Goal: Feedback & Contribution: Contribute content

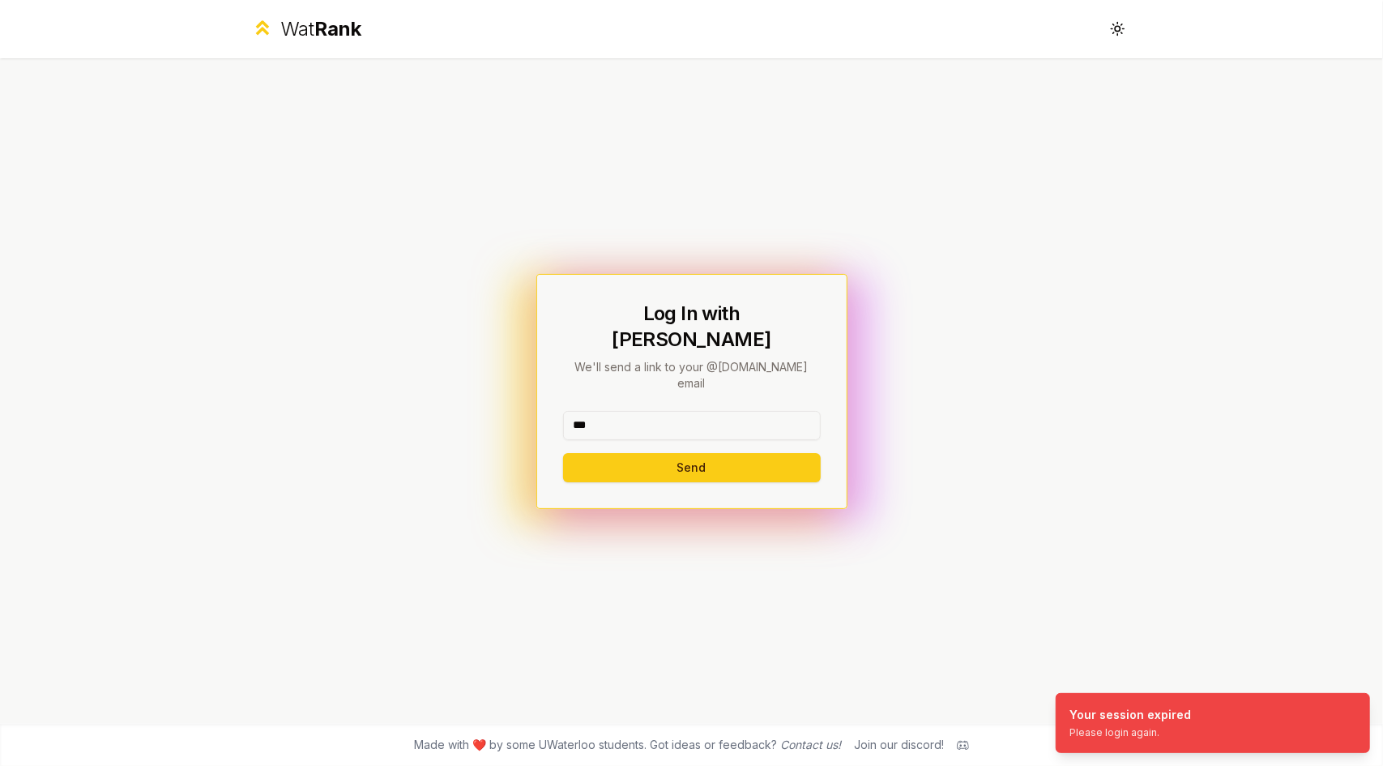
type input "******"
click at [694, 453] on button "Send" at bounding box center [692, 467] width 258 height 29
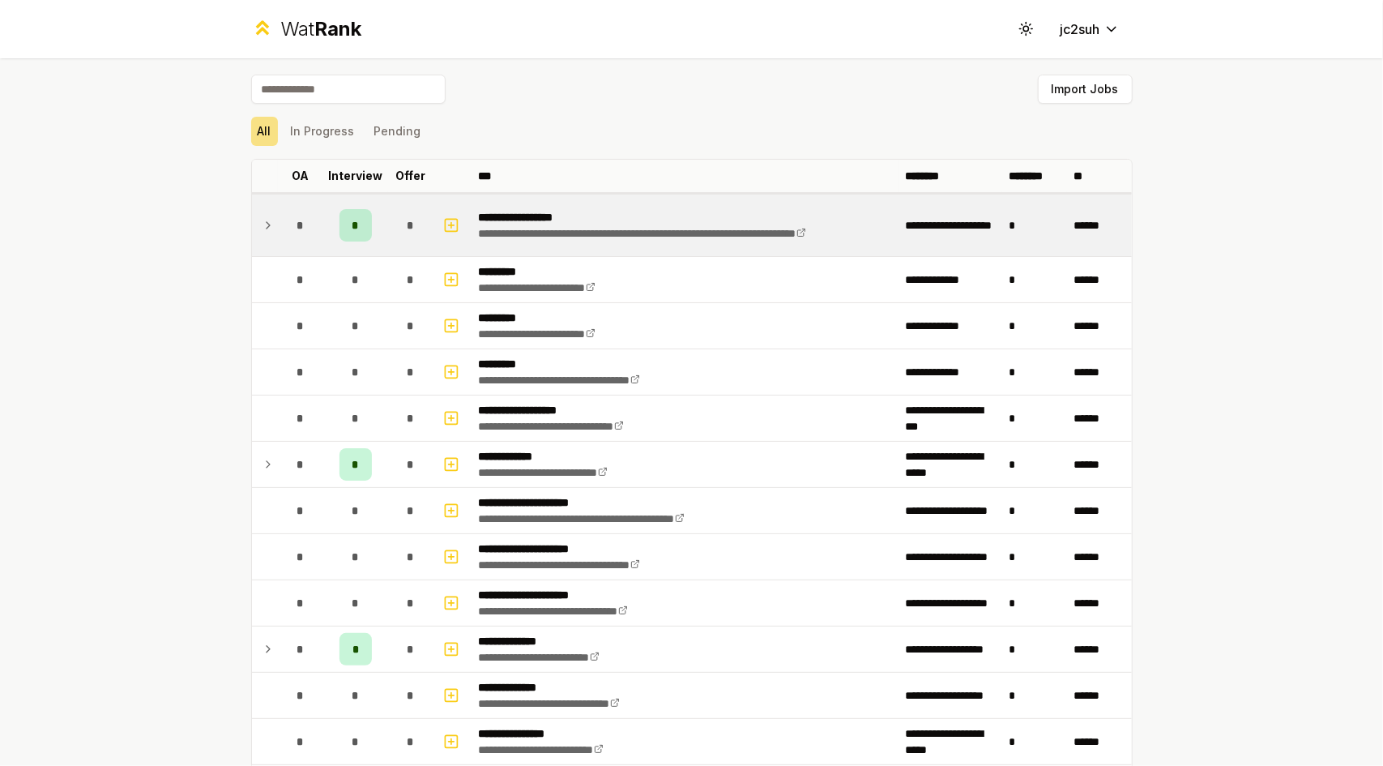
click at [388, 221] on td "*" at bounding box center [410, 226] width 45 height 62
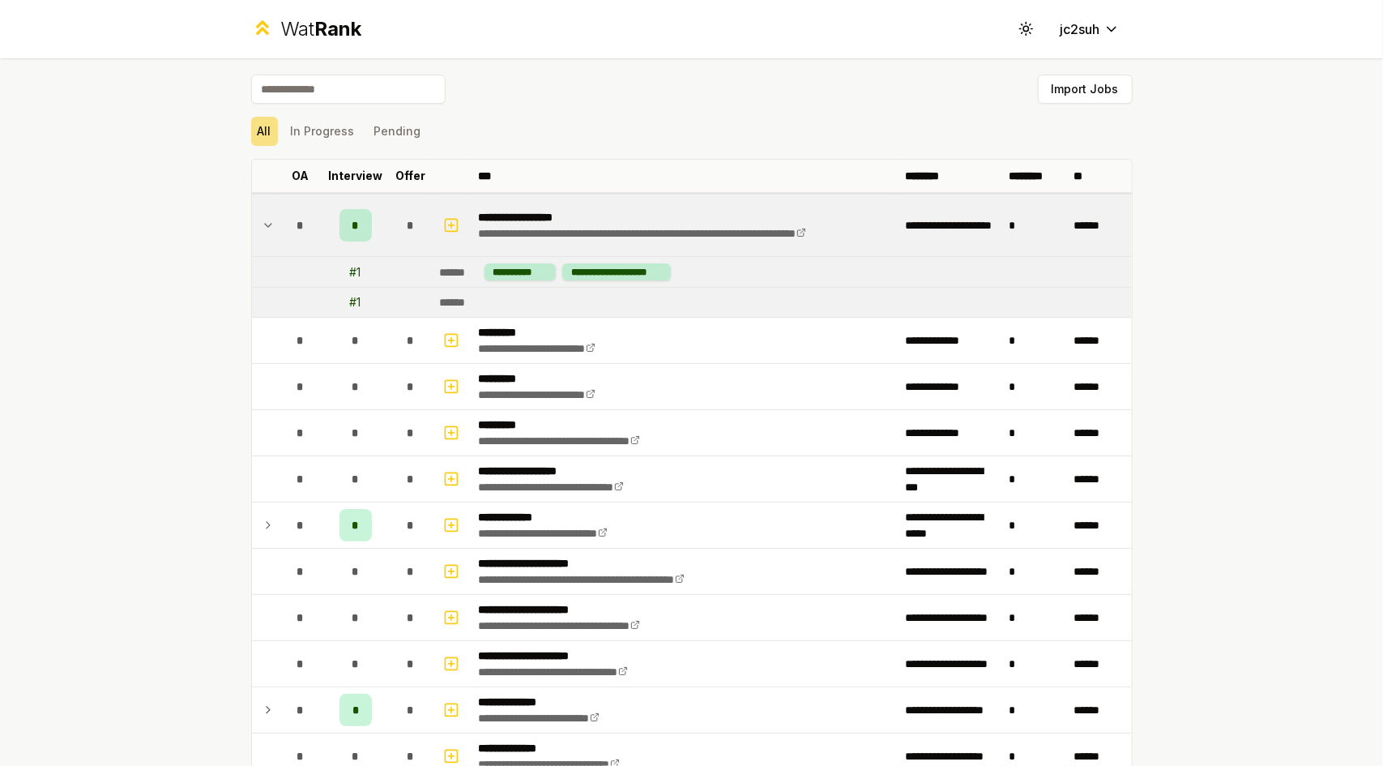
click at [388, 221] on td "*" at bounding box center [410, 226] width 45 height 62
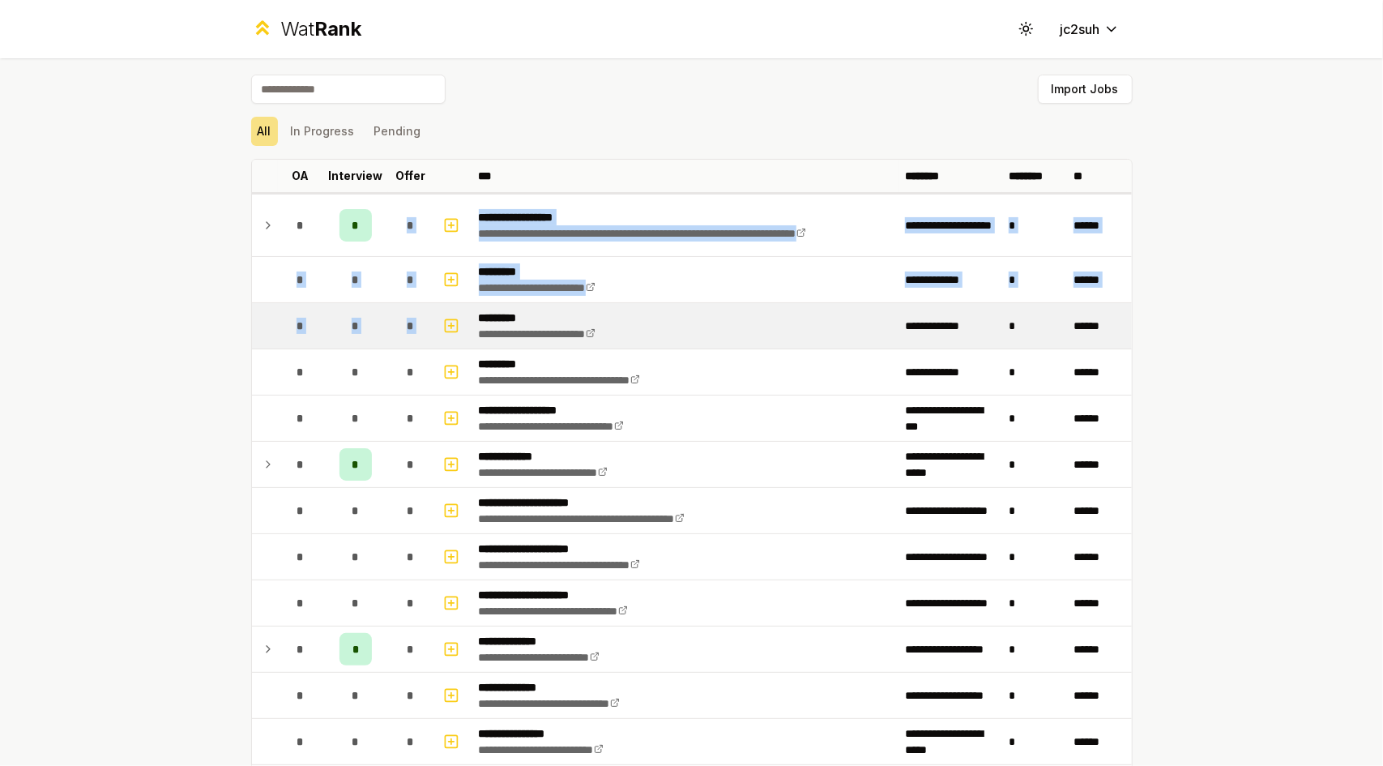
drag, startPoint x: 385, startPoint y: 221, endPoint x: 423, endPoint y: 320, distance: 106.0
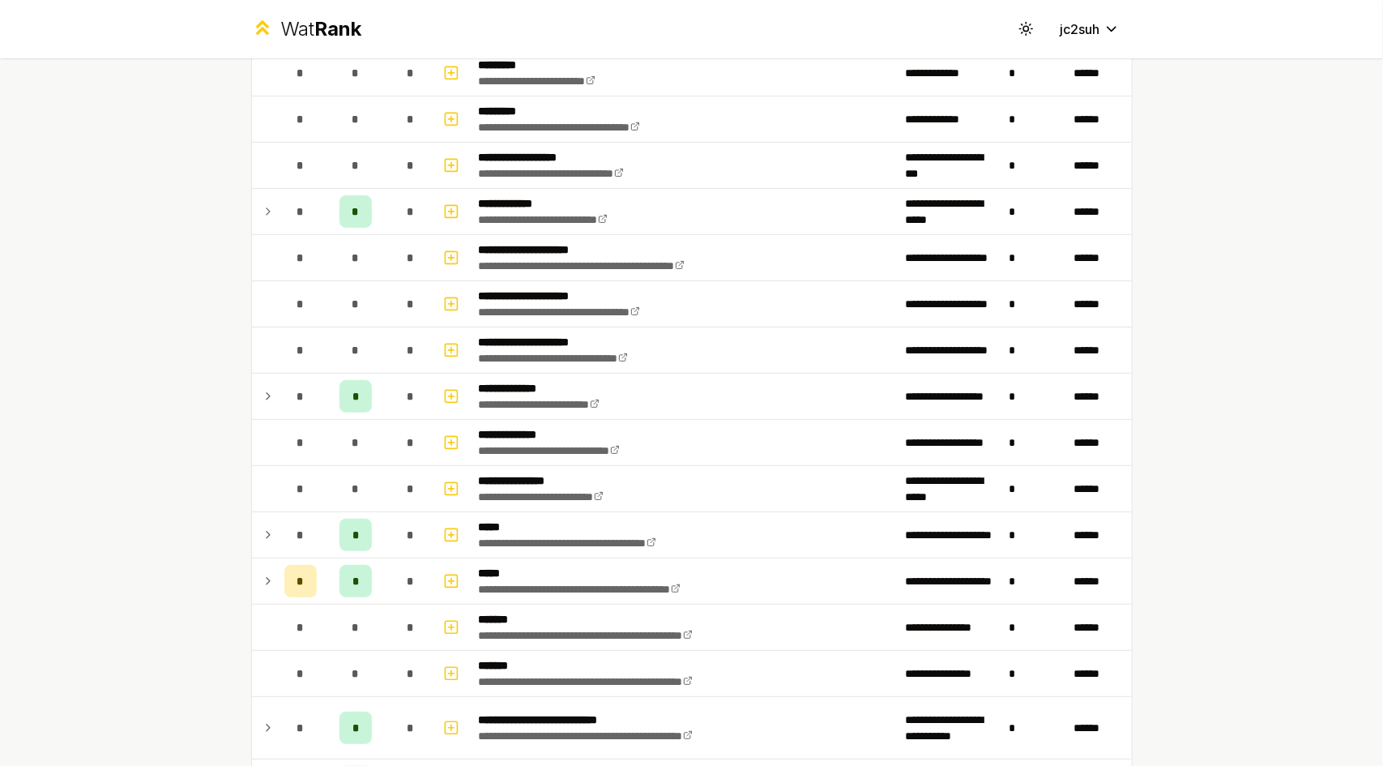
click at [122, 473] on div "**********" at bounding box center [691, 383] width 1383 height 766
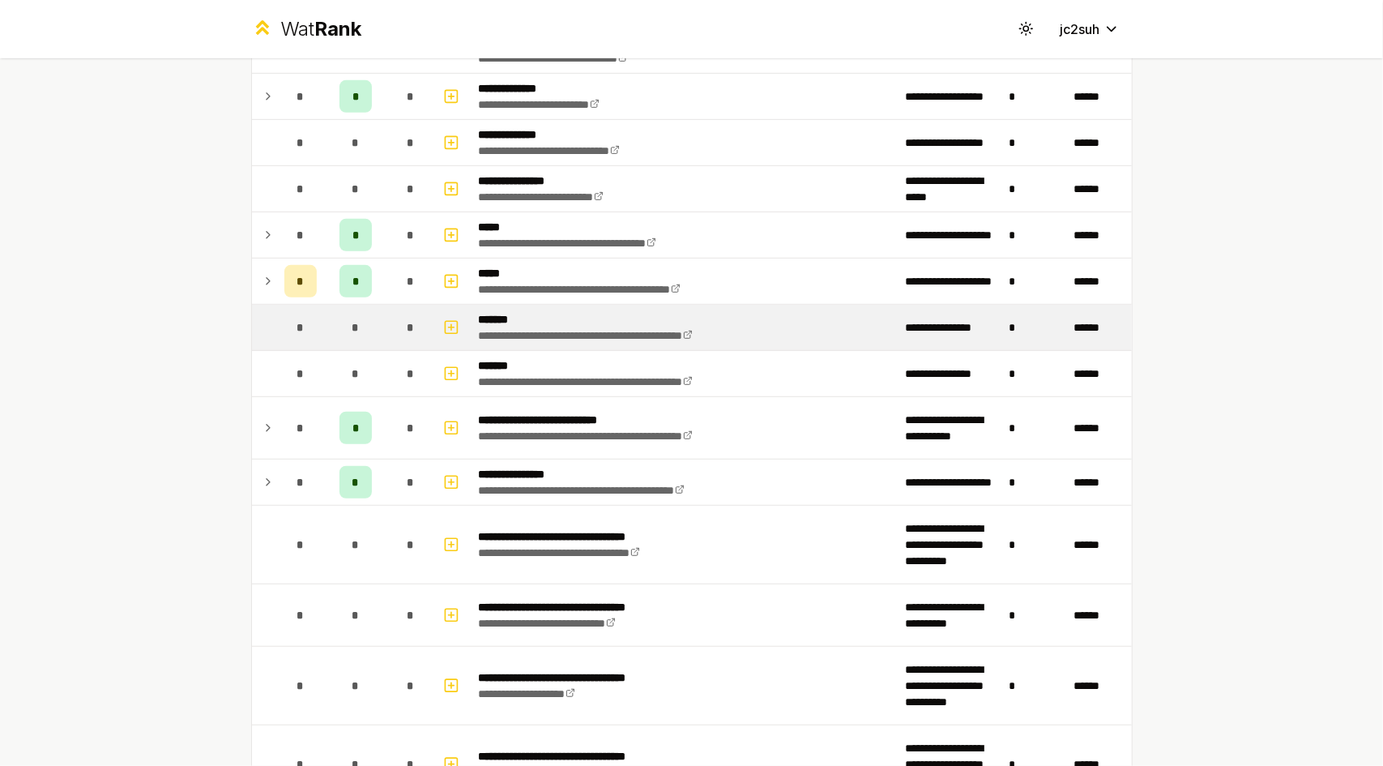
scroll to position [554, 0]
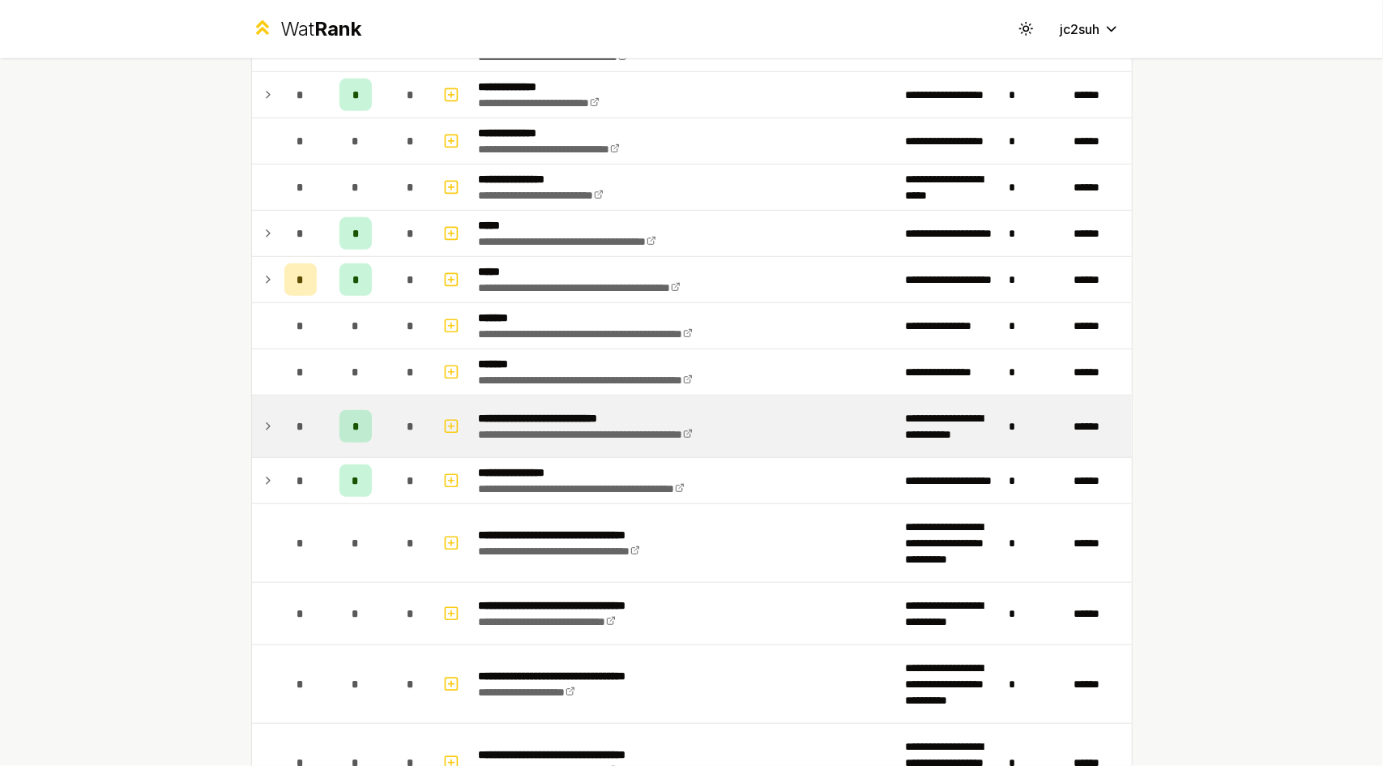
click at [396, 438] on td "*" at bounding box center [410, 426] width 45 height 62
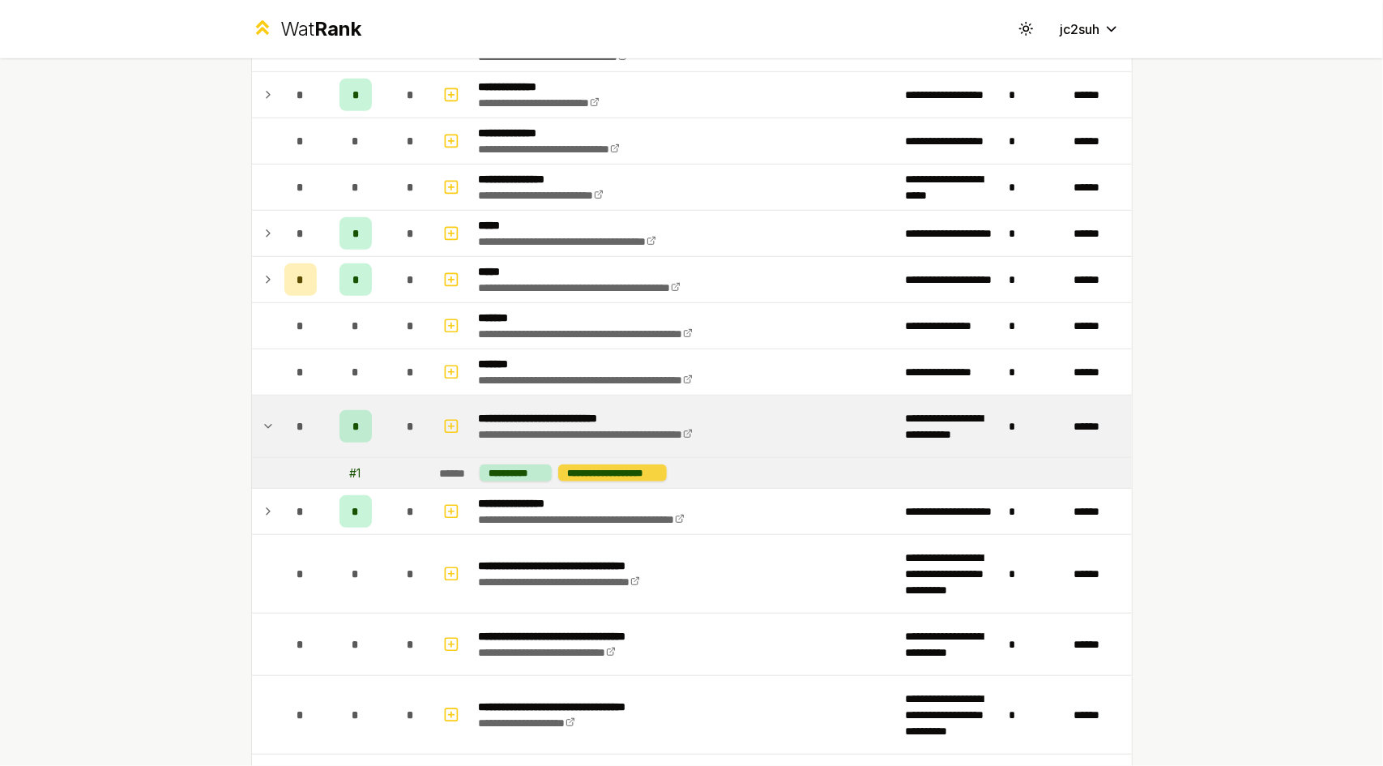
click at [571, 471] on div "**********" at bounding box center [612, 472] width 109 height 17
click at [522, 464] on div "**********" at bounding box center [516, 472] width 72 height 17
click at [571, 469] on div "**********" at bounding box center [612, 472] width 109 height 17
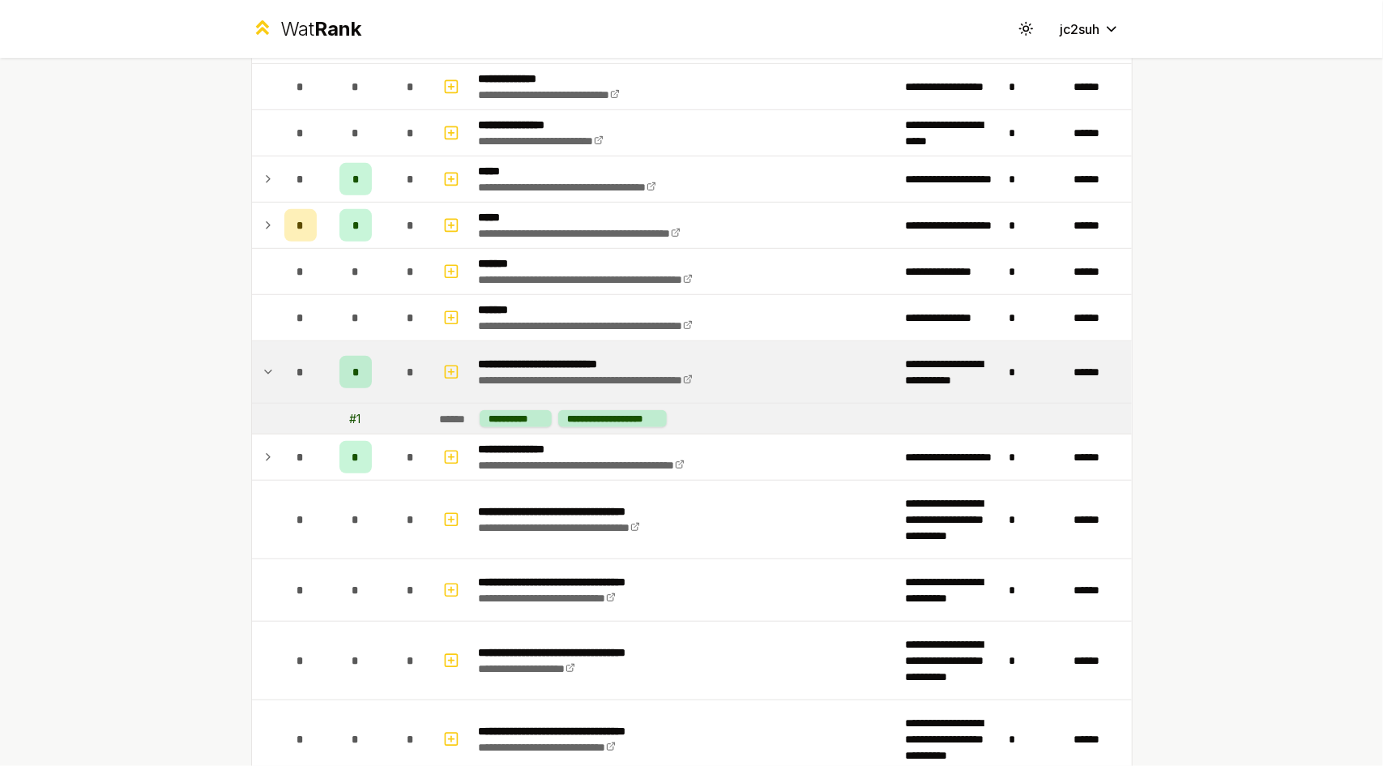
scroll to position [598, 0]
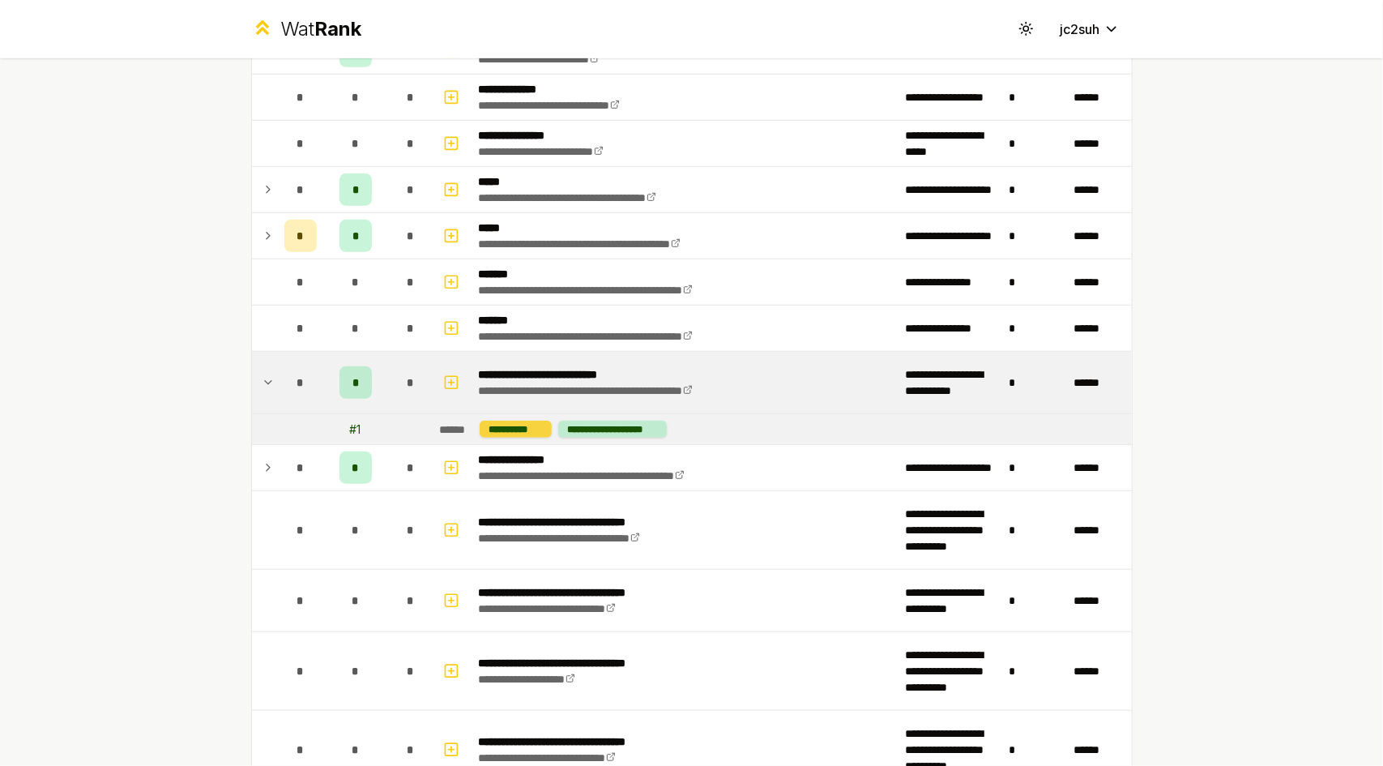
click at [515, 425] on div "**********" at bounding box center [516, 429] width 72 height 17
click at [350, 422] on div "# 1" at bounding box center [355, 429] width 11 height 16
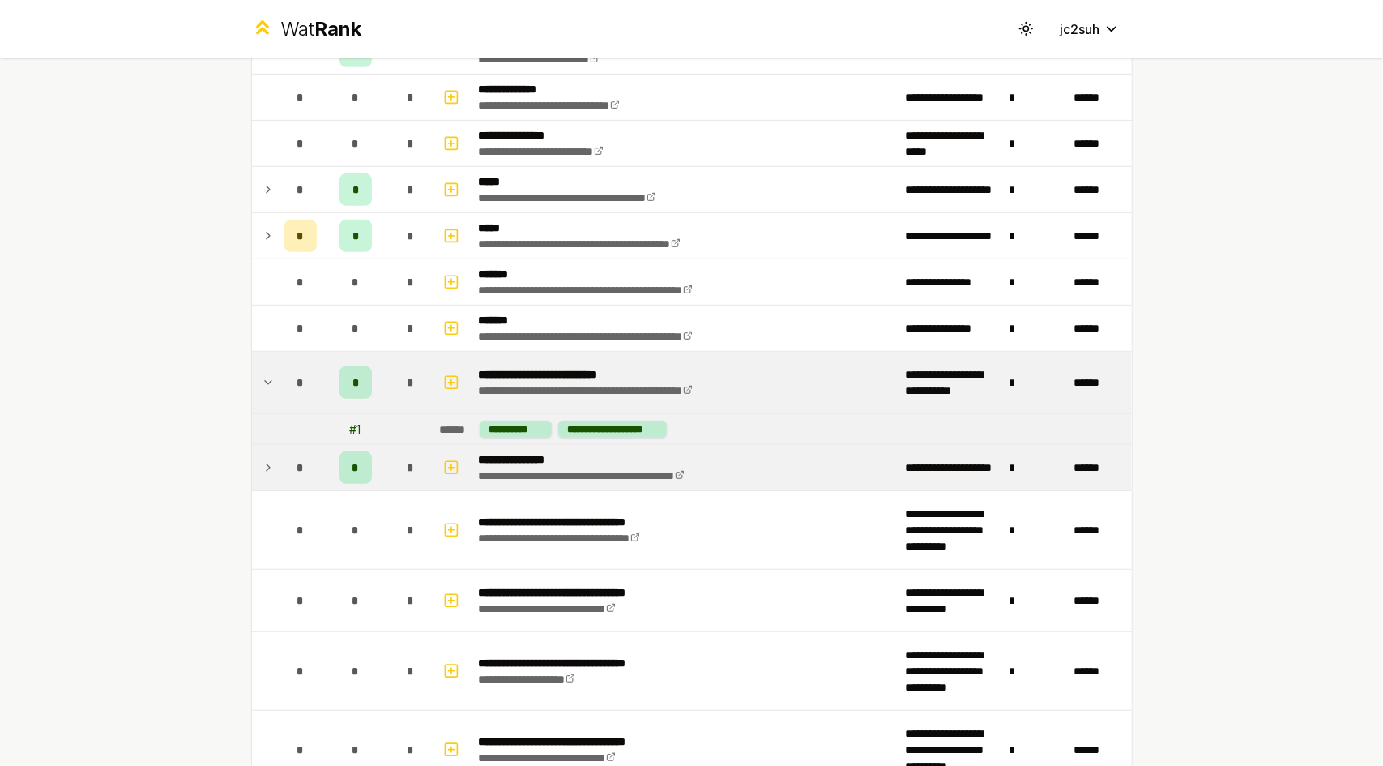
click at [407, 460] on span "*" at bounding box center [410, 468] width 7 height 16
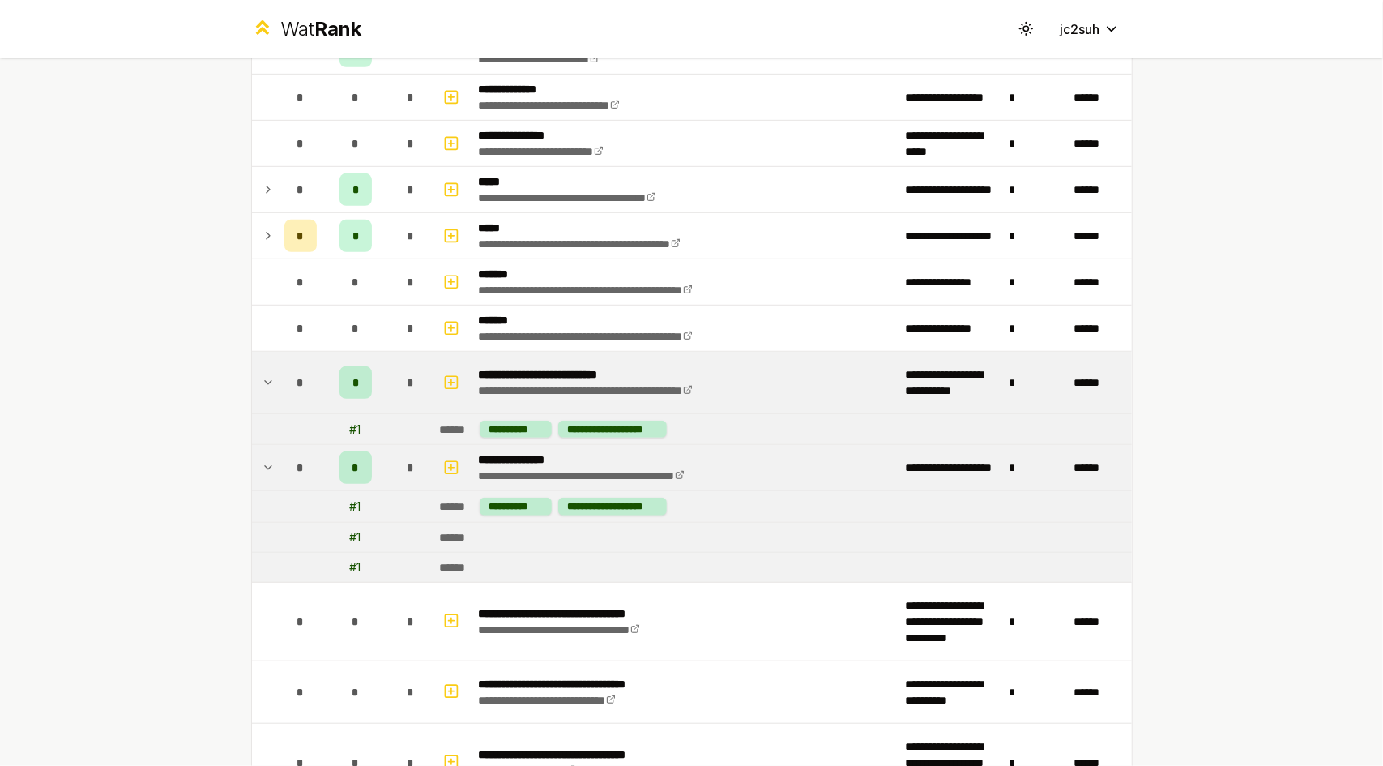
click at [388, 460] on td "*" at bounding box center [410, 467] width 45 height 45
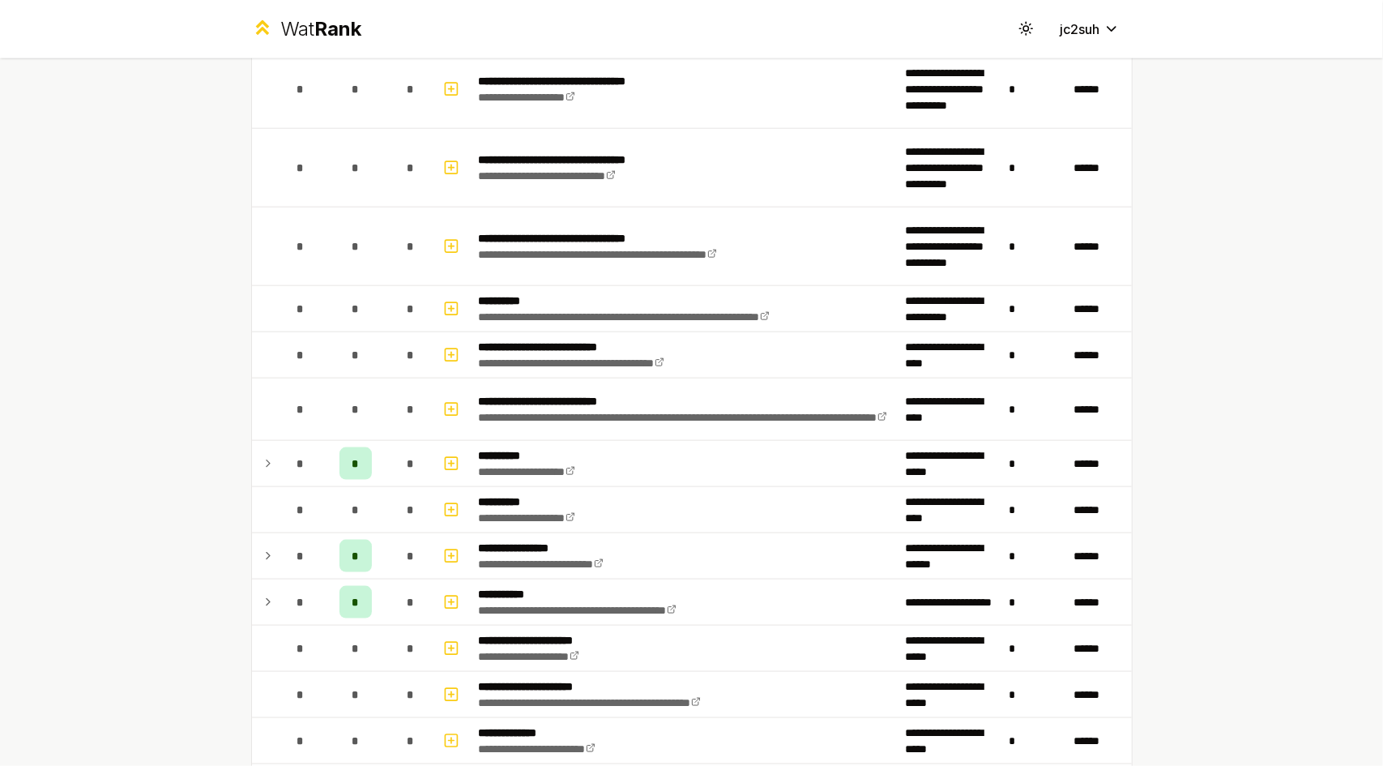
scroll to position [1180, 0]
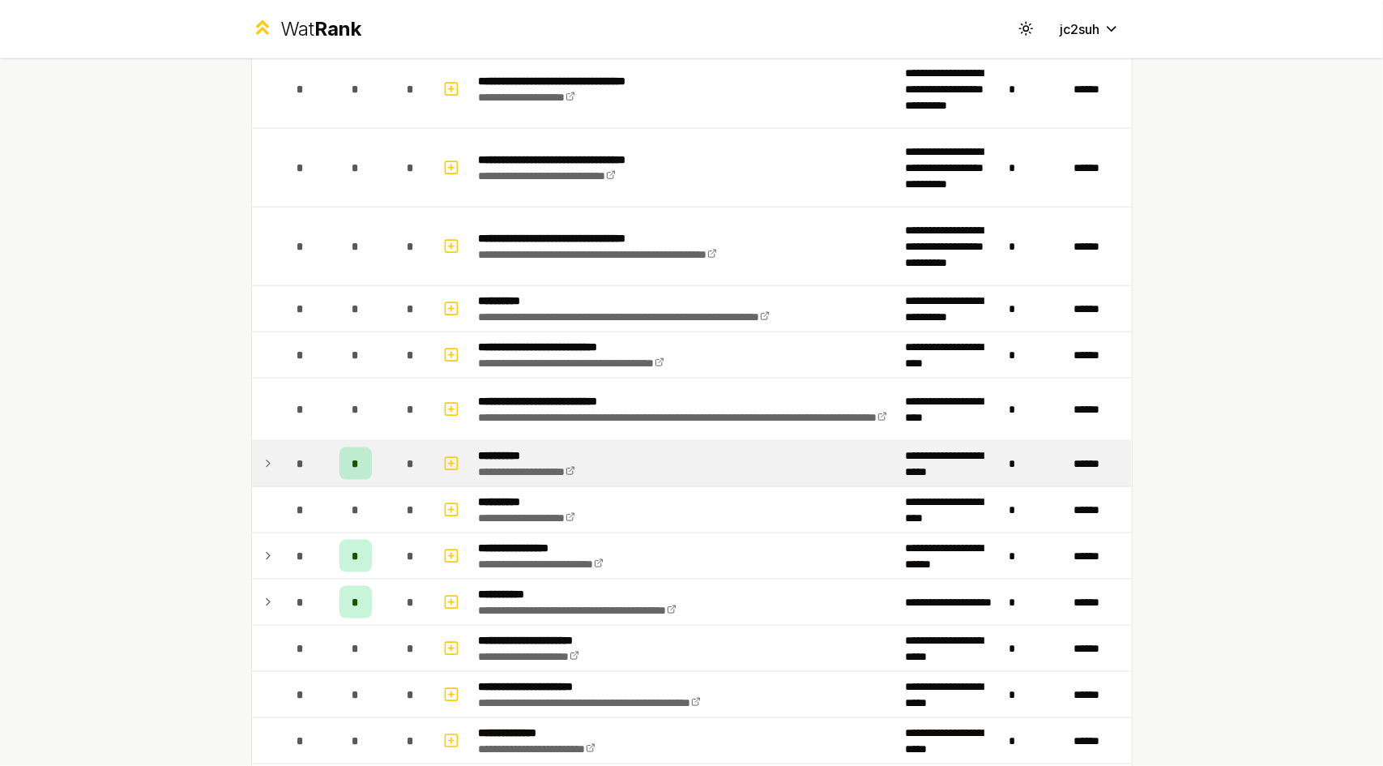
click at [388, 476] on td "*" at bounding box center [410, 463] width 45 height 45
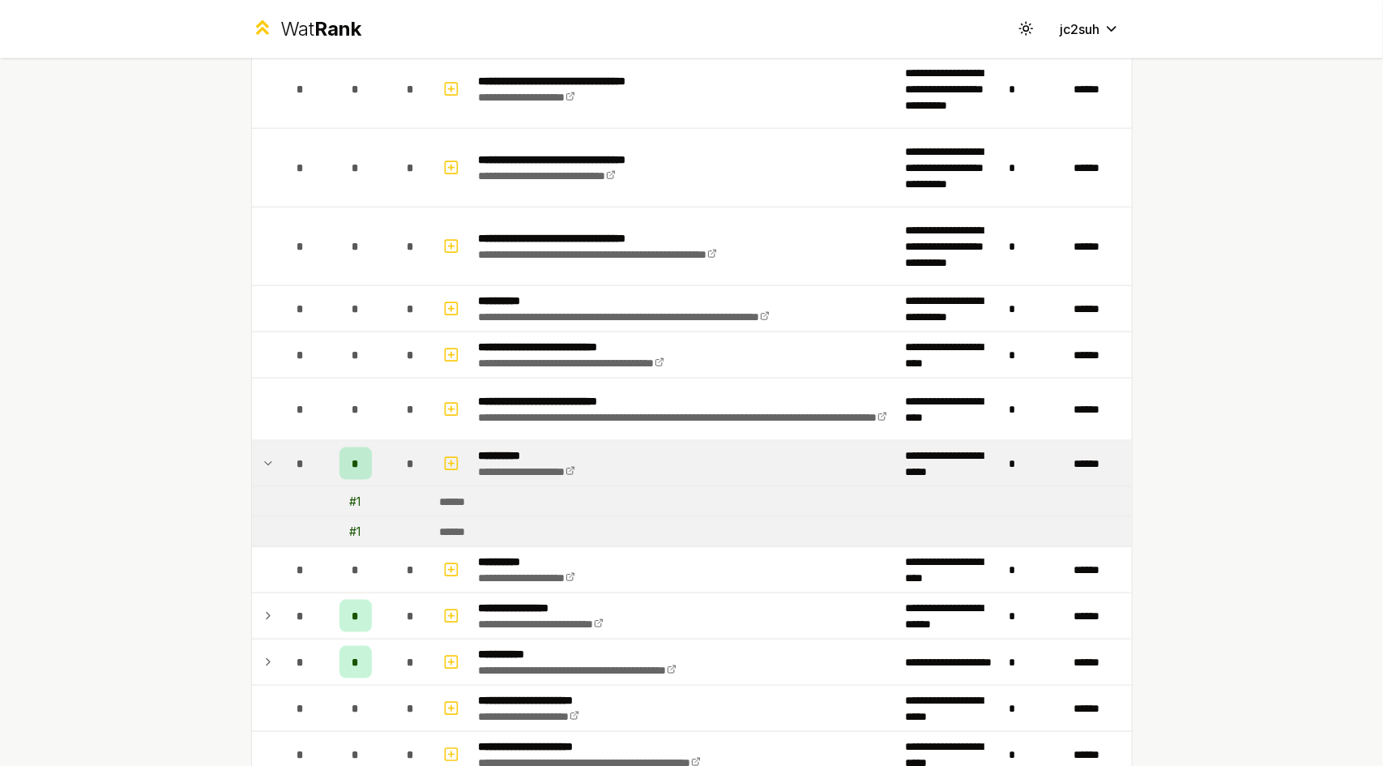
click at [380, 453] on td "*" at bounding box center [355, 463] width 65 height 45
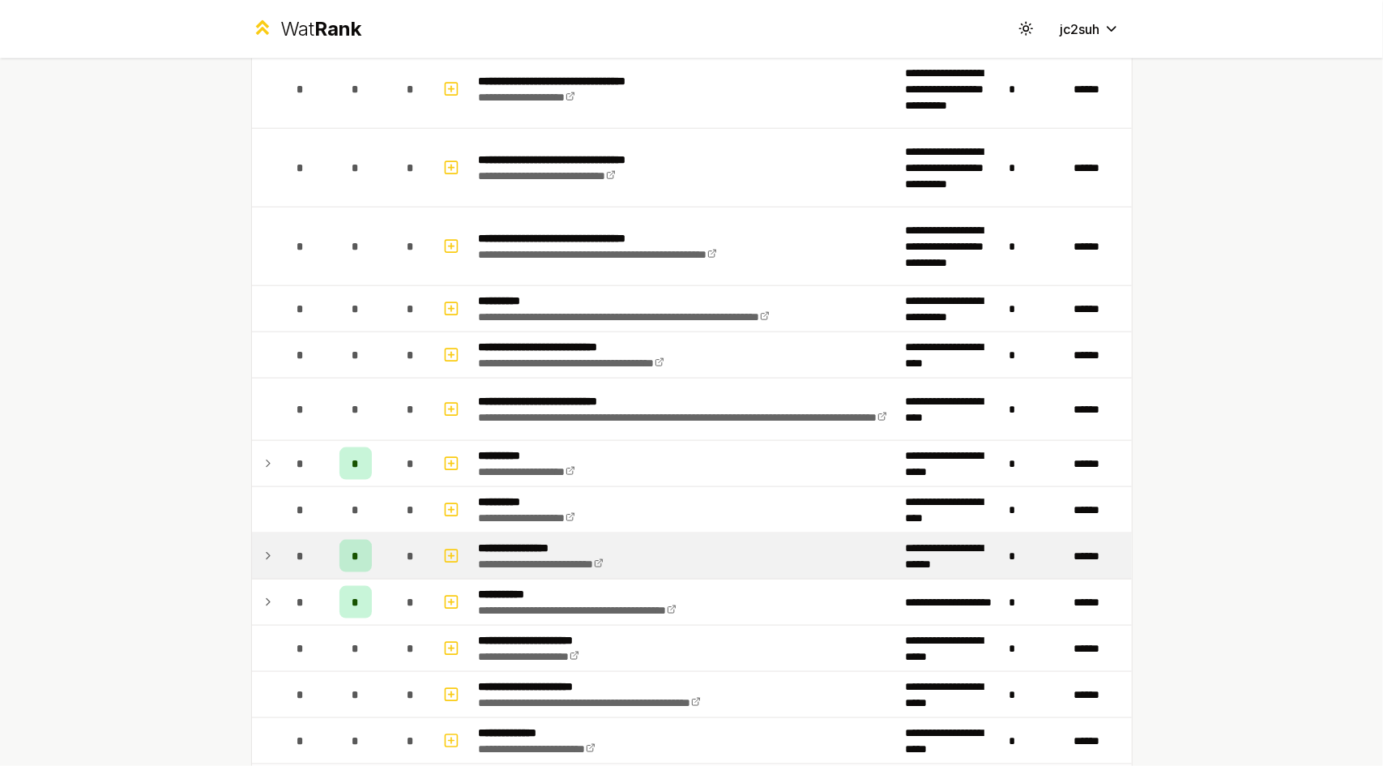
click at [408, 550] on div "*" at bounding box center [411, 556] width 32 height 32
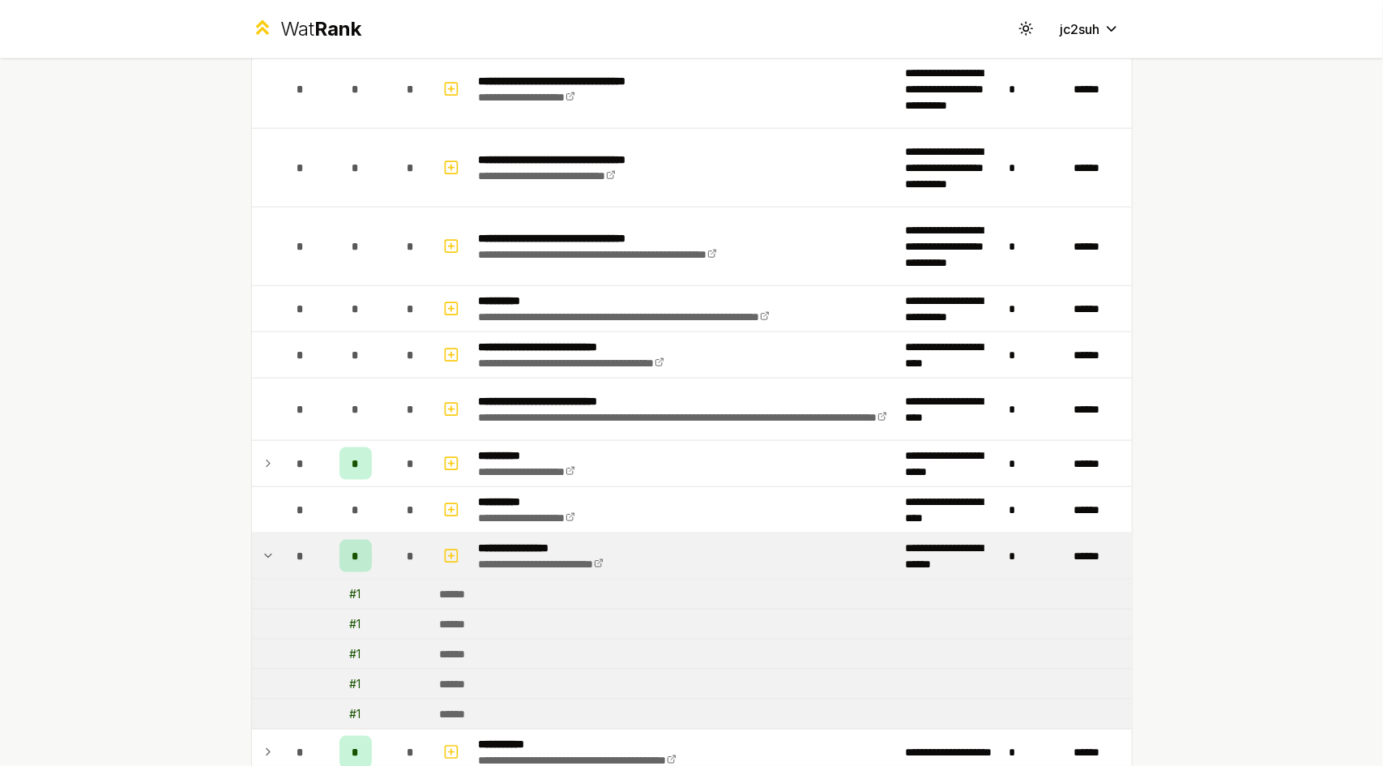
click at [408, 550] on div "*" at bounding box center [411, 556] width 32 height 32
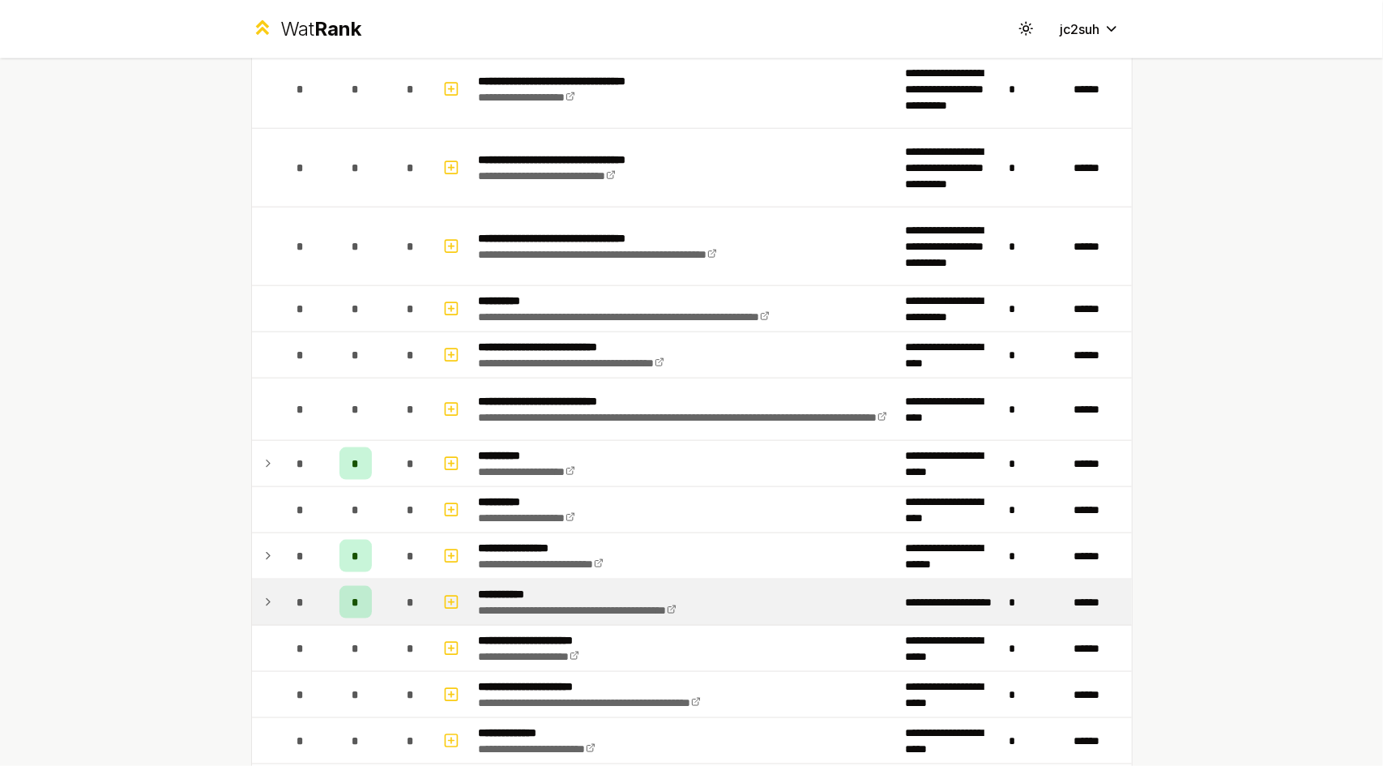
click at [420, 586] on div "*" at bounding box center [411, 602] width 32 height 32
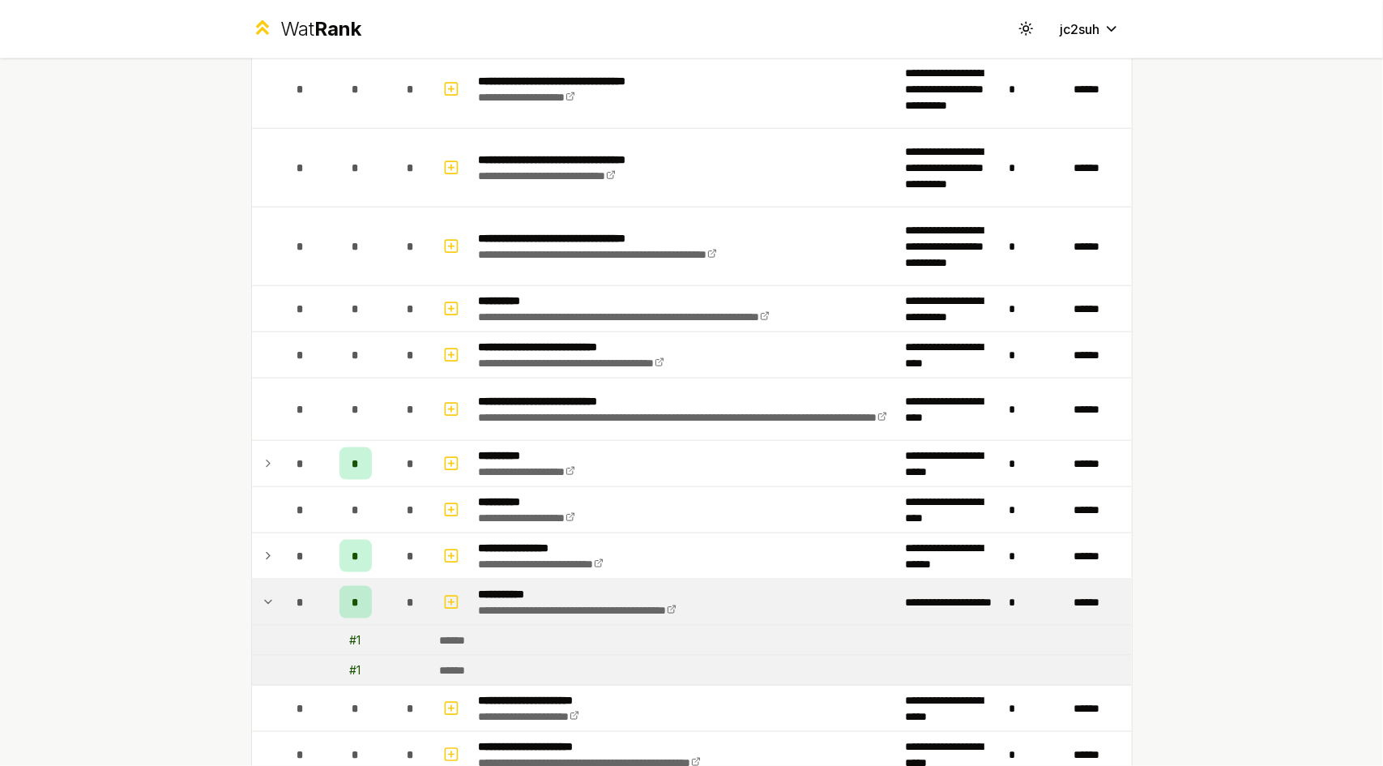
click at [420, 586] on div "*" at bounding box center [411, 602] width 32 height 32
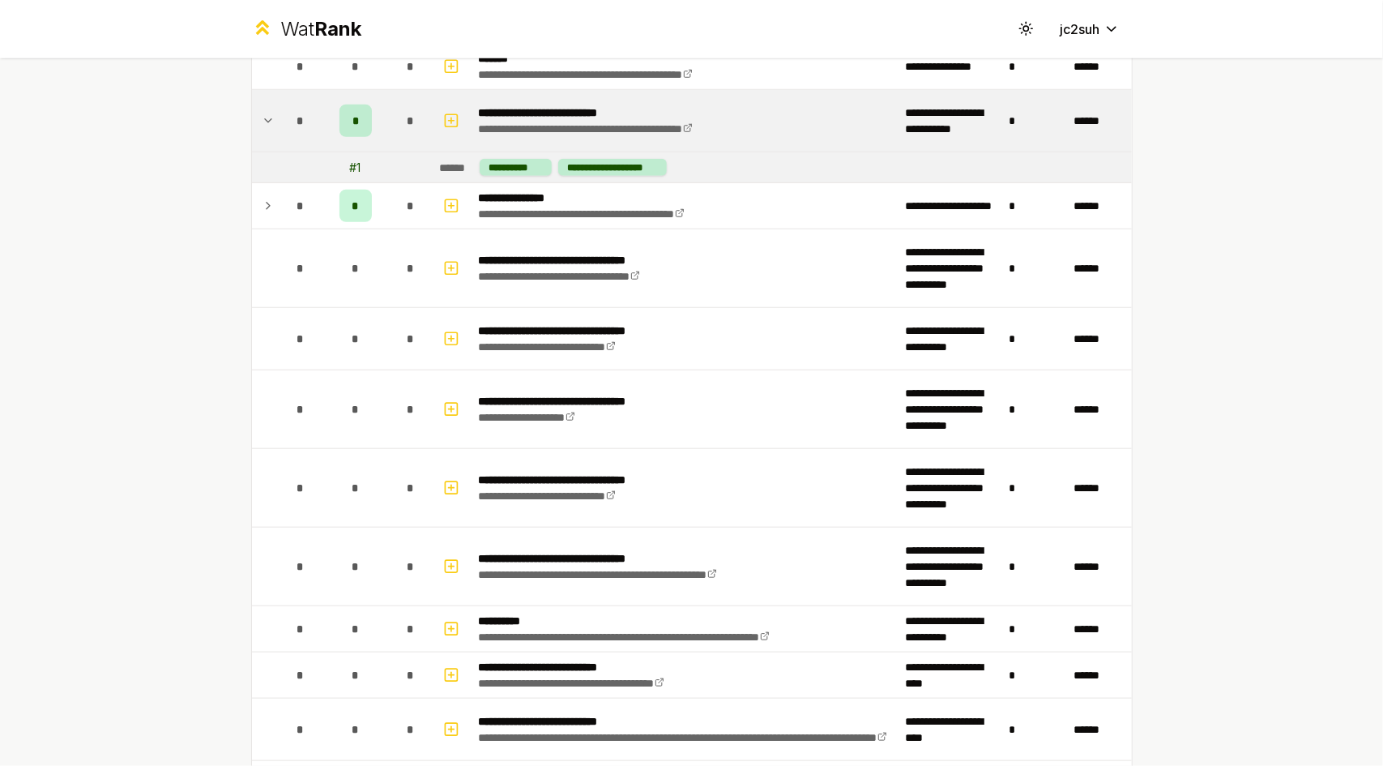
scroll to position [685, 0]
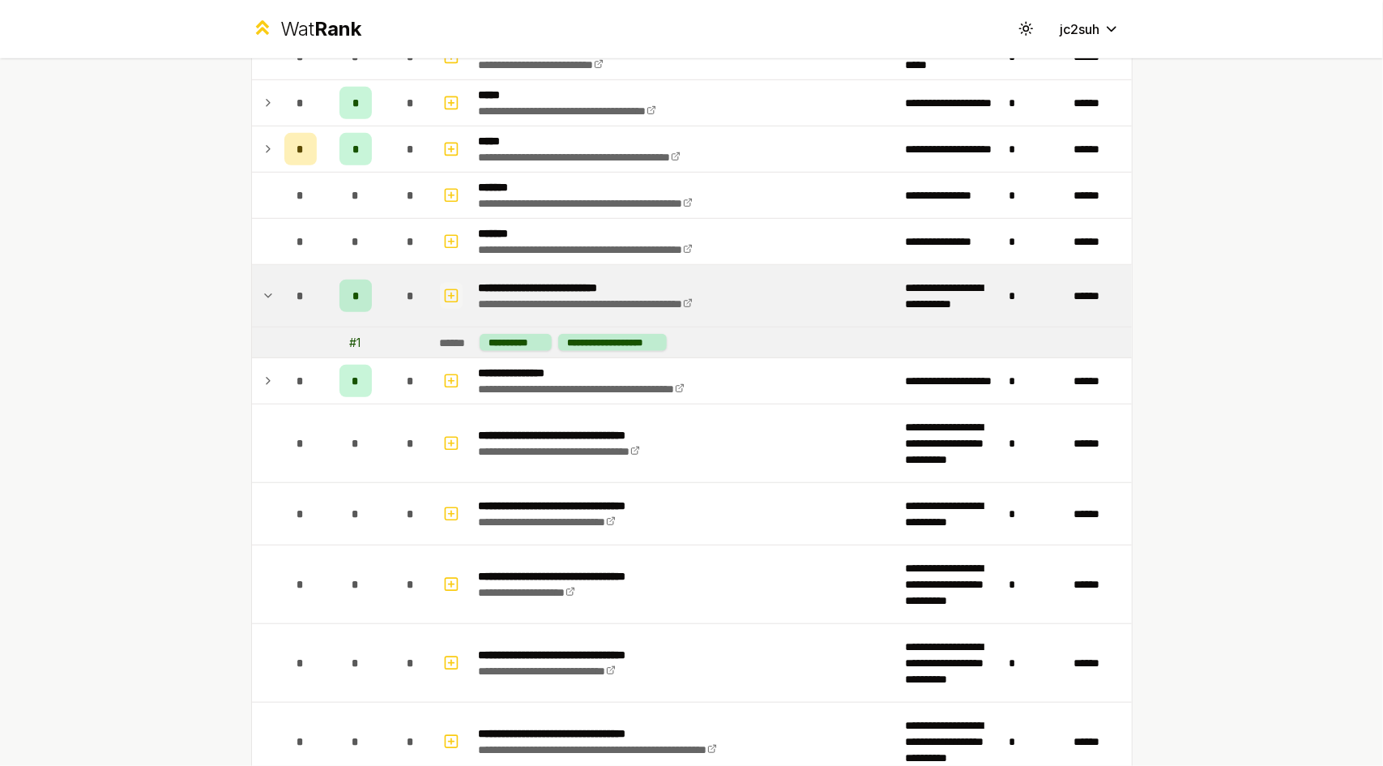
click at [455, 293] on button "button" at bounding box center [451, 296] width 23 height 26
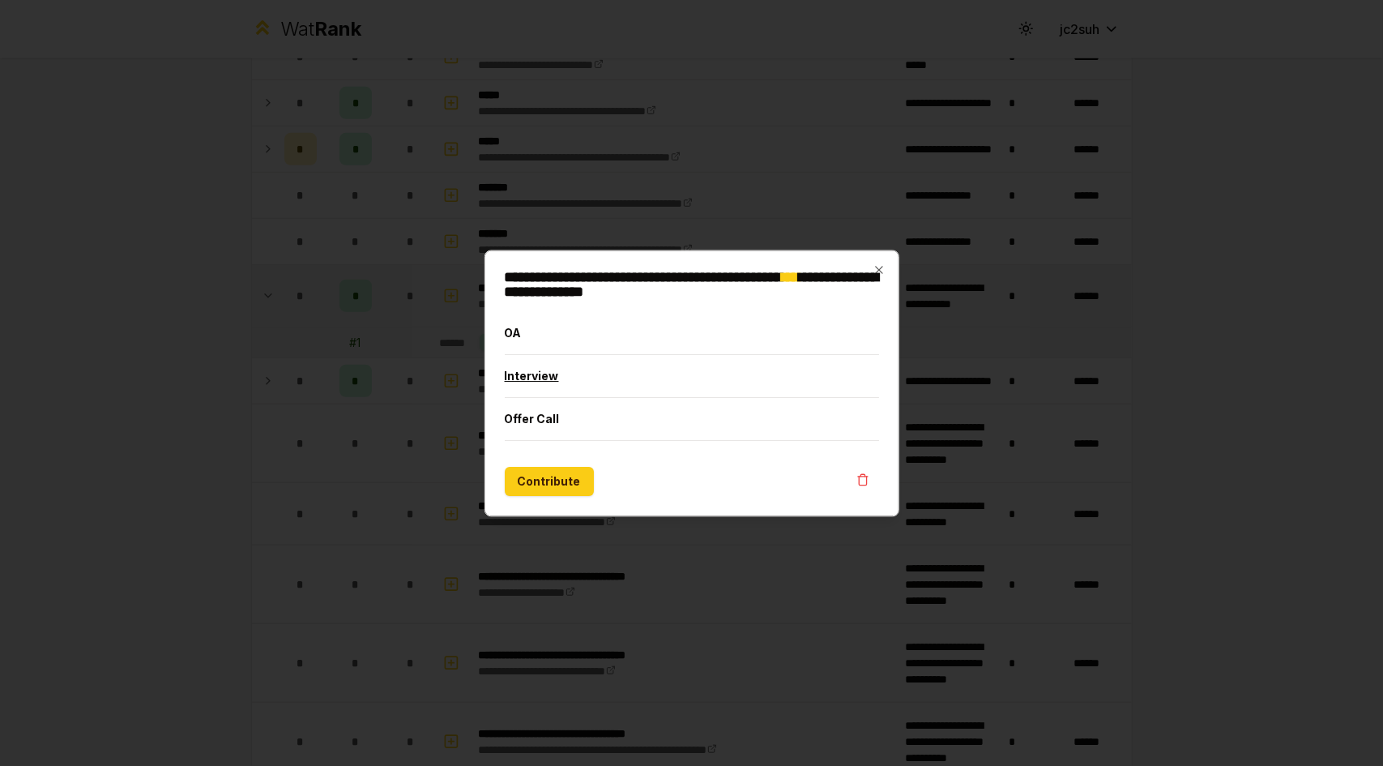
click at [566, 380] on button "Interview" at bounding box center [692, 376] width 375 height 42
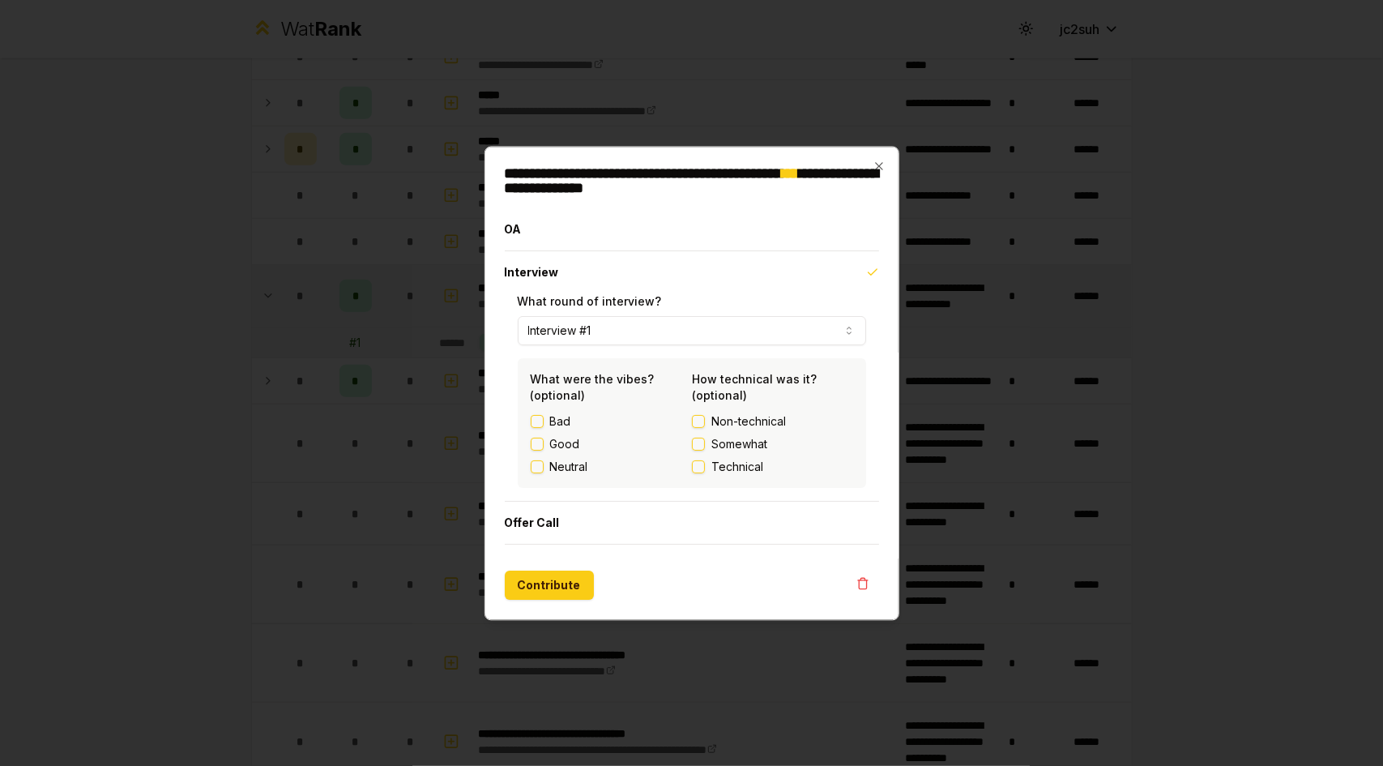
click at [558, 445] on label "Good" at bounding box center [565, 444] width 30 height 16
click at [544, 445] on button "Good" at bounding box center [537, 444] width 13 height 13
click at [742, 463] on span "Technical" at bounding box center [738, 467] width 52 height 16
click at [705, 463] on button "Technical" at bounding box center [698, 466] width 13 height 13
click at [601, 322] on button "Interview #1" at bounding box center [692, 330] width 349 height 29
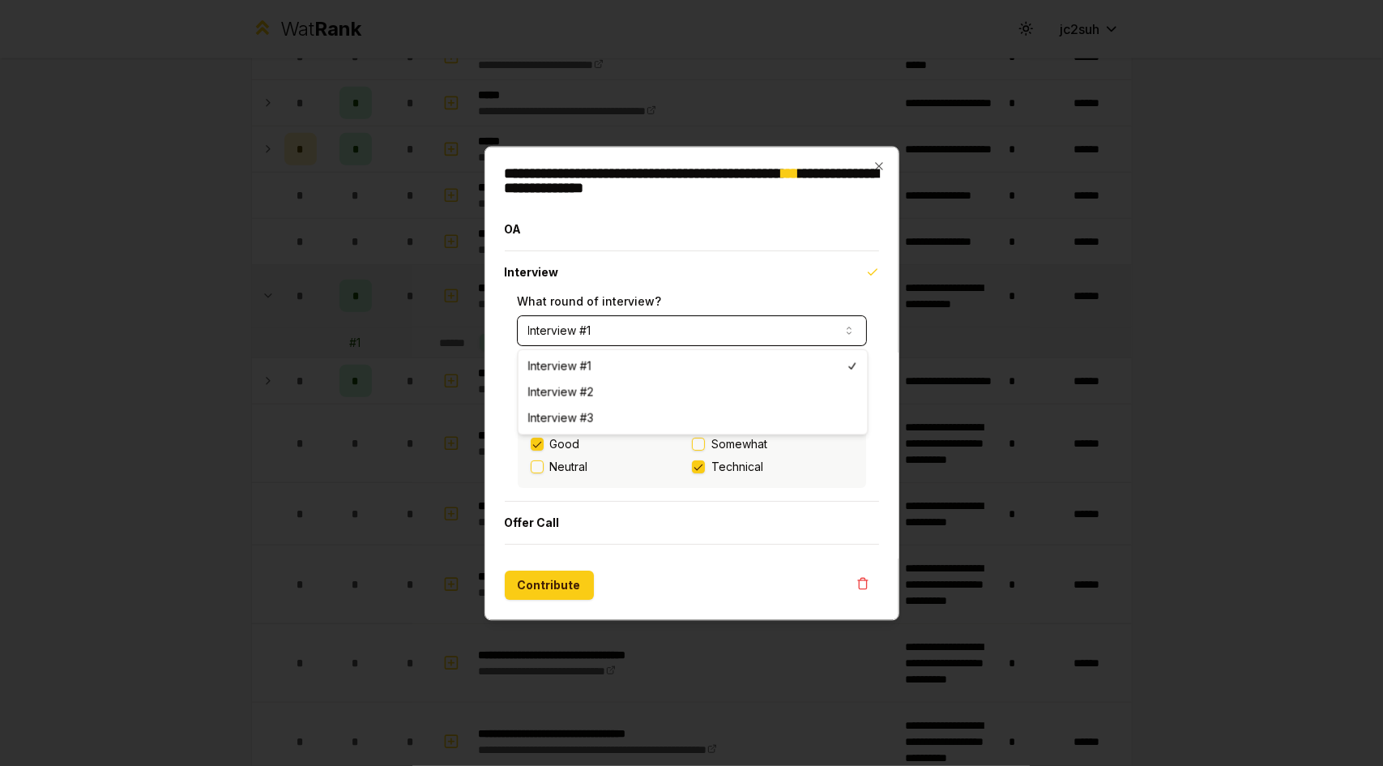
click at [598, 327] on button "Interview #1" at bounding box center [692, 330] width 349 height 29
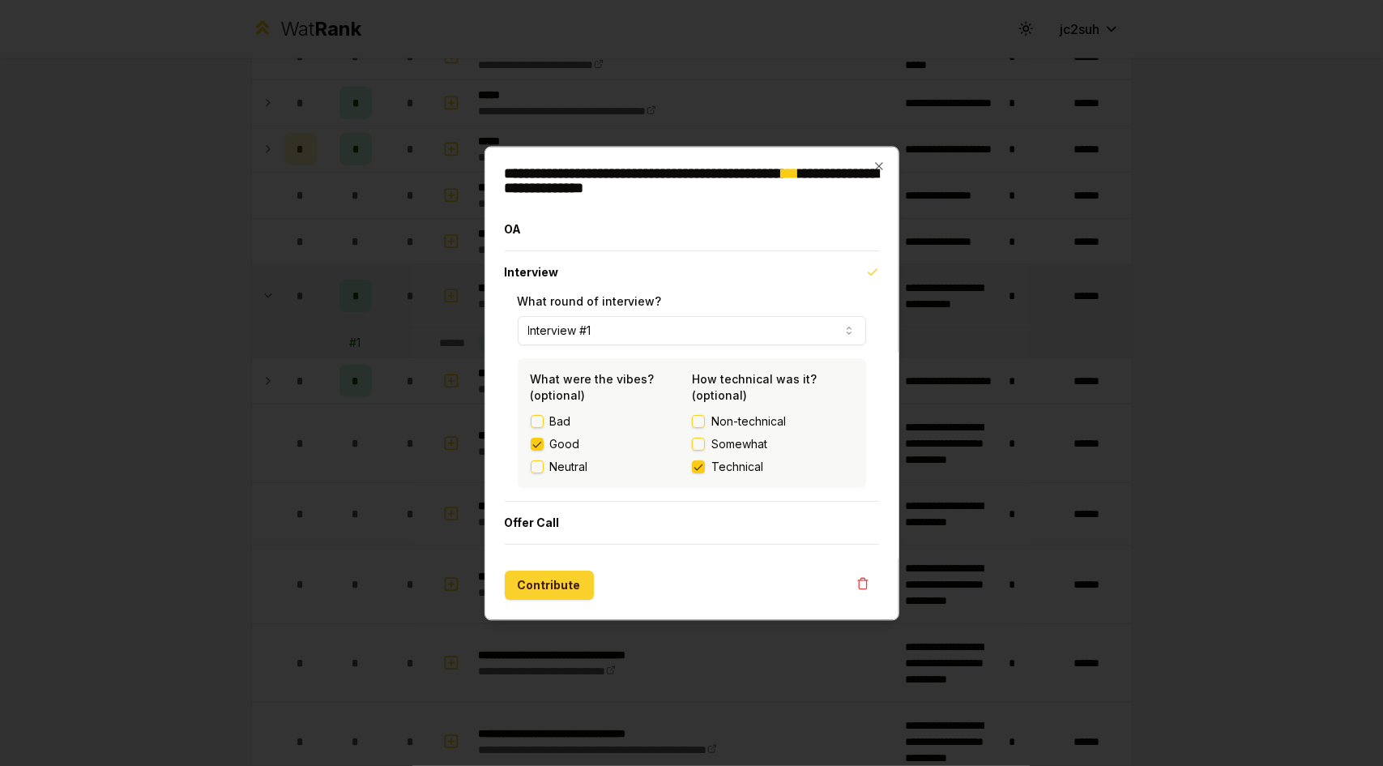
click at [566, 596] on button "Contribute" at bounding box center [549, 585] width 89 height 29
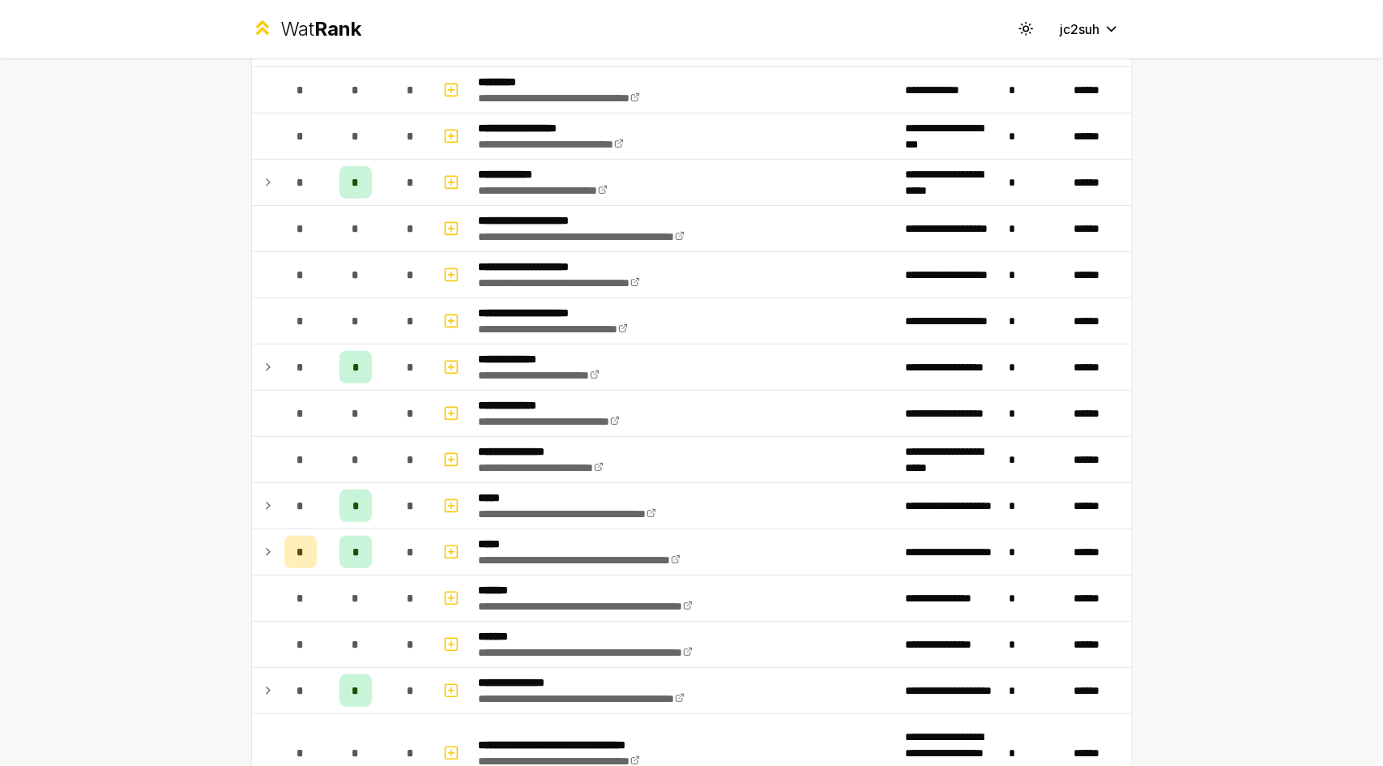
scroll to position [0, 0]
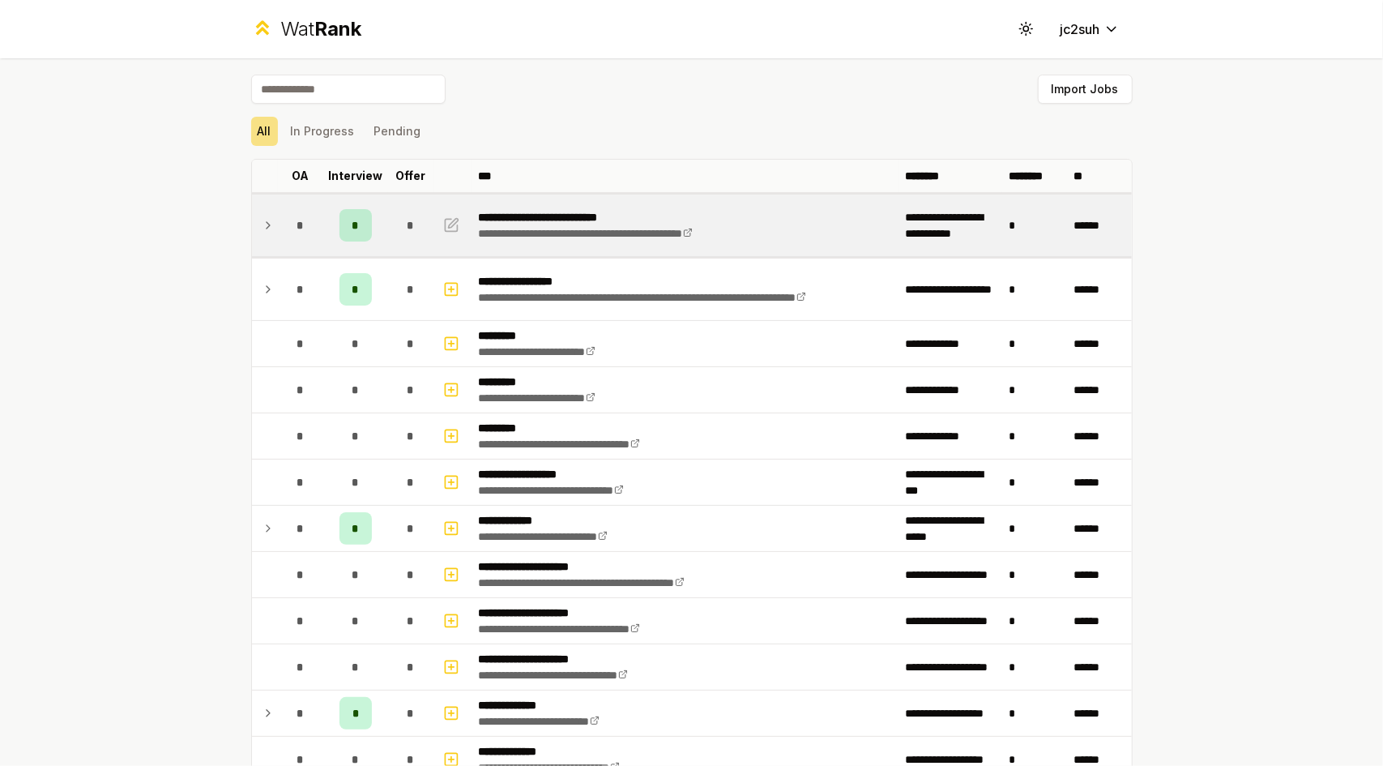
click at [413, 221] on div "*" at bounding box center [411, 225] width 32 height 32
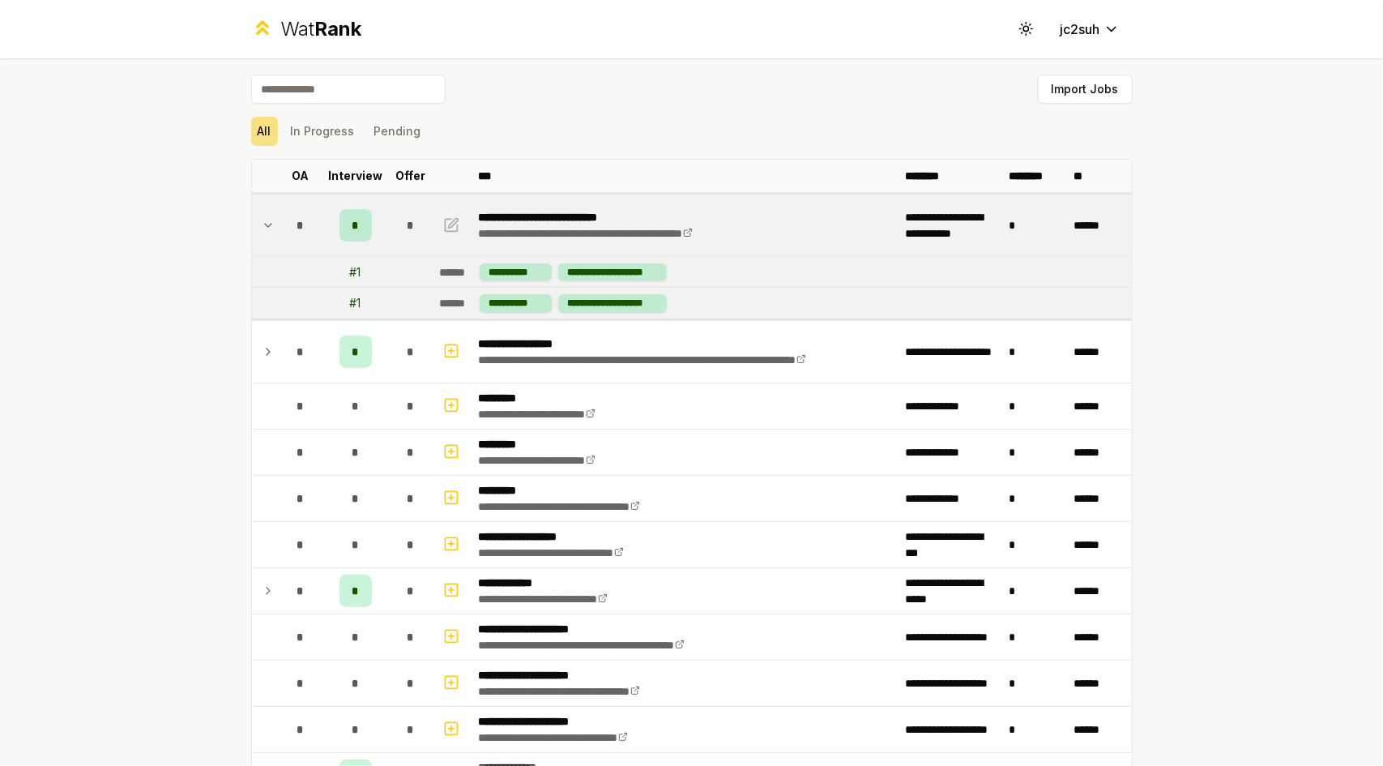
click at [407, 219] on span "*" at bounding box center [410, 225] width 7 height 16
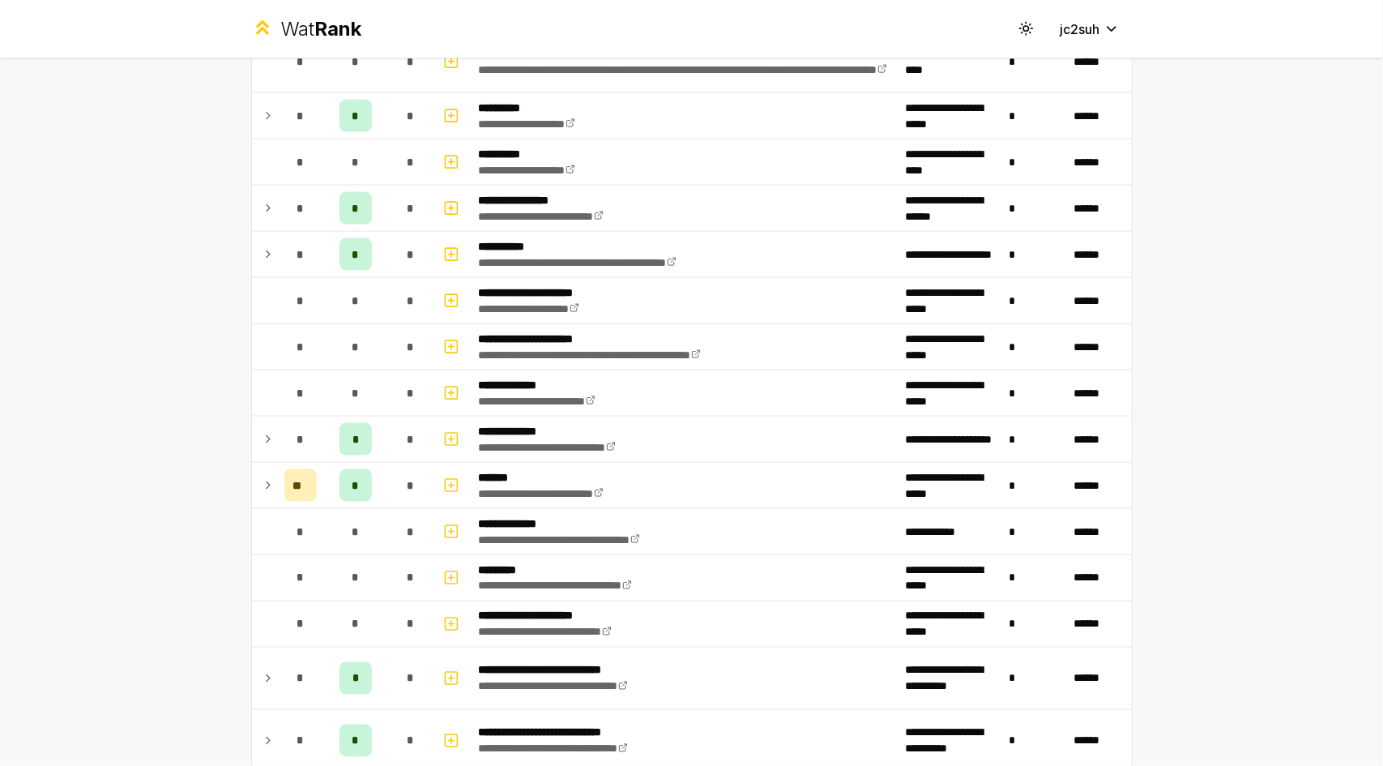
scroll to position [1499, 0]
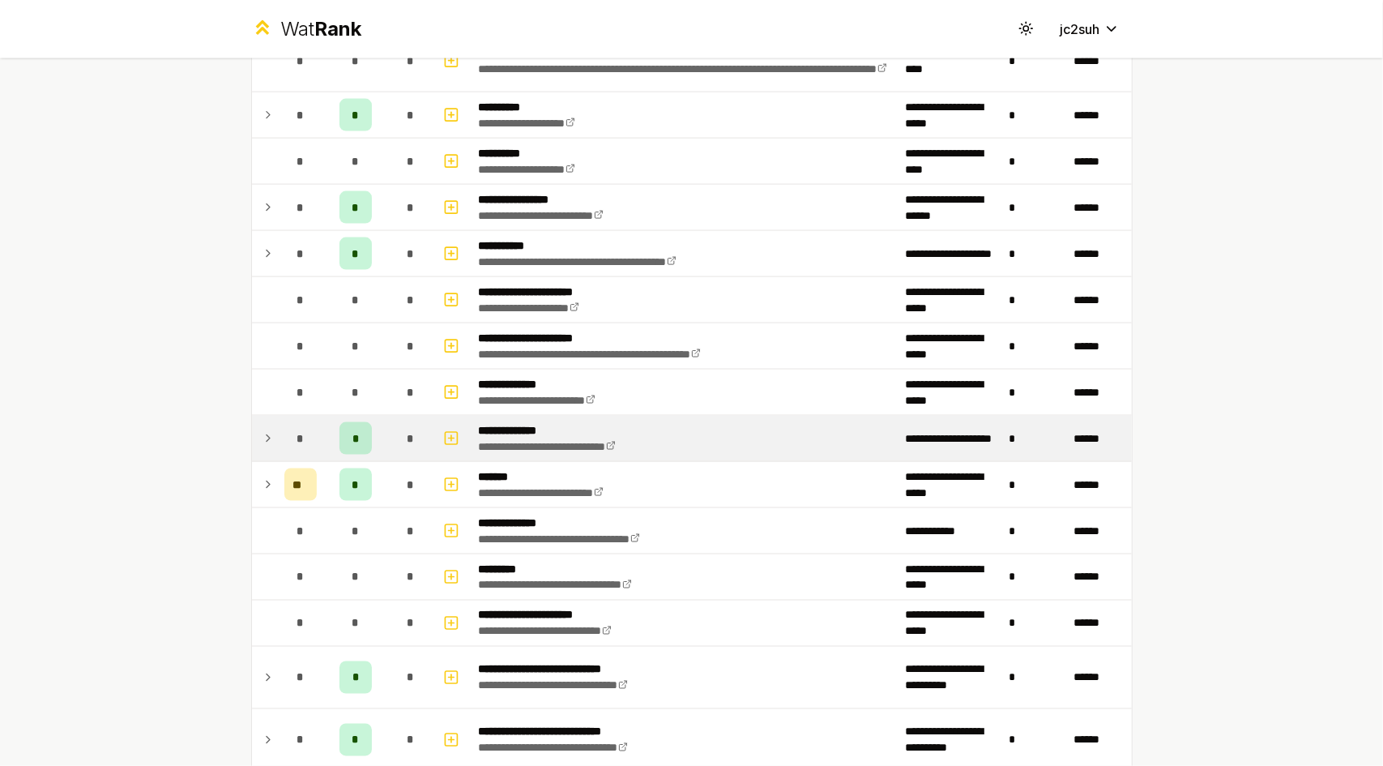
click at [661, 423] on td "**********" at bounding box center [685, 438] width 427 height 45
click at [682, 420] on td "**********" at bounding box center [685, 438] width 427 height 45
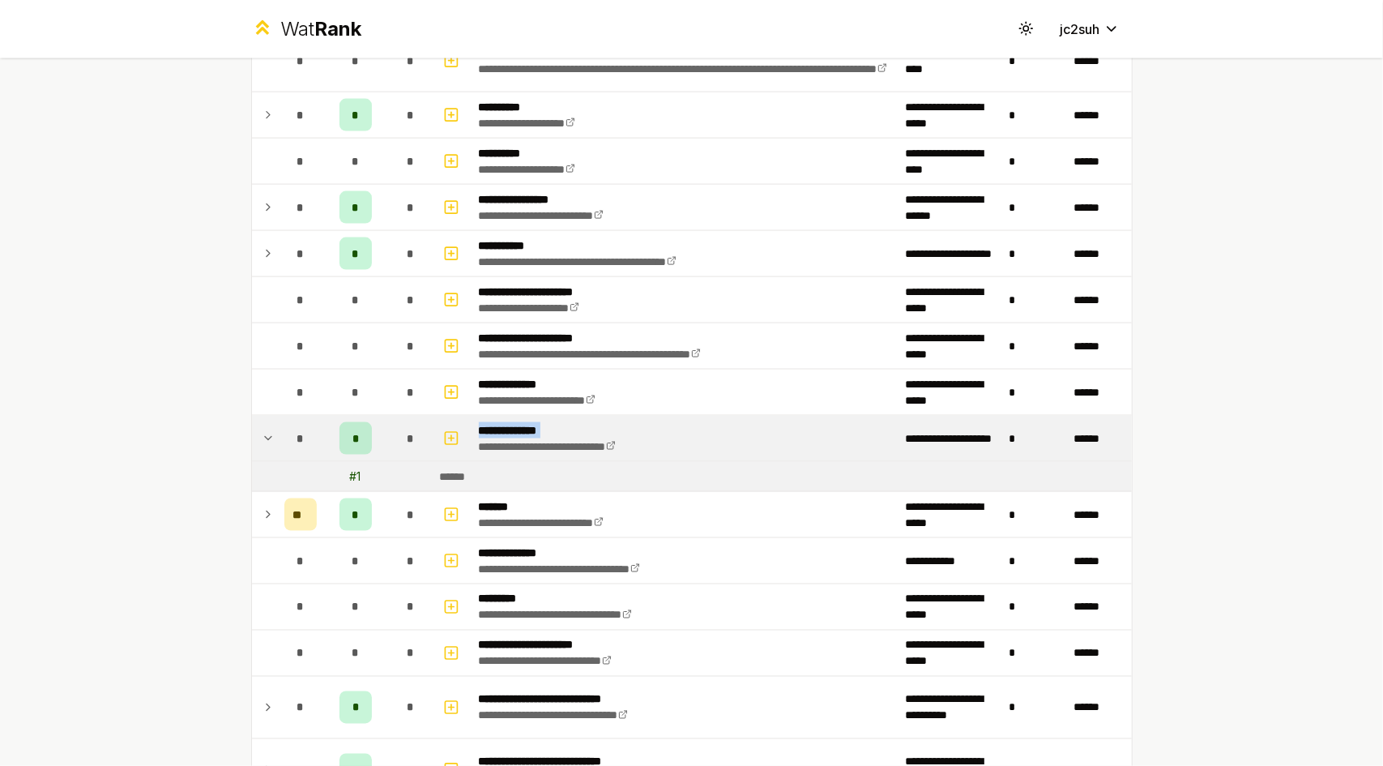
click at [682, 420] on td "**********" at bounding box center [685, 438] width 427 height 45
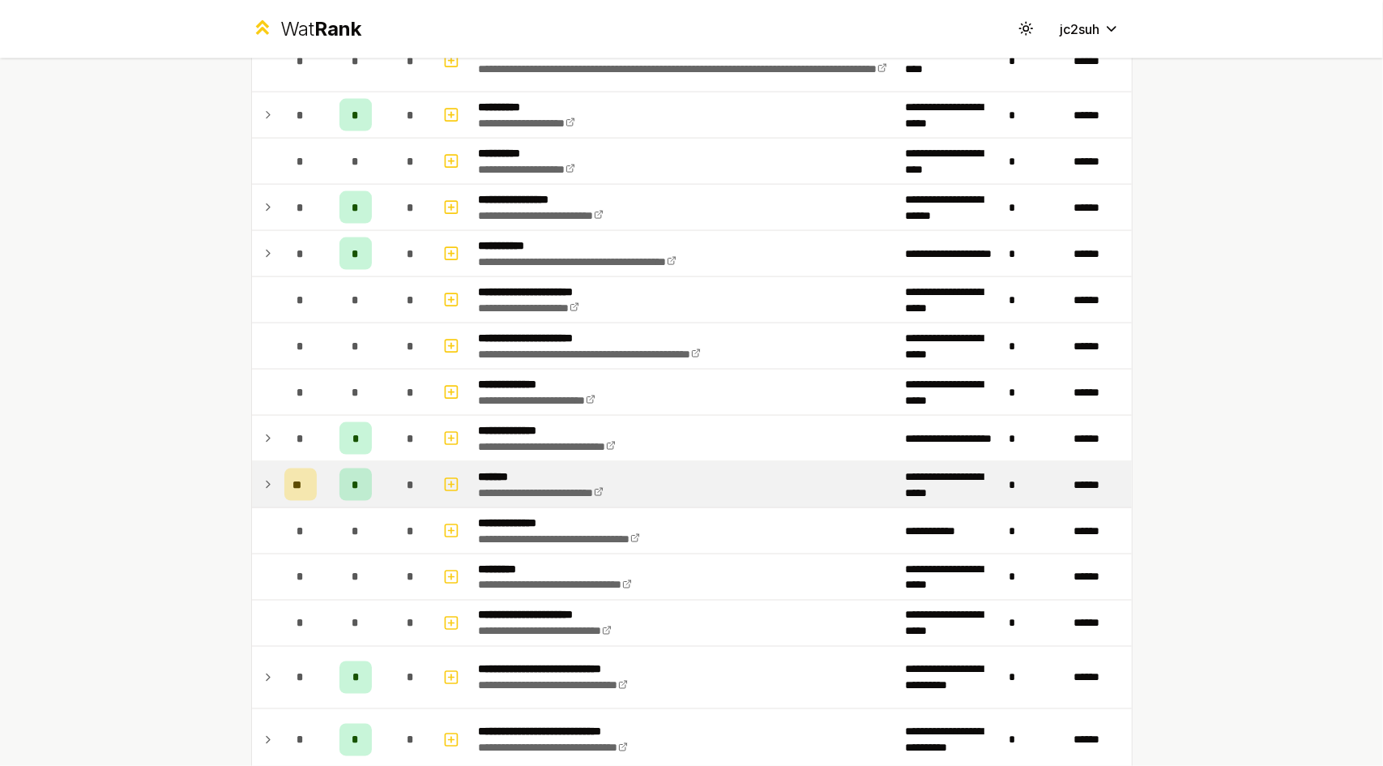
click at [689, 462] on td "**********" at bounding box center [685, 484] width 427 height 45
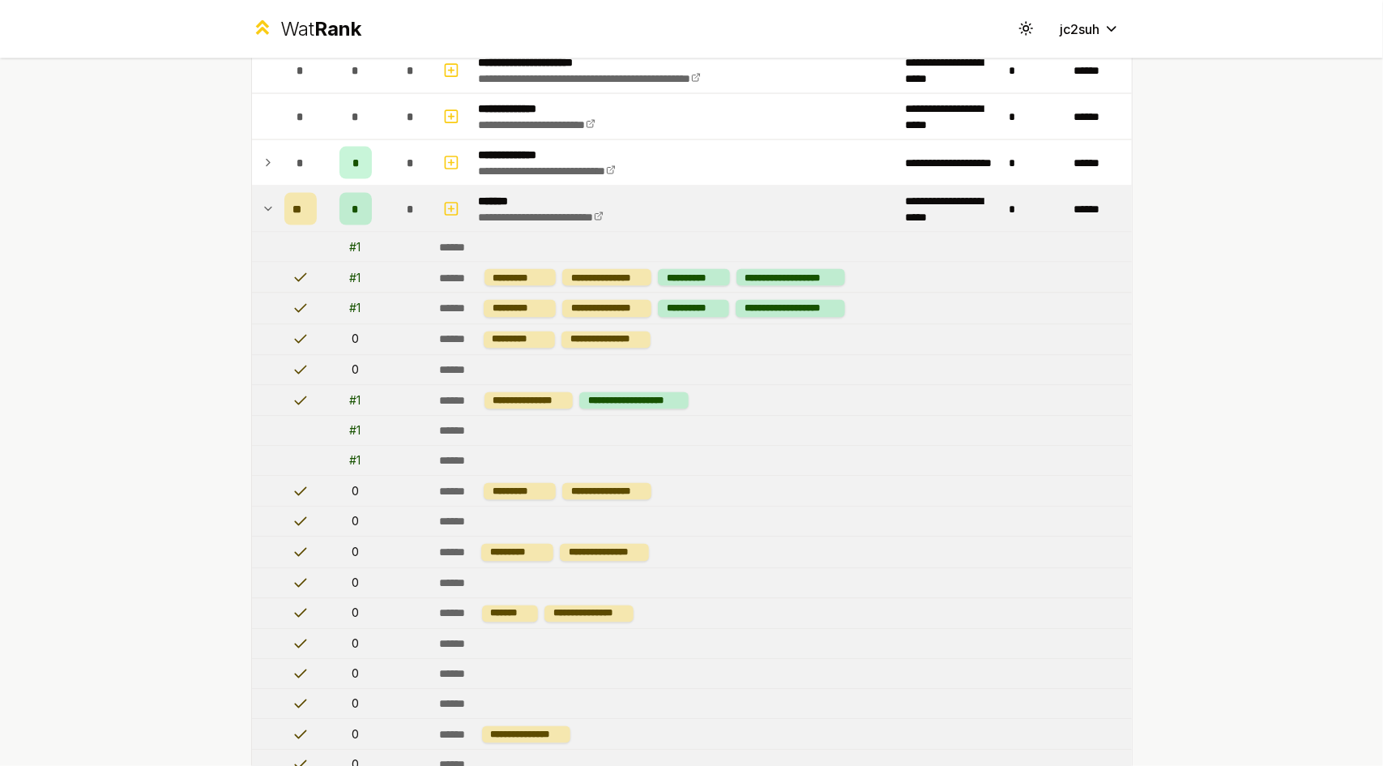
scroll to position [1758, 0]
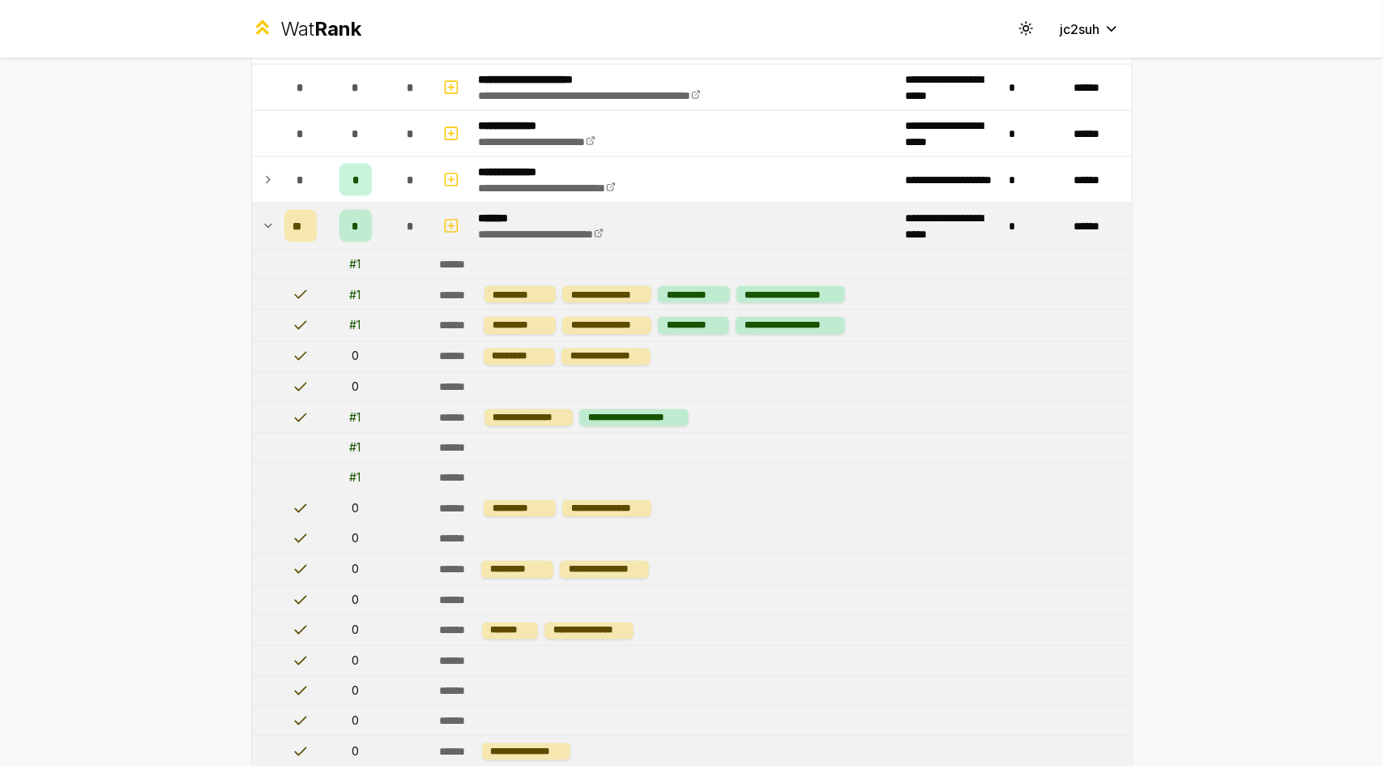
click at [754, 215] on td "**********" at bounding box center [685, 225] width 427 height 45
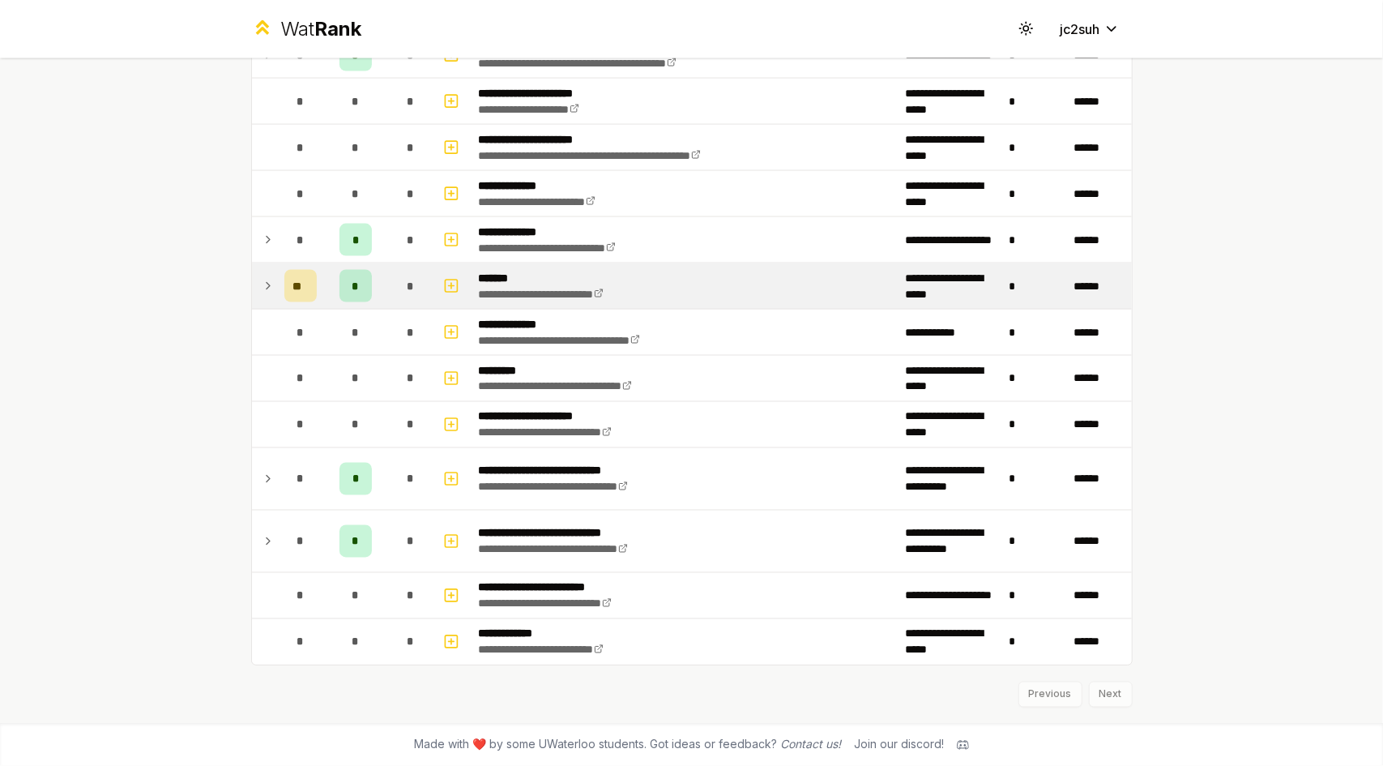
scroll to position [1686, 0]
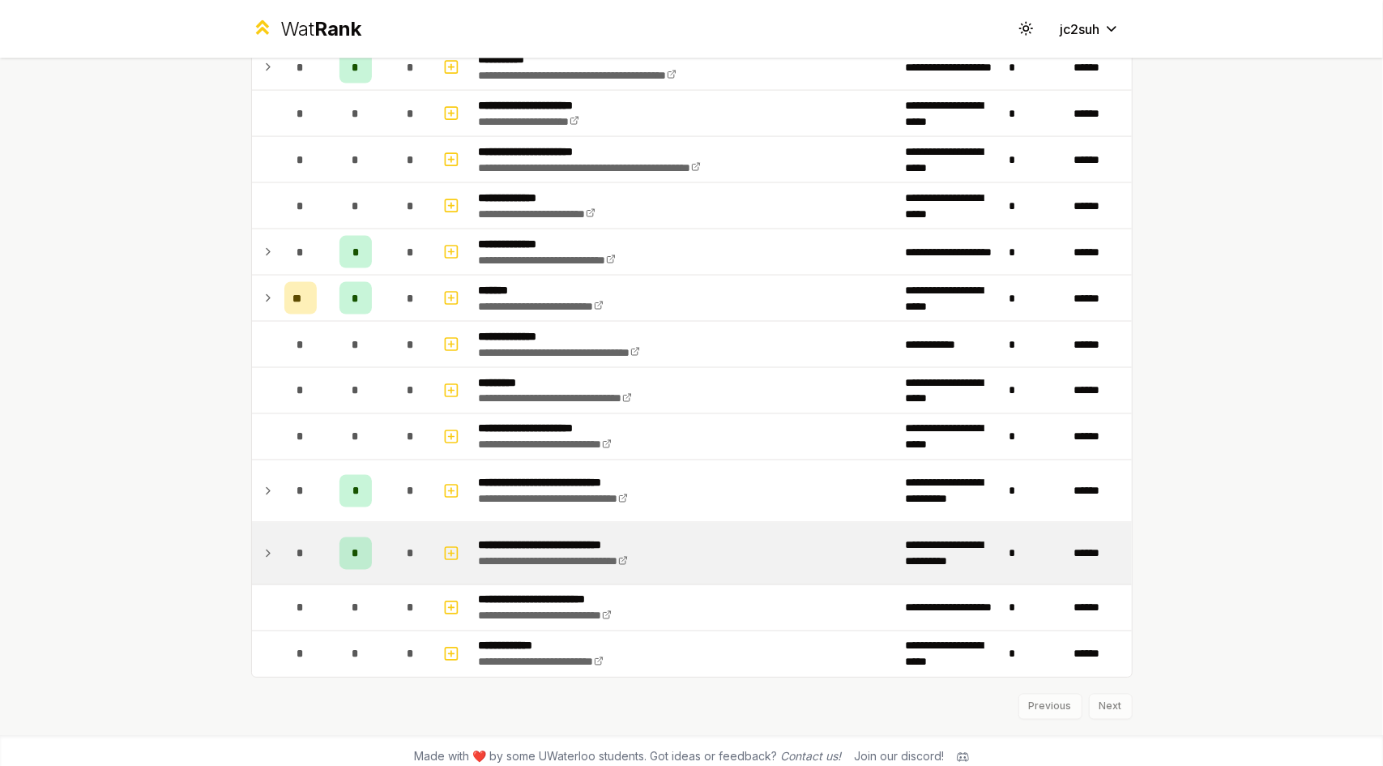
click at [723, 543] on td "**********" at bounding box center [685, 554] width 427 height 62
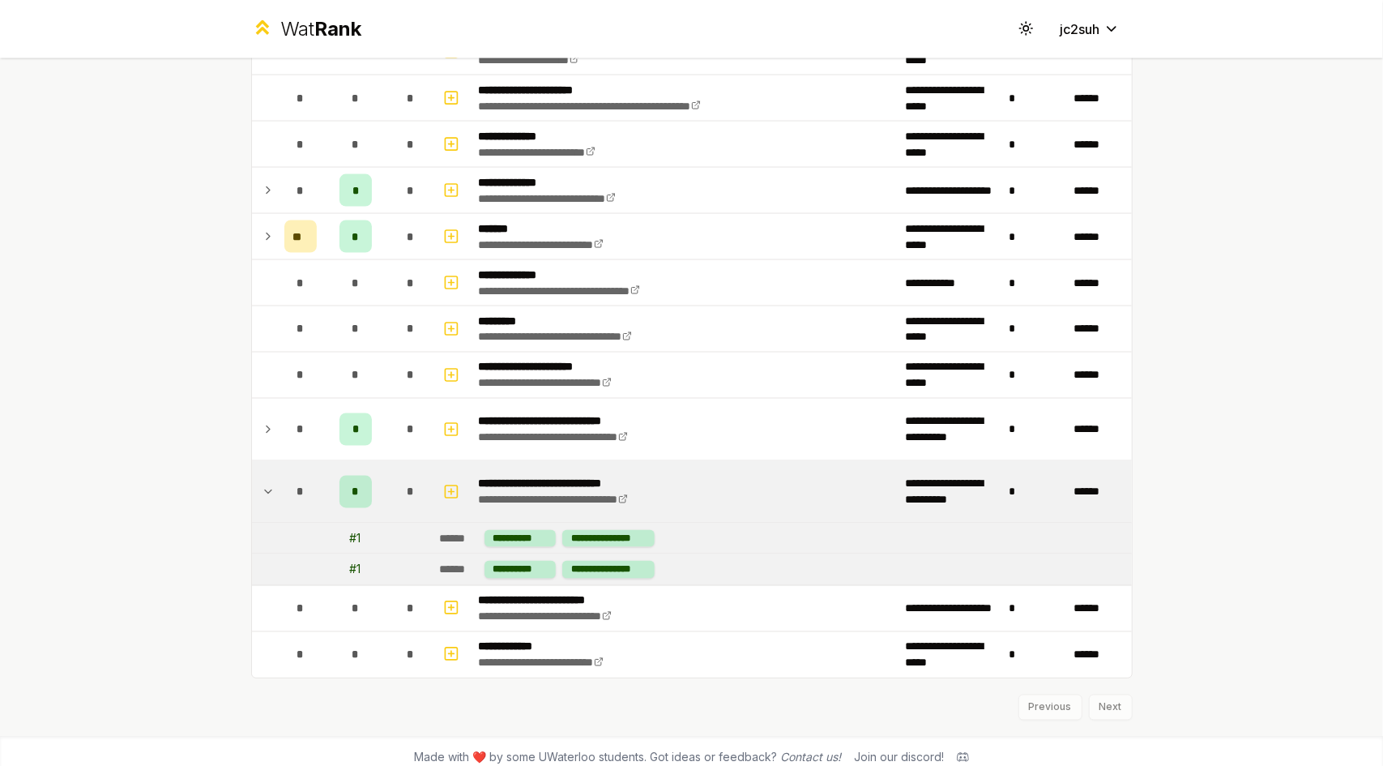
click at [723, 554] on td "**********" at bounding box center [783, 569] width 699 height 30
click at [708, 524] on td "**********" at bounding box center [783, 539] width 699 height 30
click at [267, 481] on td at bounding box center [265, 492] width 26 height 62
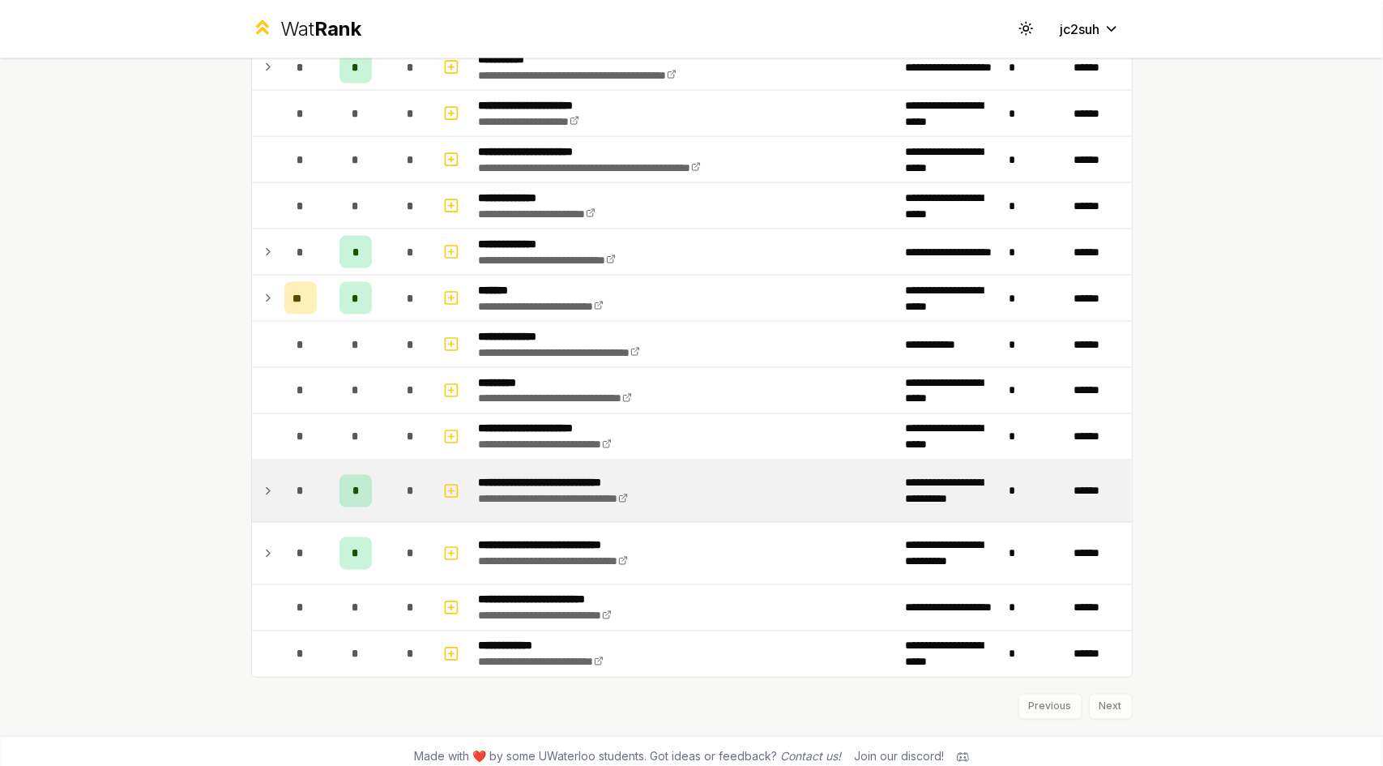
click at [266, 481] on icon at bounding box center [268, 490] width 13 height 19
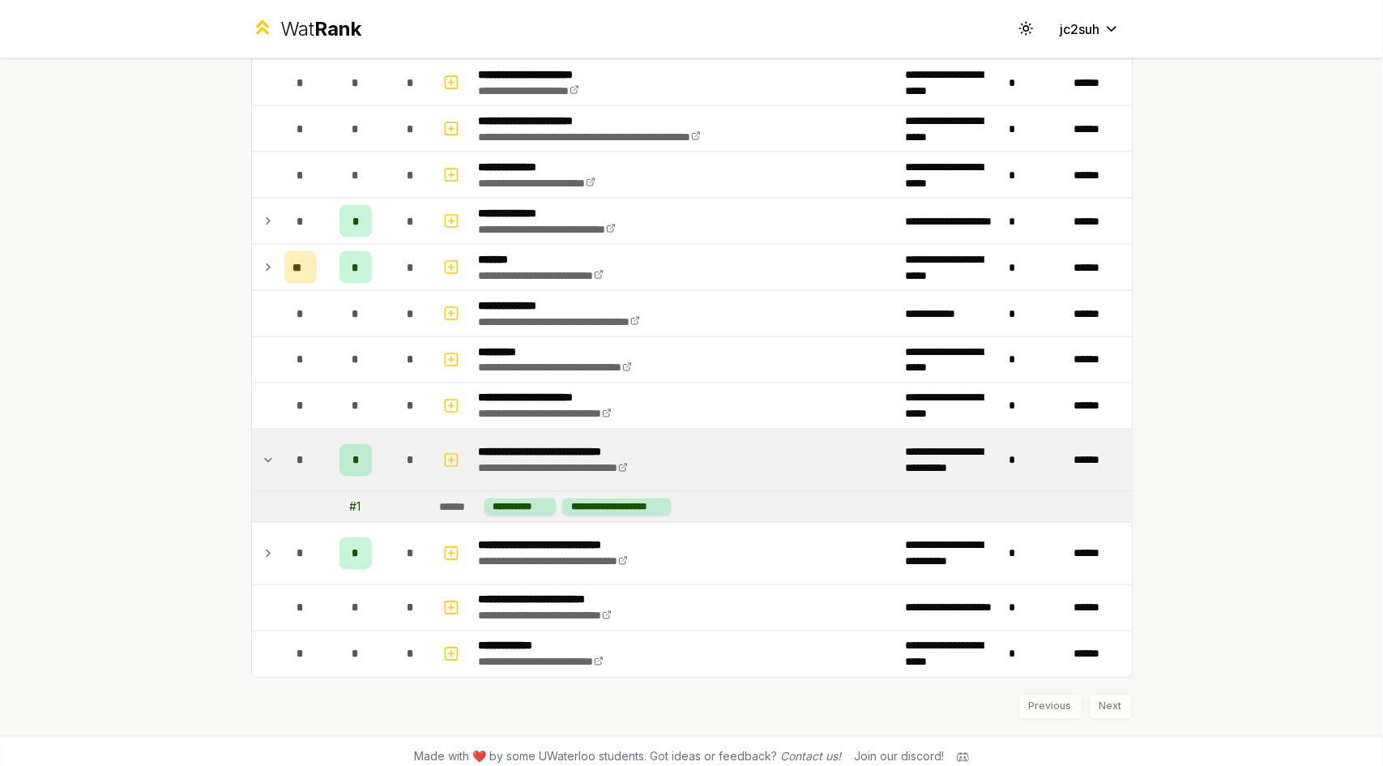
click at [266, 492] on td at bounding box center [265, 507] width 26 height 30
click at [262, 451] on icon at bounding box center [268, 460] width 13 height 19
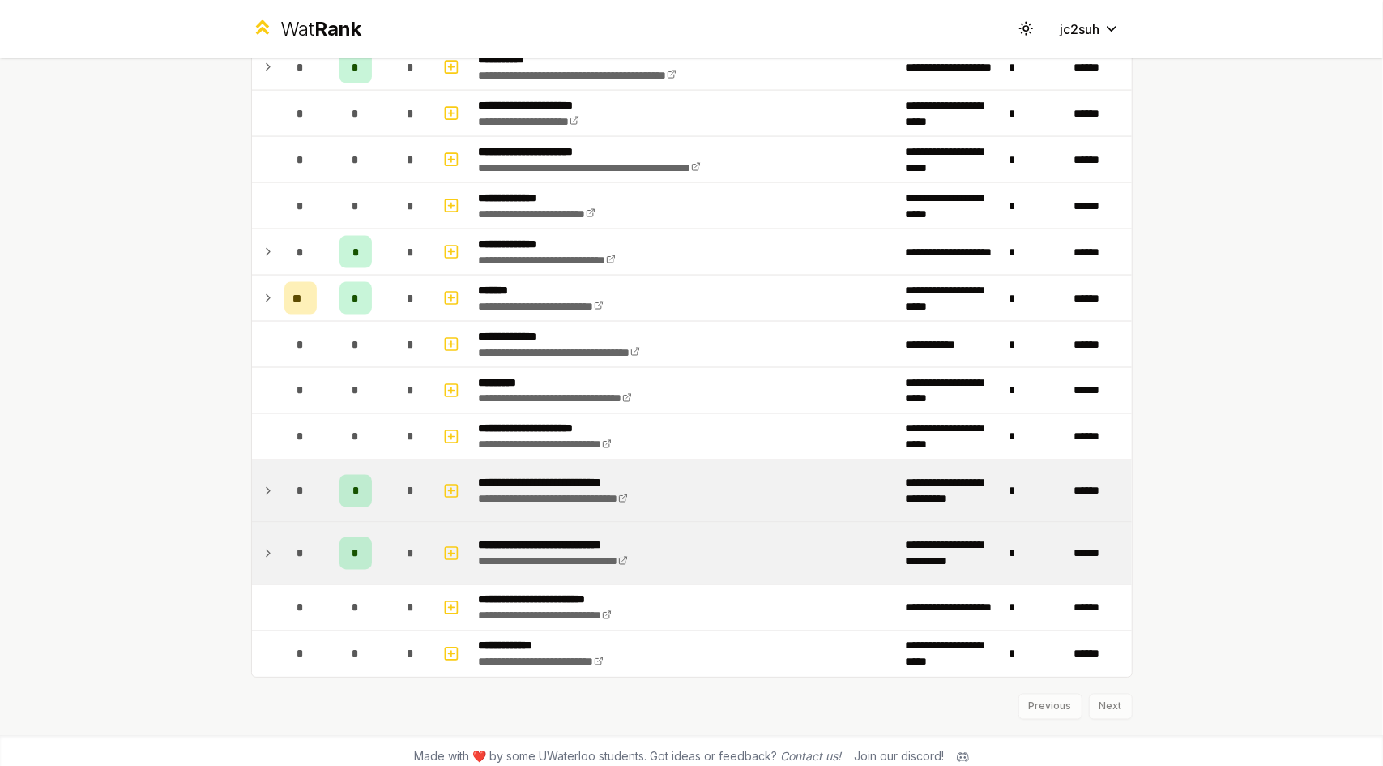
click at [269, 526] on td at bounding box center [265, 554] width 26 height 62
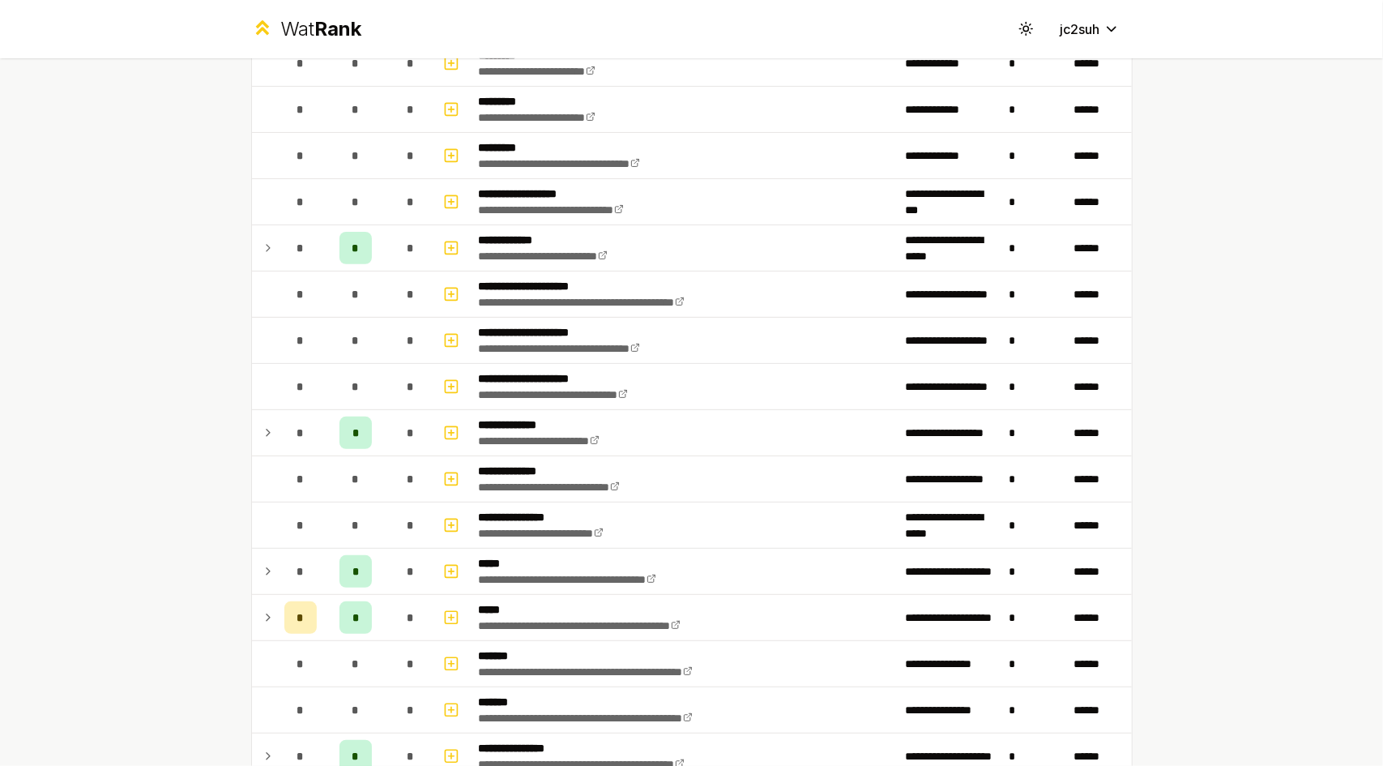
scroll to position [0, 0]
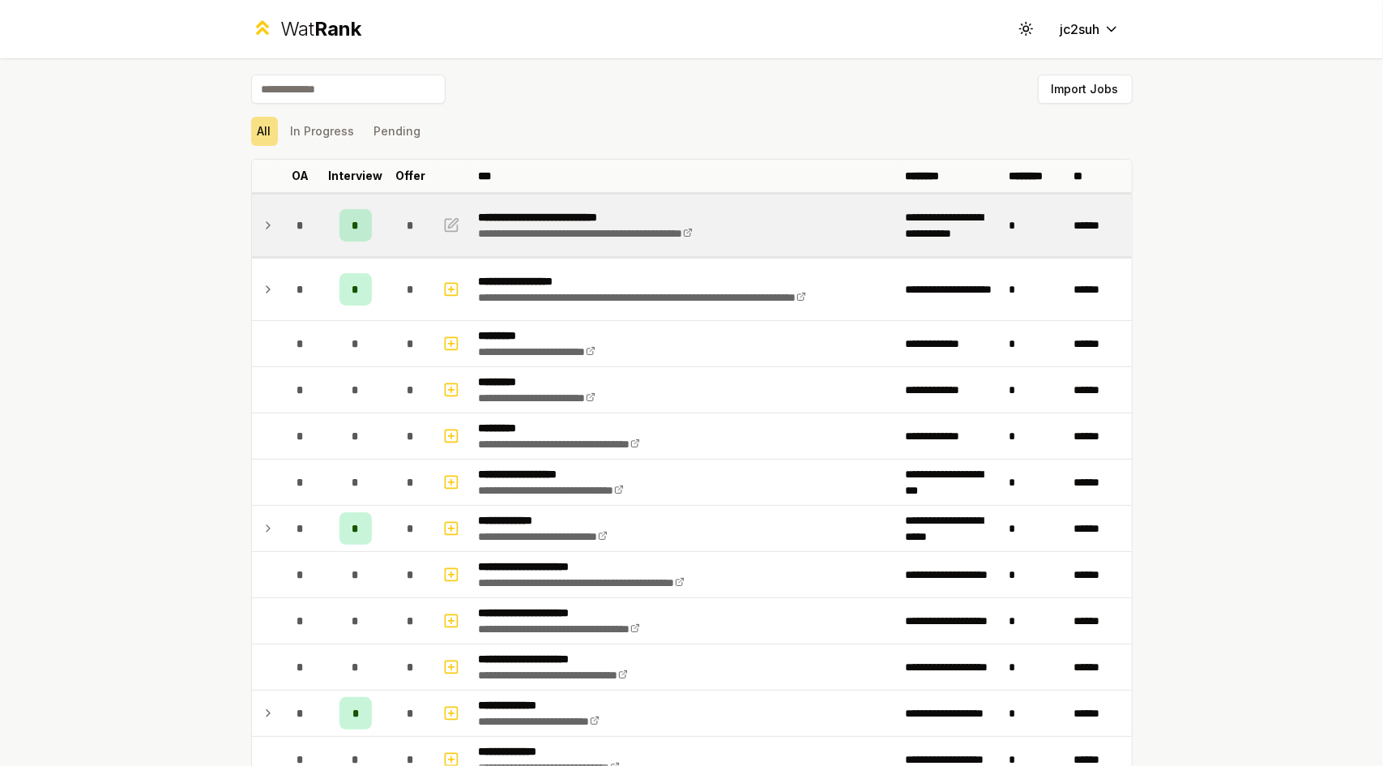
click at [267, 229] on icon at bounding box center [268, 225] width 13 height 19
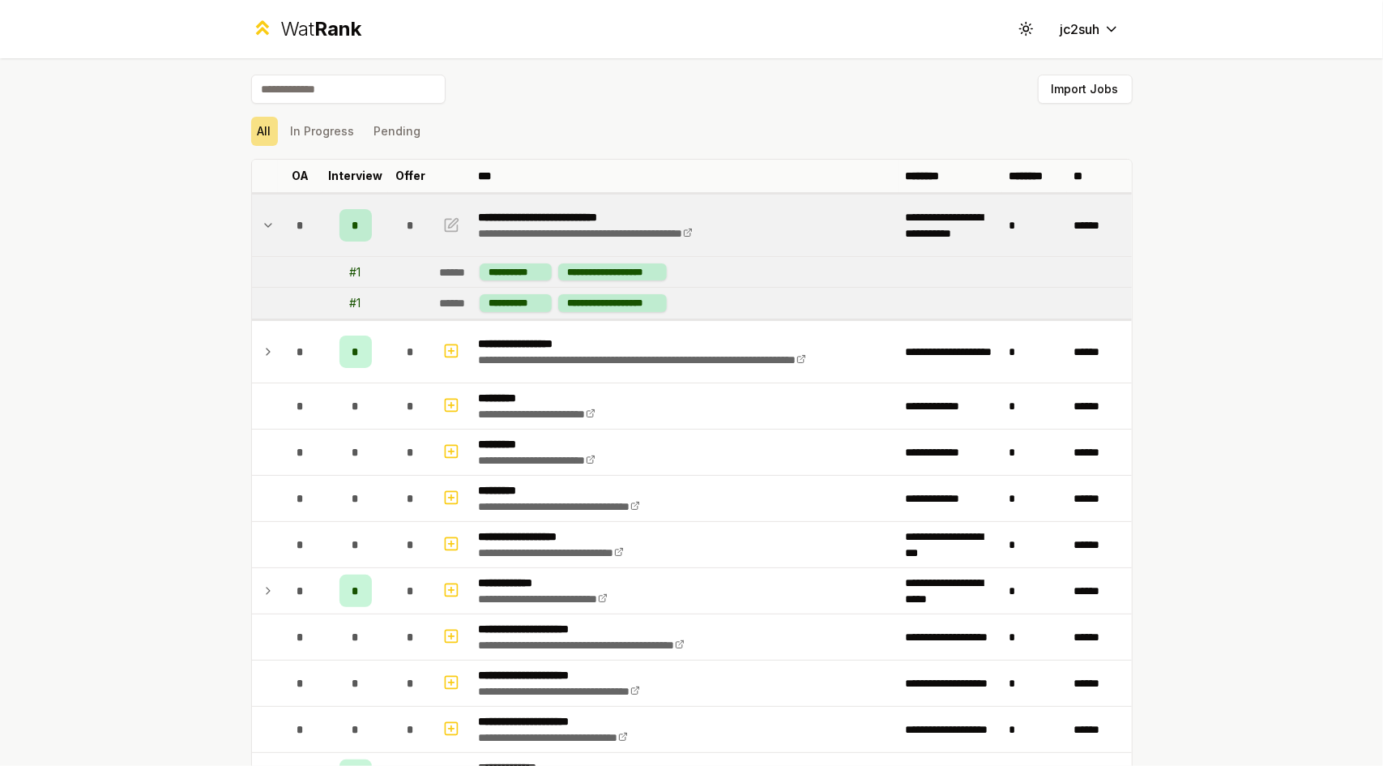
click at [338, 293] on td "# 1" at bounding box center [355, 303] width 65 height 30
click at [402, 305] on td at bounding box center [410, 303] width 45 height 30
click at [278, 221] on td "*" at bounding box center [300, 226] width 45 height 62
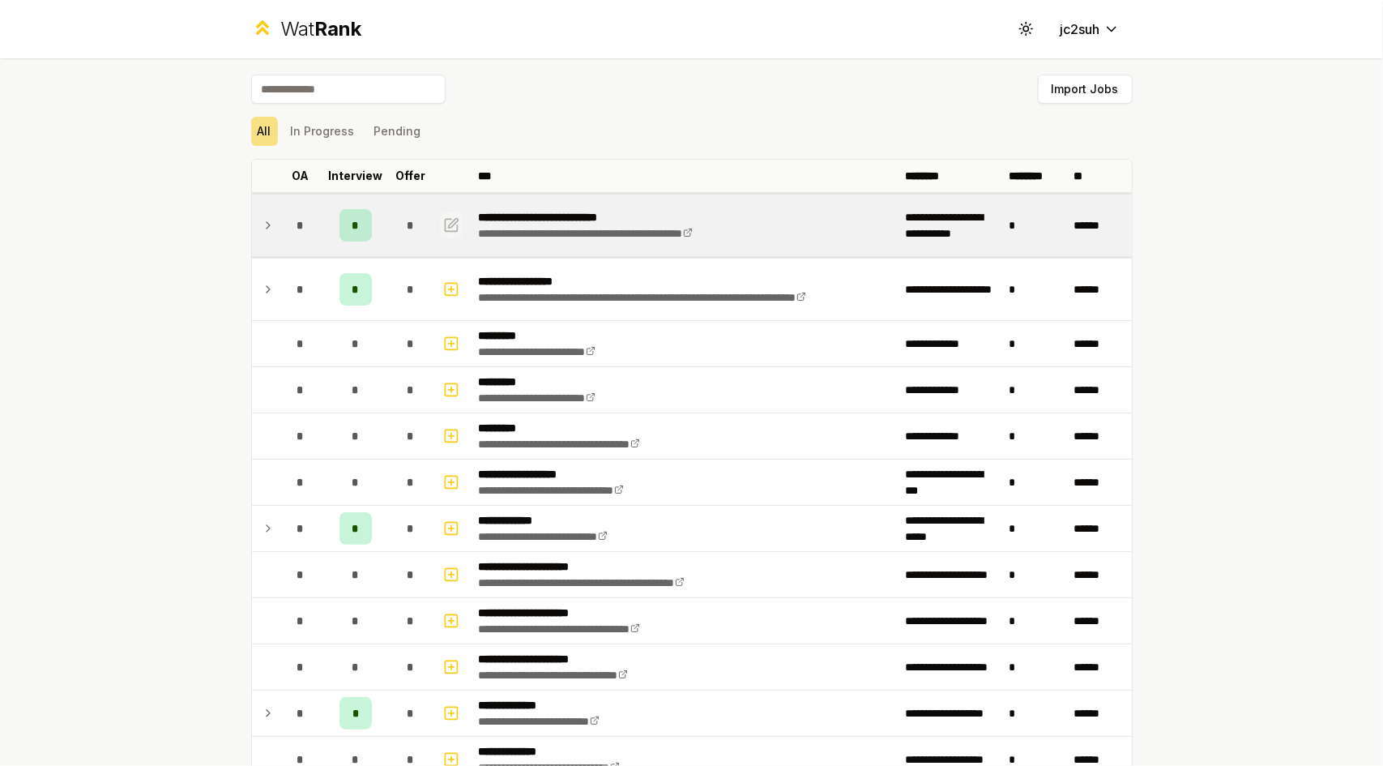
click at [446, 227] on icon "button" at bounding box center [451, 225] width 16 height 19
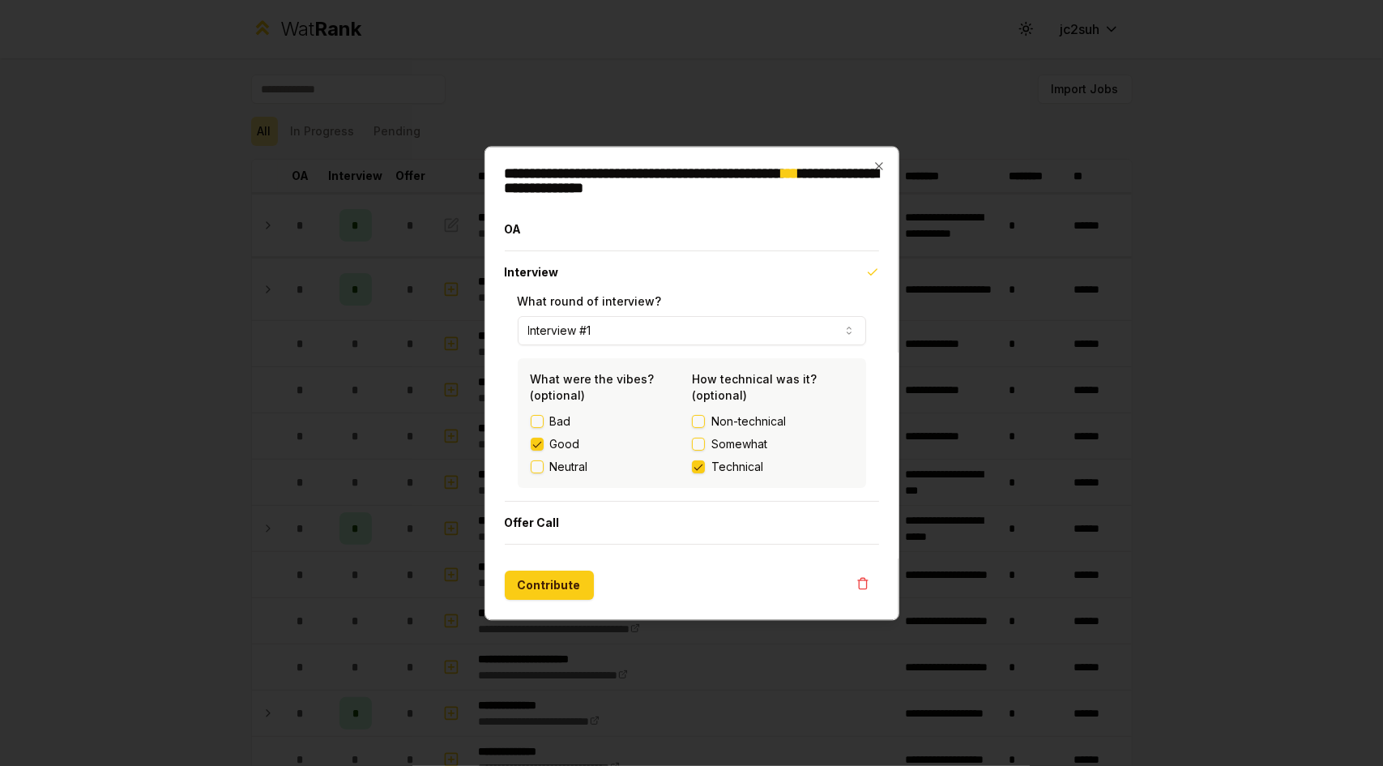
click at [655, 336] on button "Interview #1" at bounding box center [692, 330] width 349 height 29
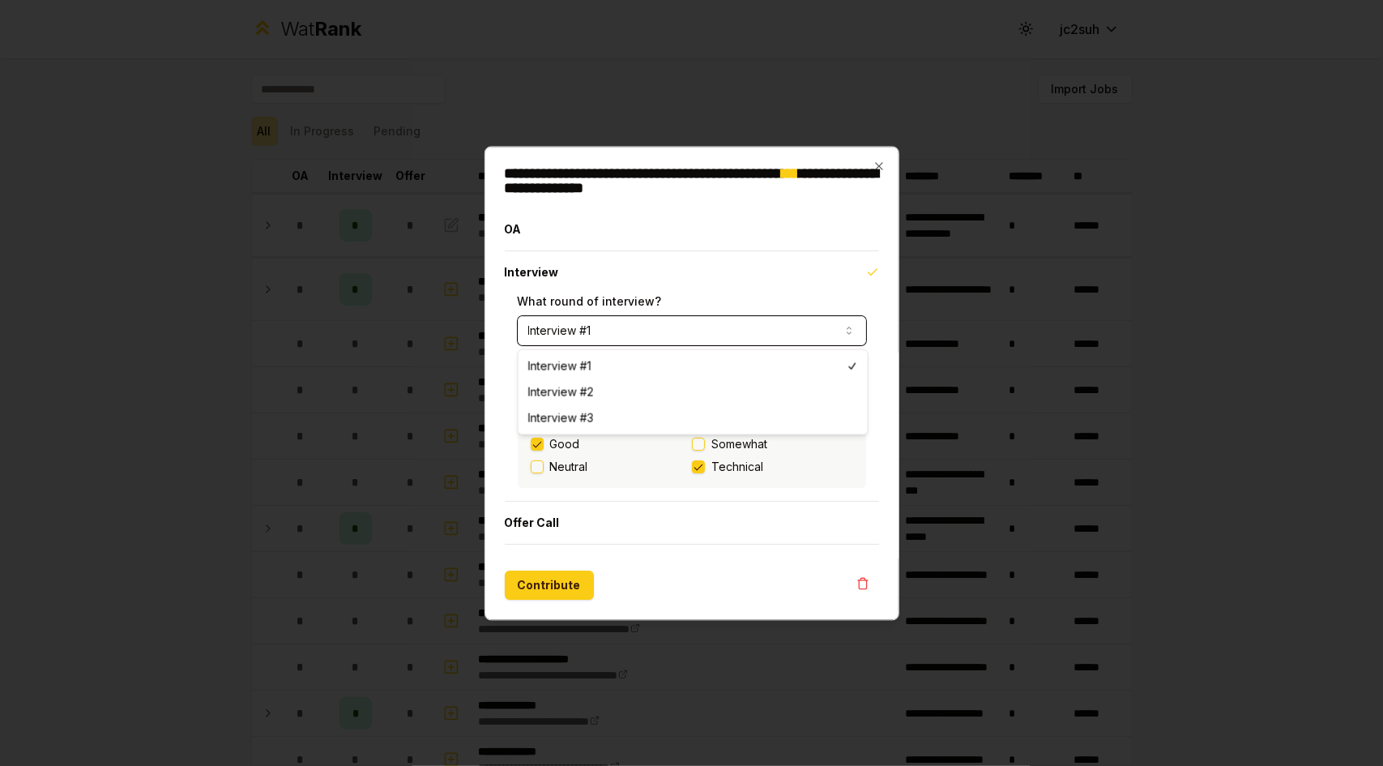
click at [653, 333] on button "Interview #1" at bounding box center [692, 330] width 349 height 29
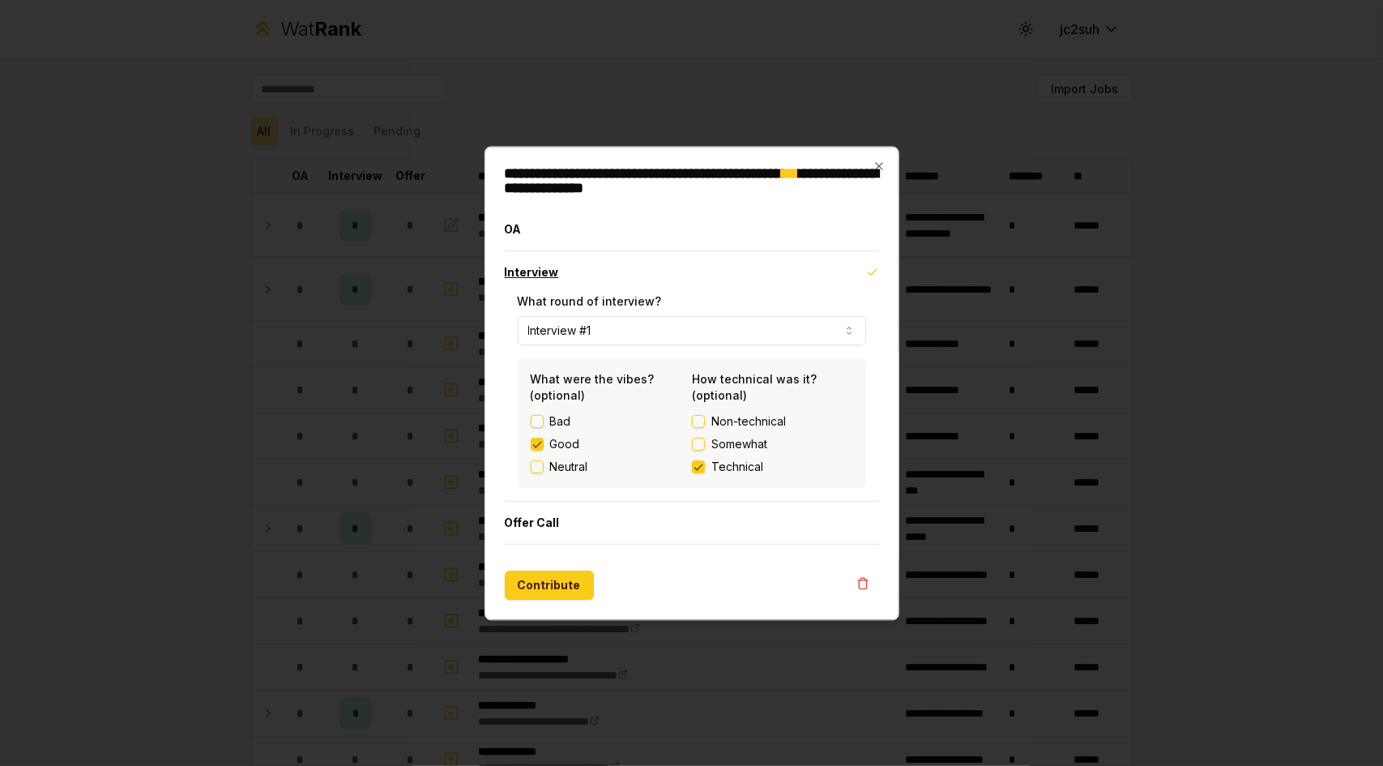
click at [602, 264] on button "Interview" at bounding box center [692, 272] width 375 height 42
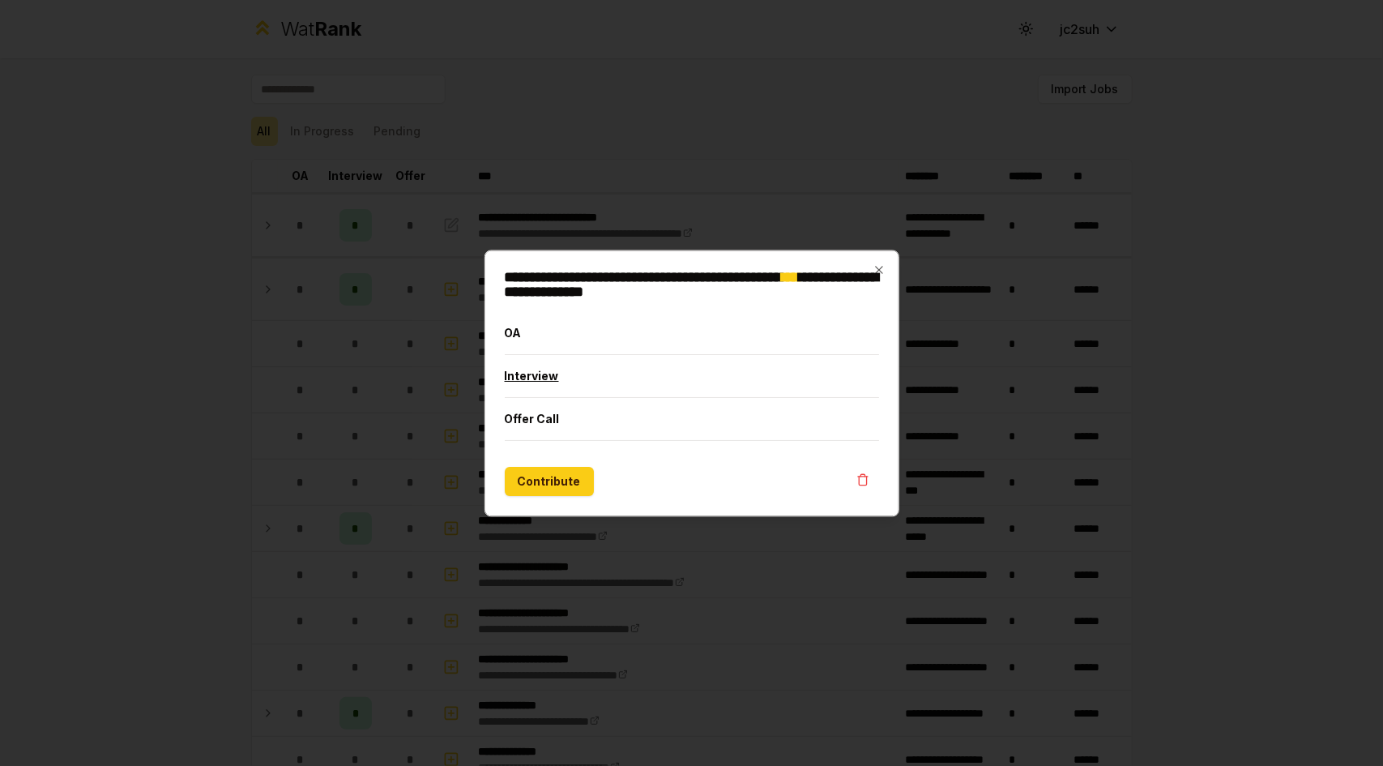
click at [619, 392] on button "Interview" at bounding box center [692, 376] width 375 height 42
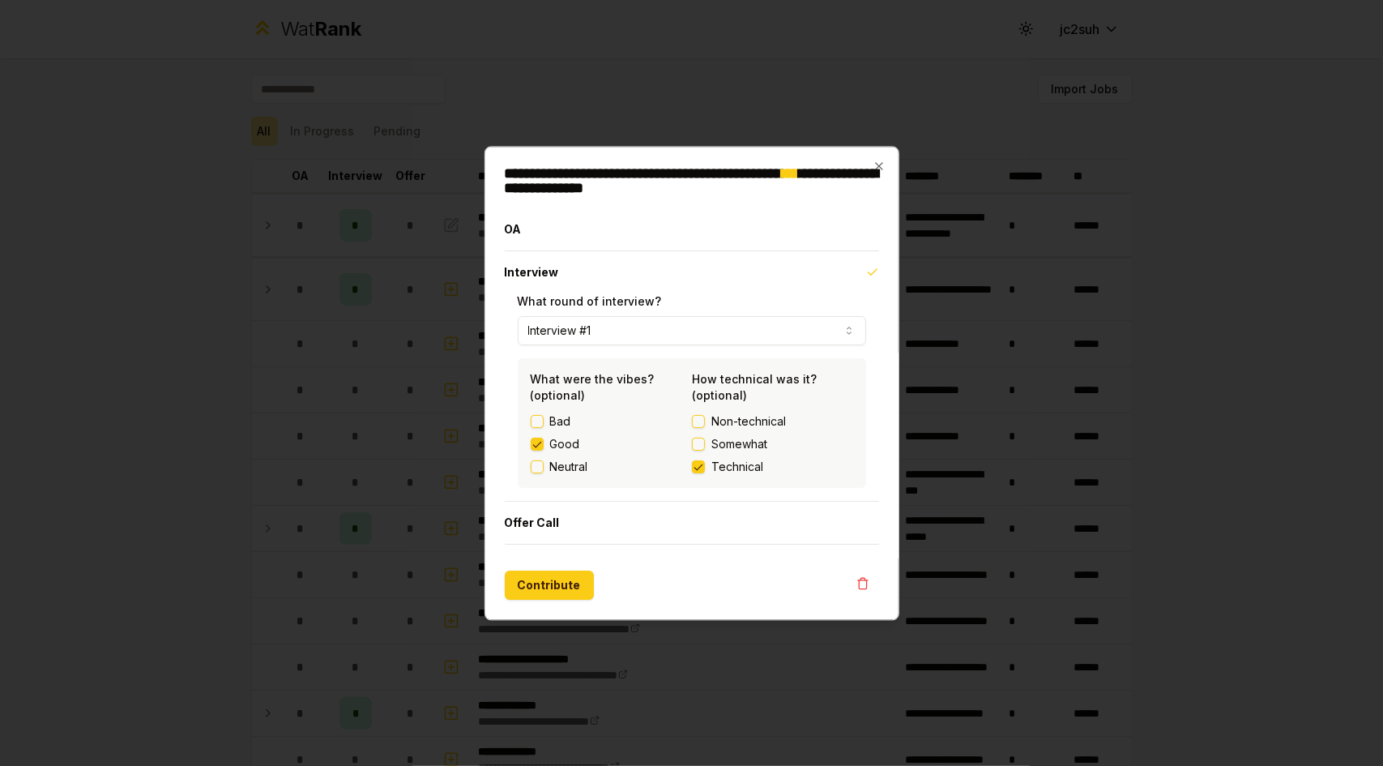
click at [669, 330] on button "Interview #1" at bounding box center [692, 330] width 349 height 29
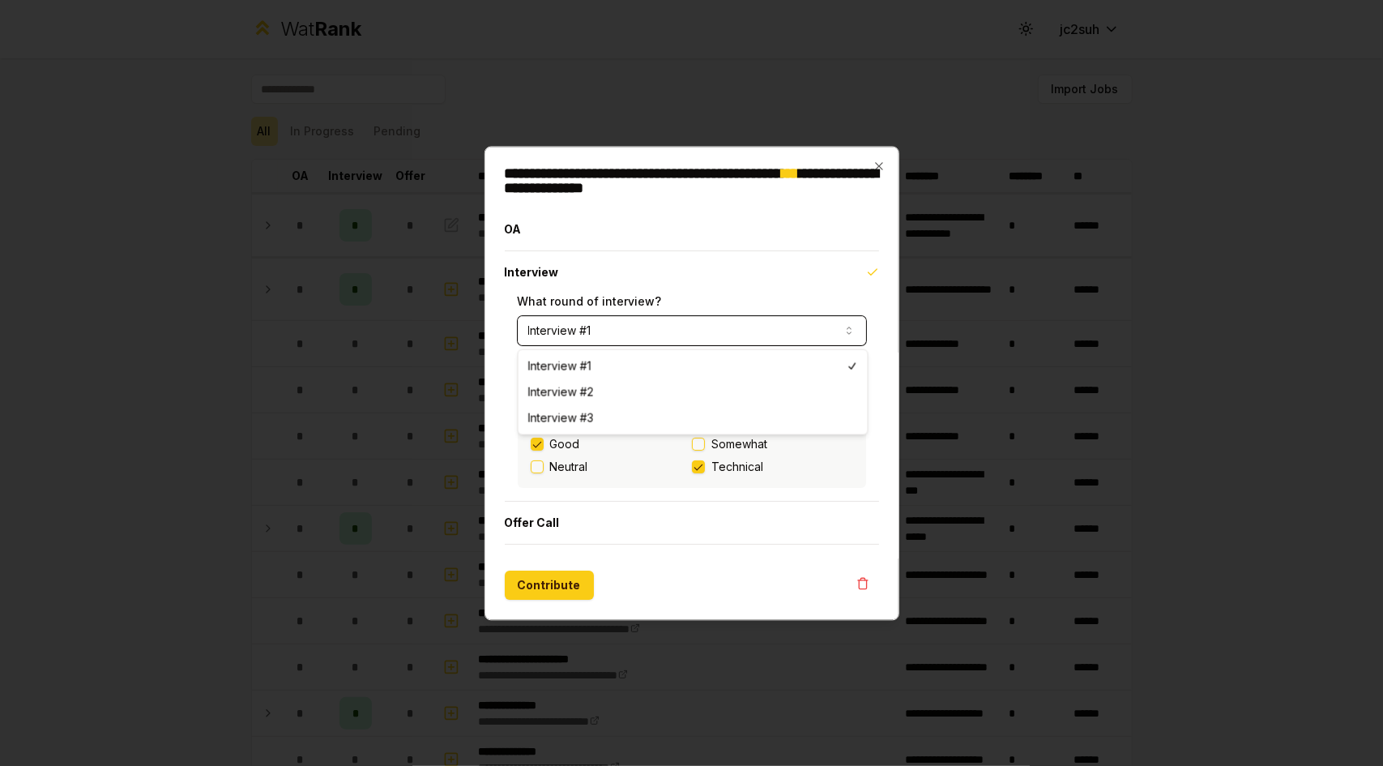
click at [676, 327] on button "Interview #1" at bounding box center [692, 330] width 349 height 29
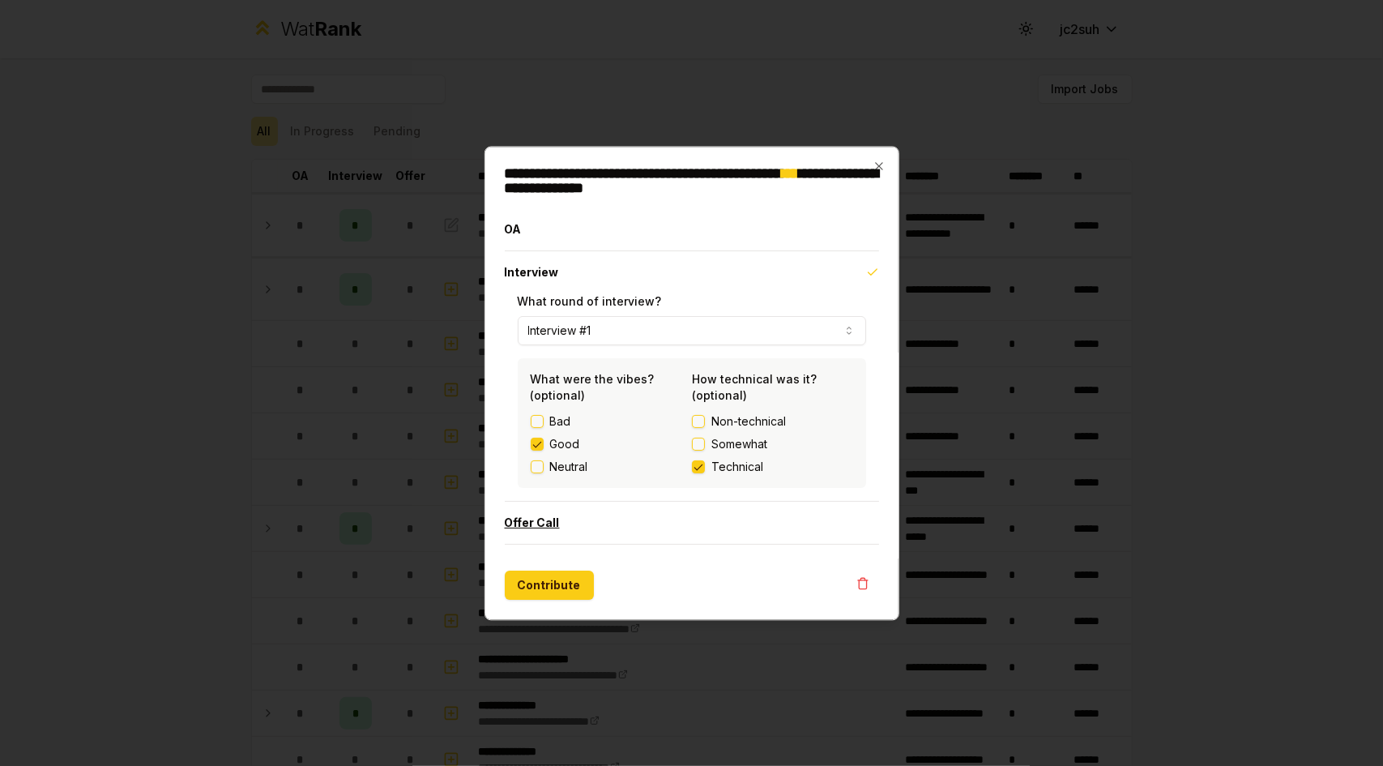
click at [611, 521] on button "Offer Call" at bounding box center [692, 523] width 375 height 42
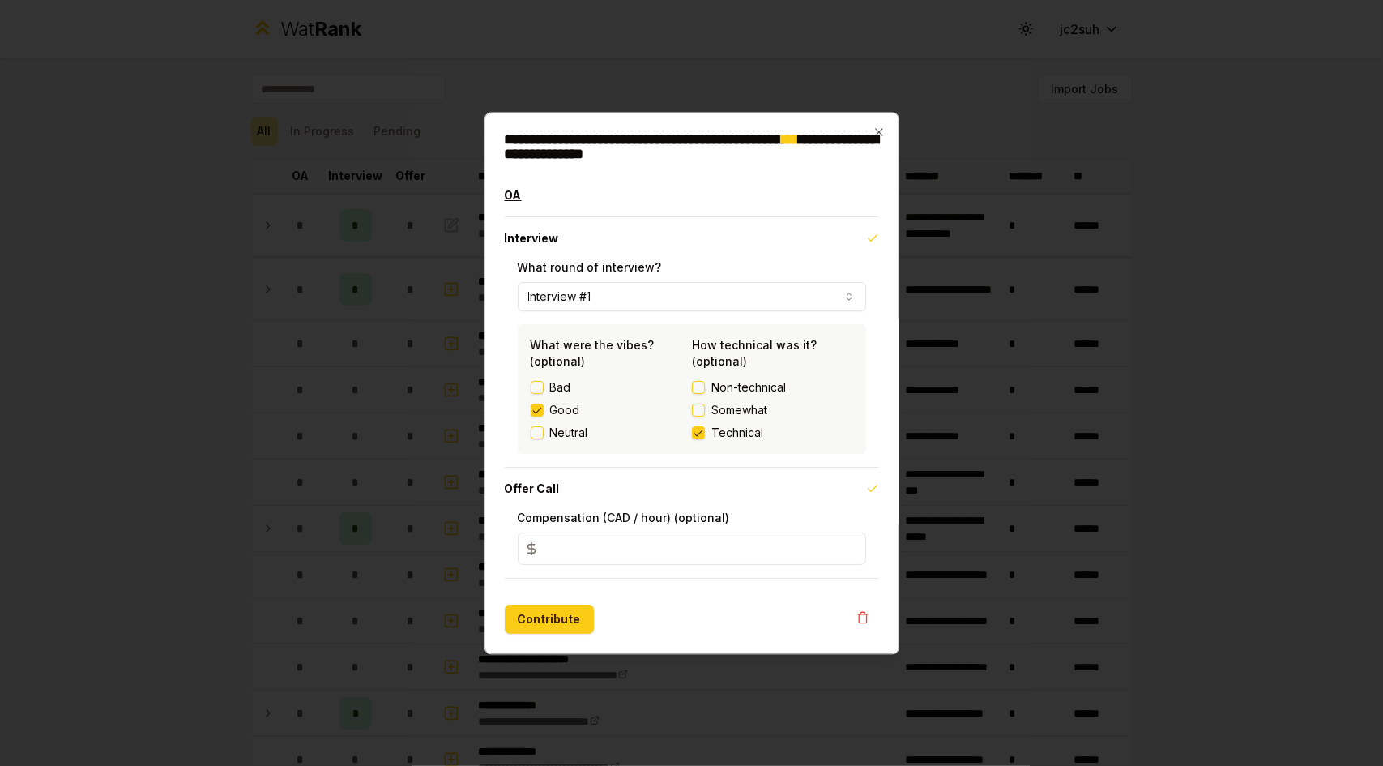
click at [610, 203] on button "OA" at bounding box center [692, 195] width 375 height 42
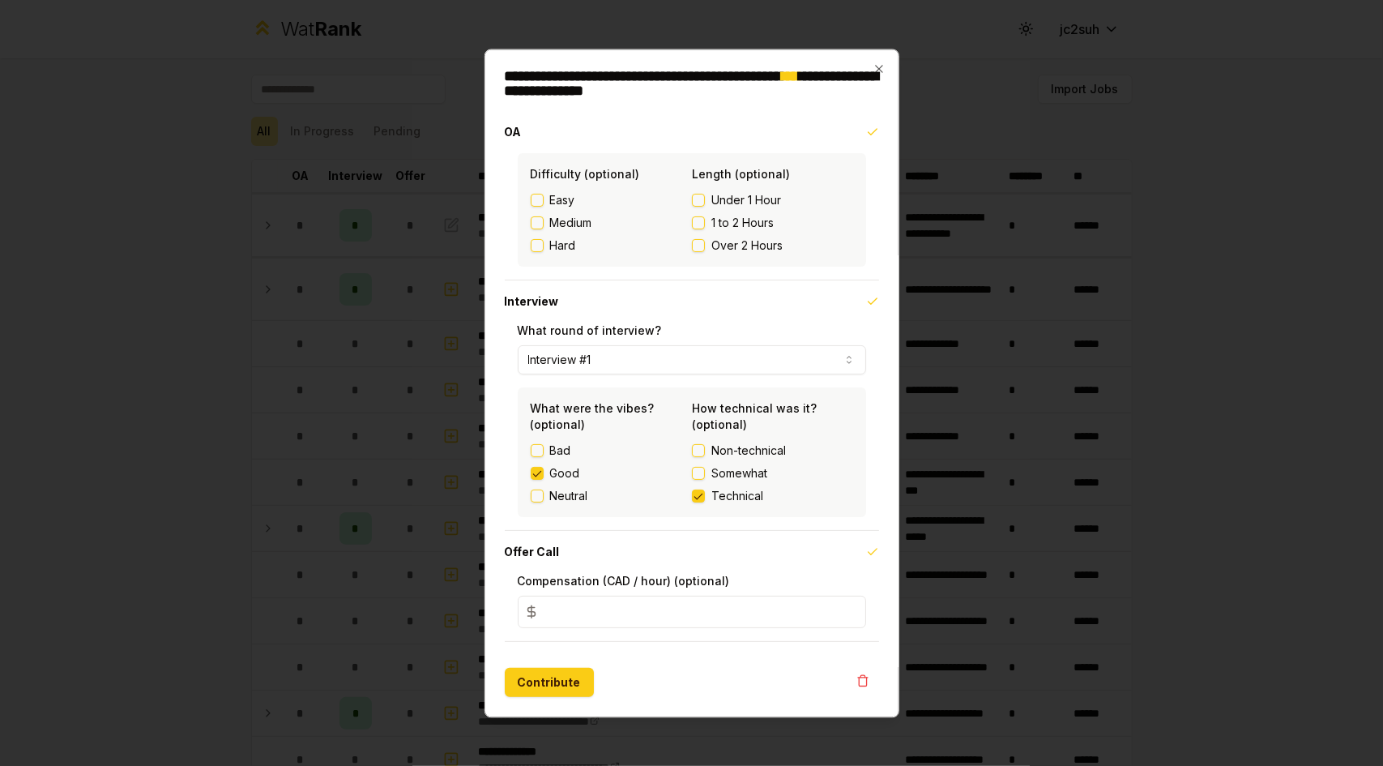
click at [731, 477] on span "Somewhat" at bounding box center [740, 473] width 56 height 16
click at [705, 477] on button "Somewhat" at bounding box center [698, 473] width 13 height 13
click at [525, 678] on button "Contribute" at bounding box center [549, 682] width 89 height 29
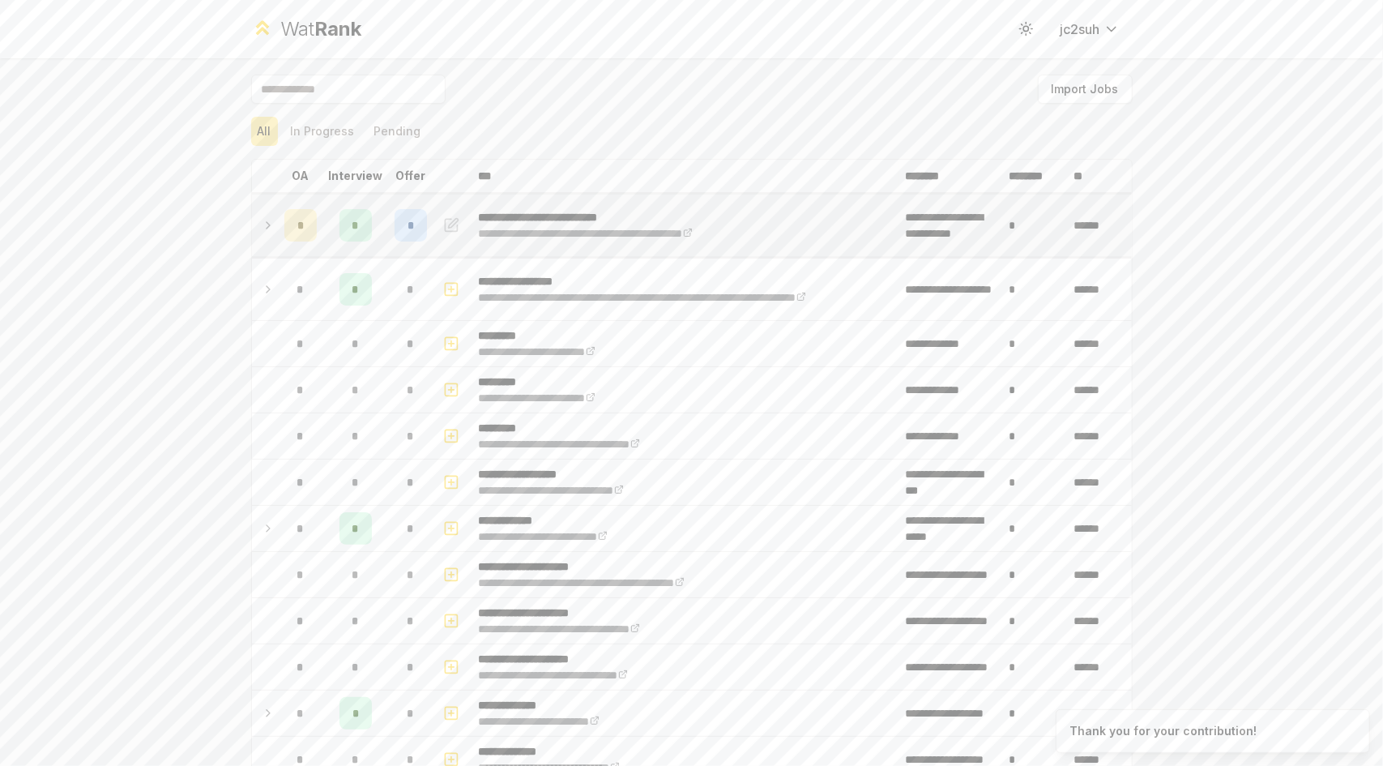
click at [440, 234] on button "button" at bounding box center [451, 225] width 23 height 26
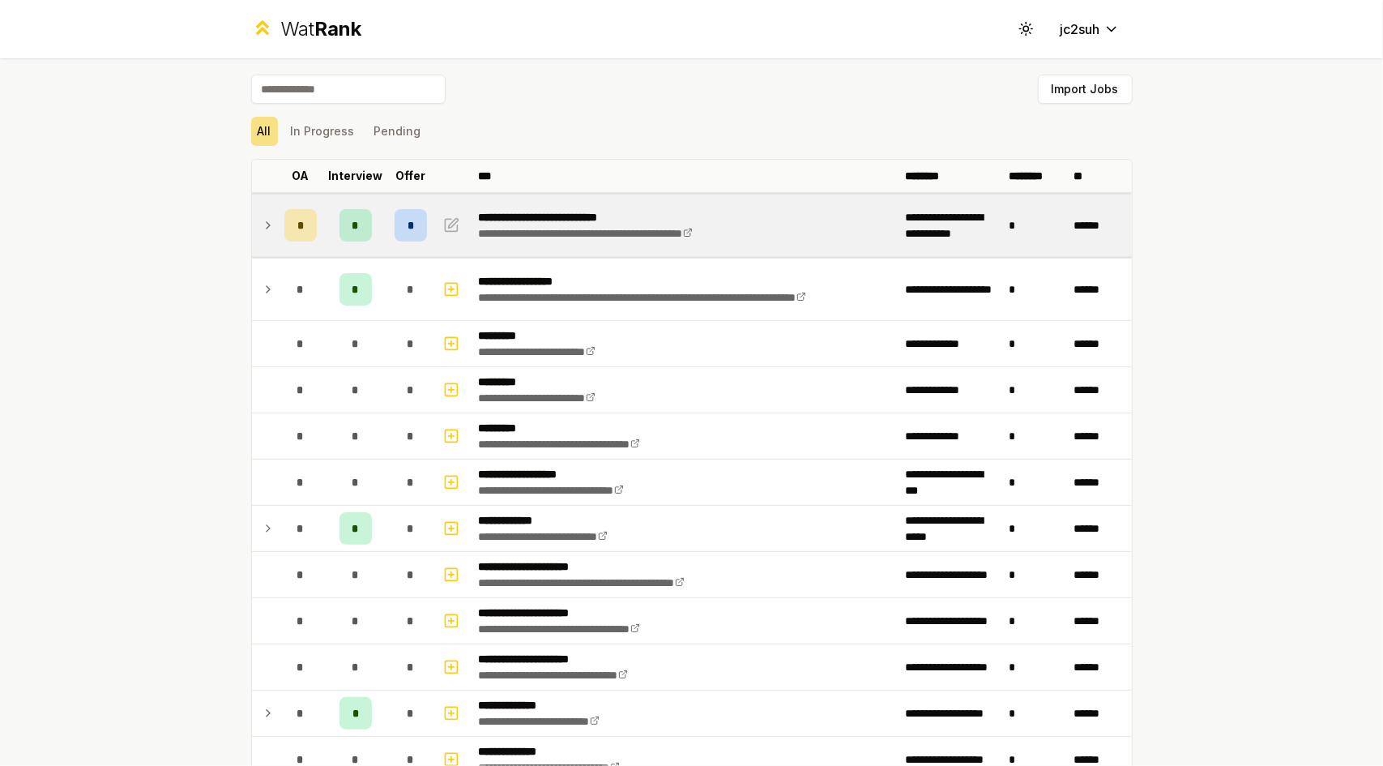
click at [252, 229] on td at bounding box center [265, 226] width 26 height 62
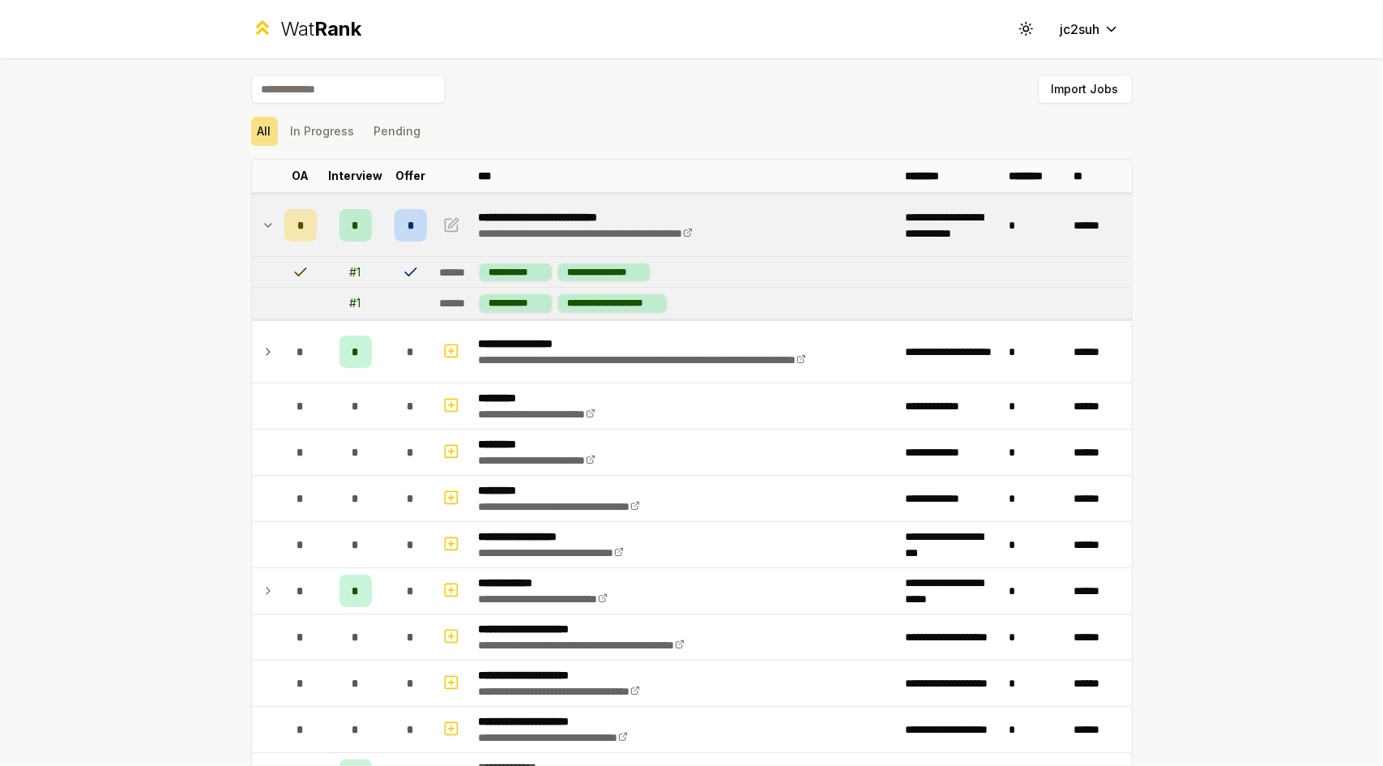
click at [270, 224] on td at bounding box center [265, 226] width 26 height 62
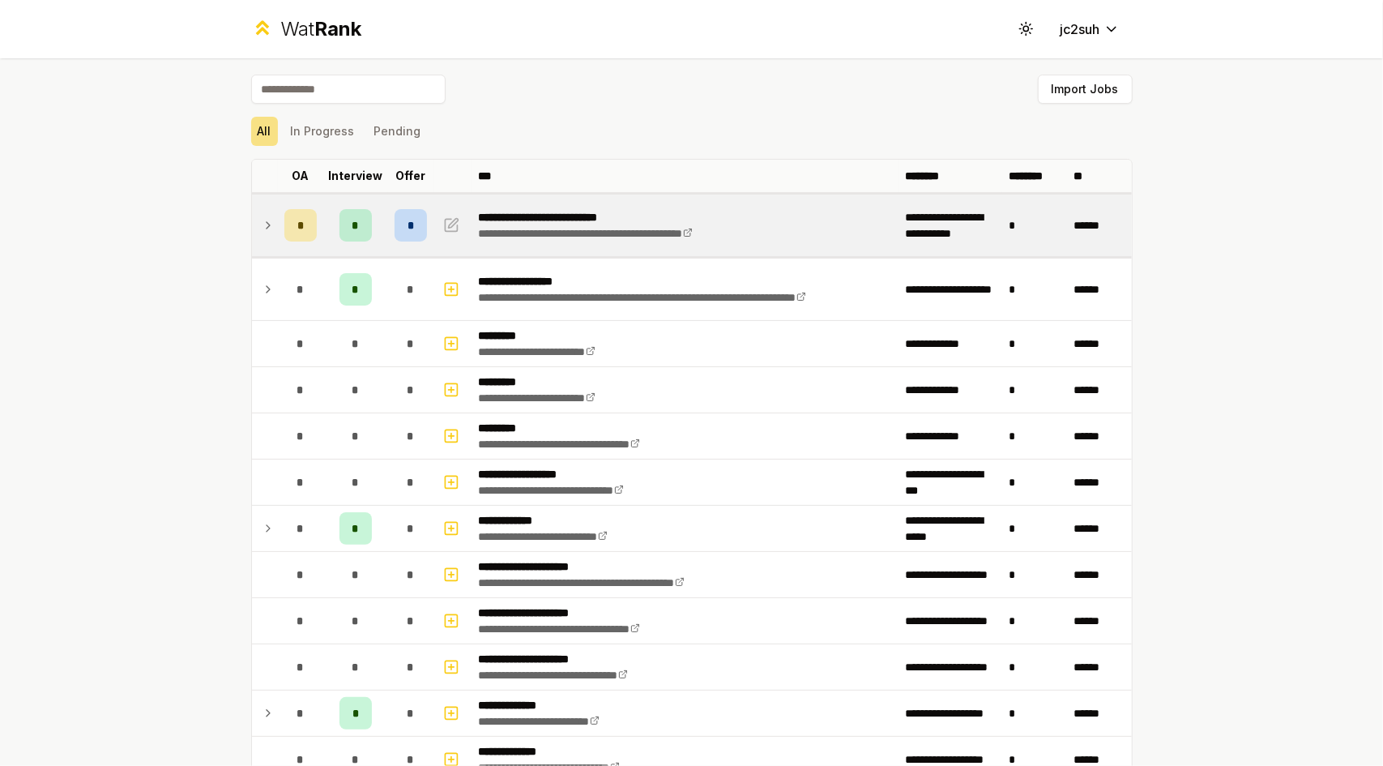
click at [407, 223] on div "*" at bounding box center [411, 225] width 32 height 32
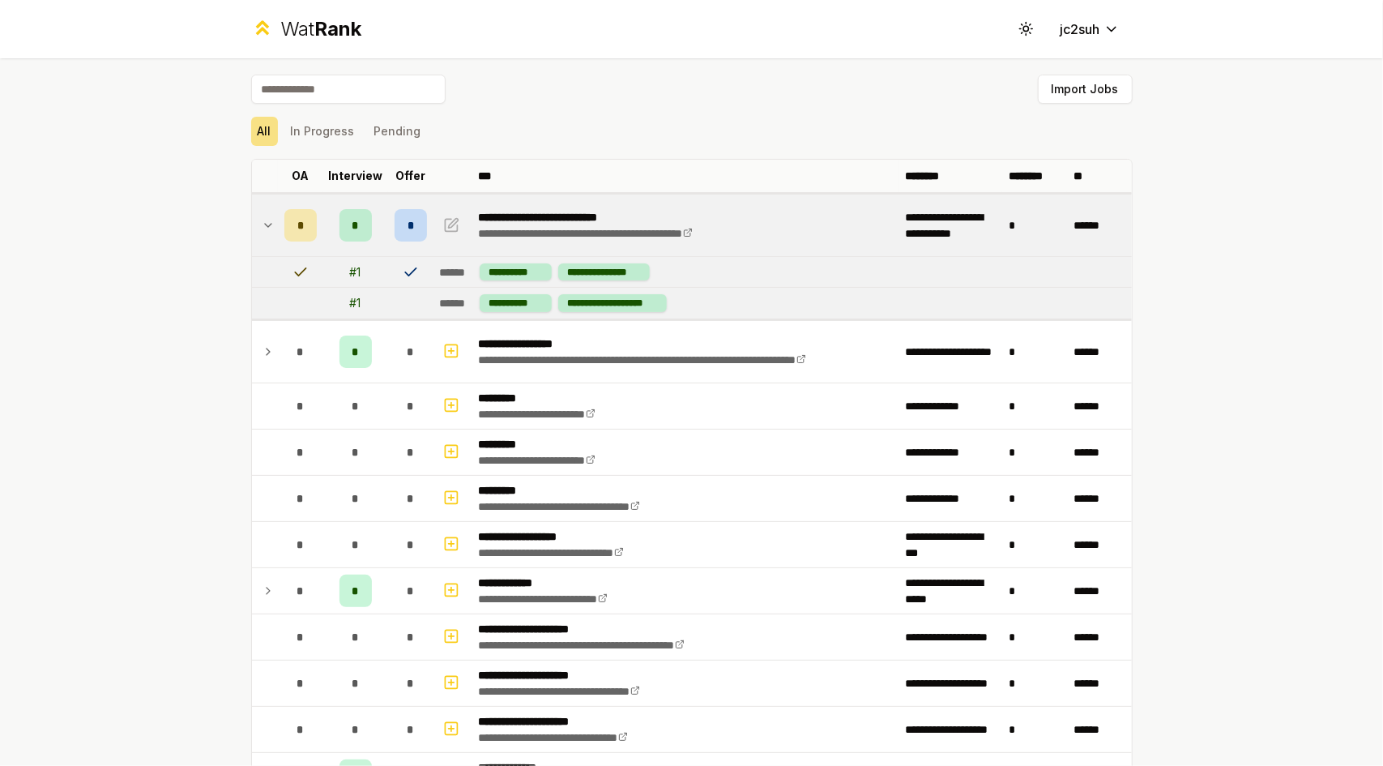
click at [407, 223] on div "*" at bounding box center [411, 225] width 32 height 32
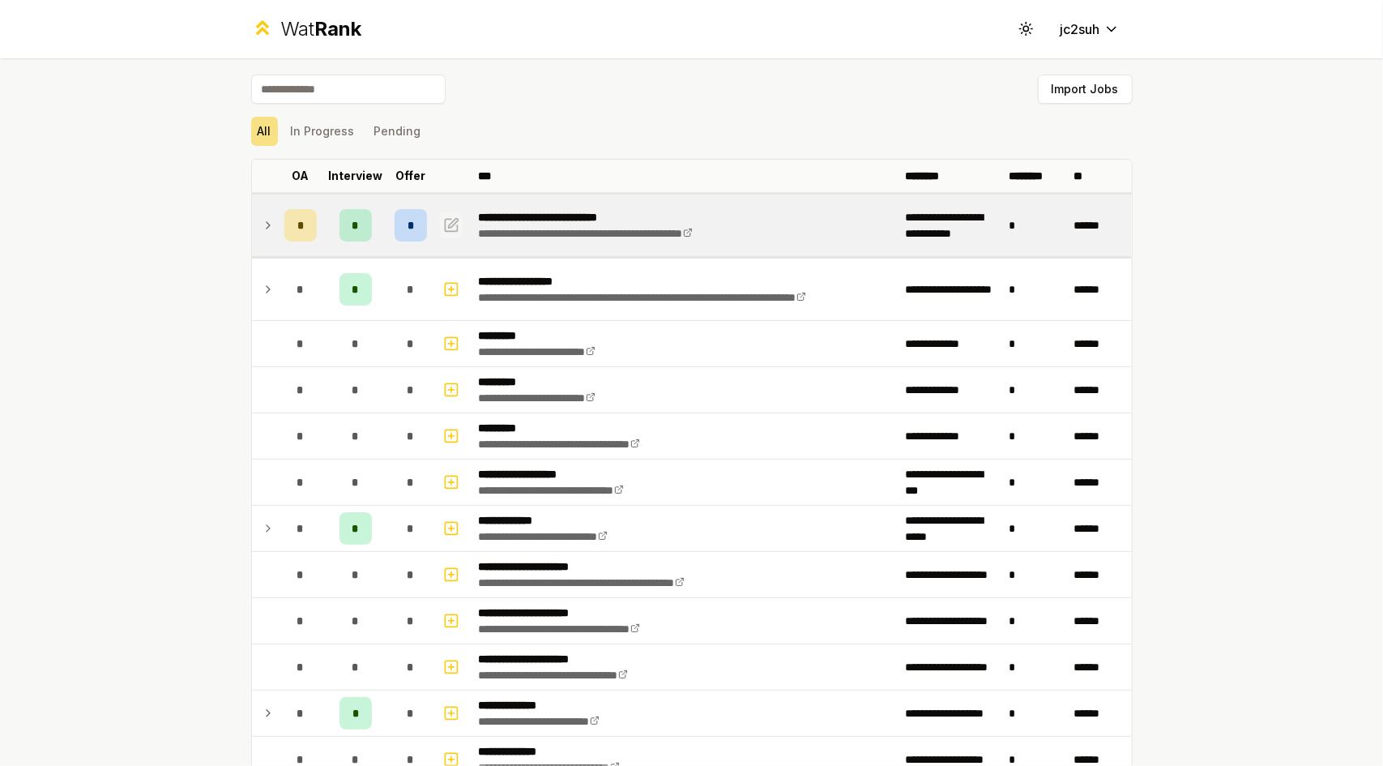
click at [448, 219] on icon "button" at bounding box center [453, 223] width 10 height 10
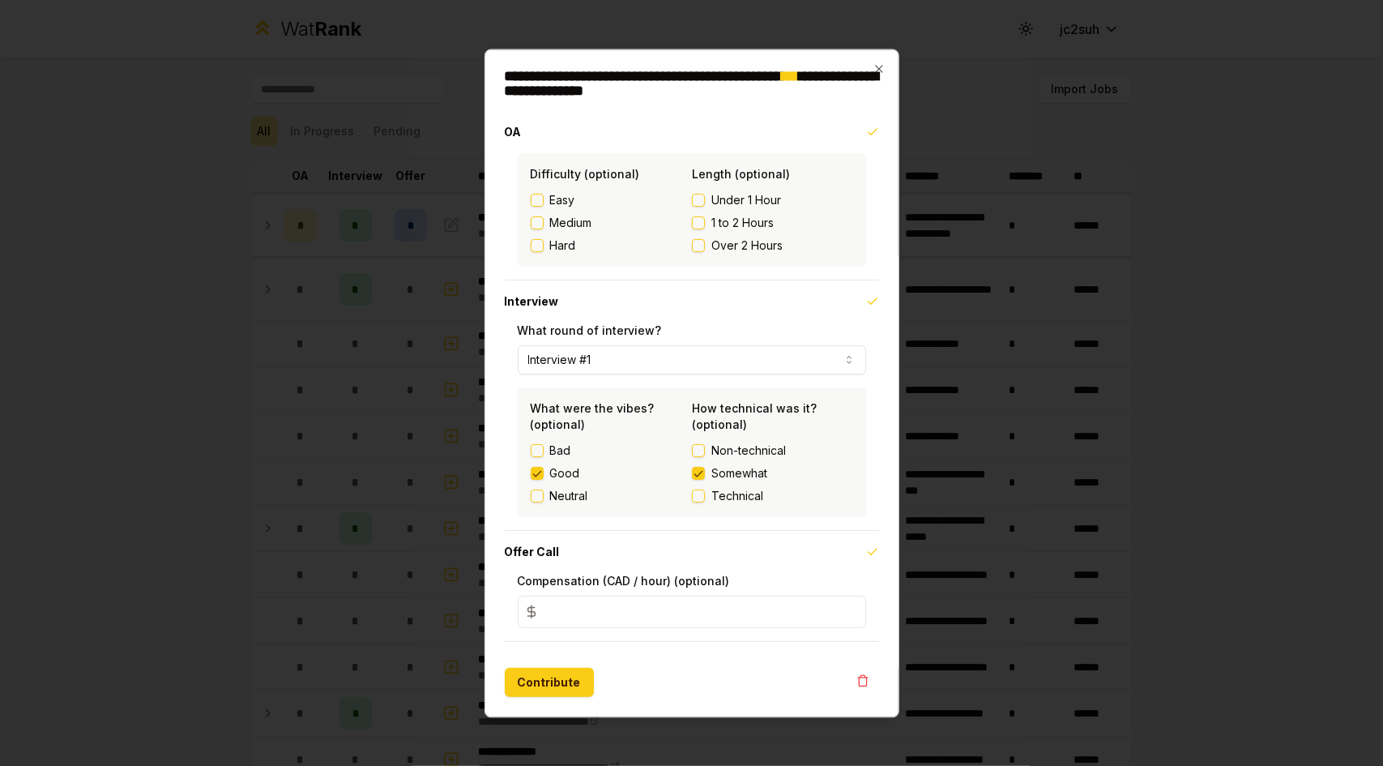
click at [721, 476] on span "Somewhat" at bounding box center [740, 473] width 56 height 16
click at [705, 476] on button "Somewhat" at bounding box center [698, 473] width 13 height 13
click at [717, 497] on span "Technical" at bounding box center [738, 496] width 52 height 16
click at [705, 497] on button "Technical" at bounding box center [698, 496] width 13 height 13
click at [715, 476] on span "Somewhat" at bounding box center [740, 473] width 56 height 16
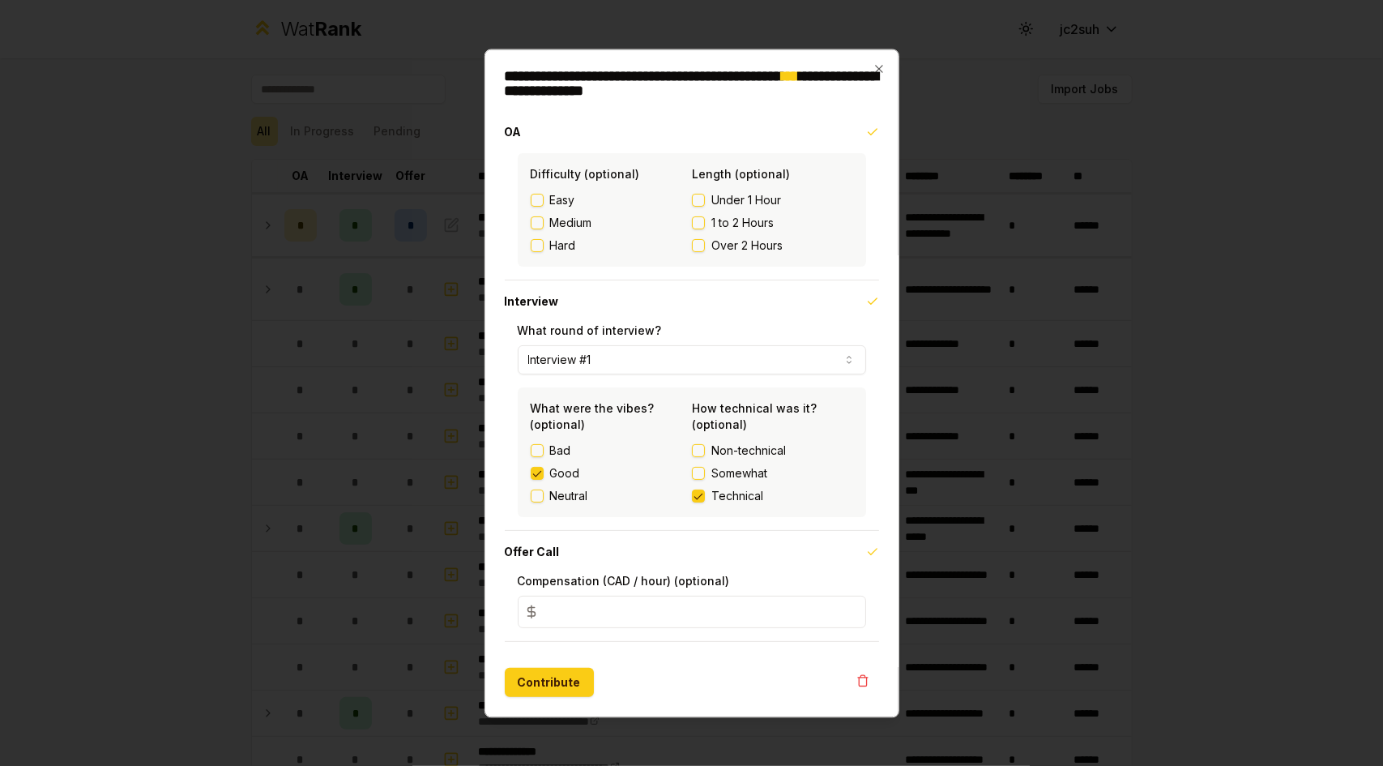
click at [705, 476] on button "Somewhat" at bounding box center [698, 473] width 13 height 13
click at [713, 495] on span "Technical" at bounding box center [738, 496] width 52 height 16
click at [705, 495] on button "Technical" at bounding box center [698, 496] width 13 height 13
click at [564, 678] on button "Contribute" at bounding box center [549, 682] width 89 height 29
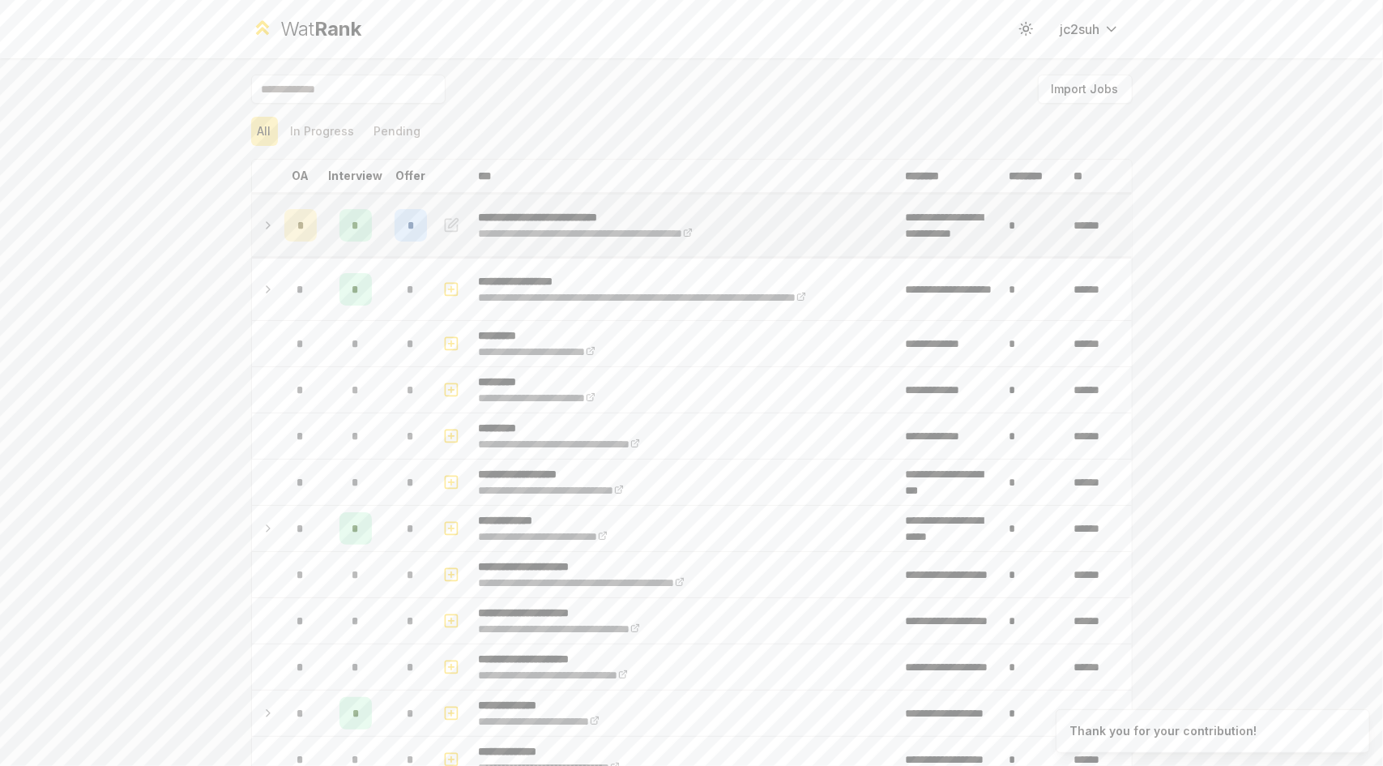
click at [311, 229] on td "*" at bounding box center [300, 226] width 45 height 62
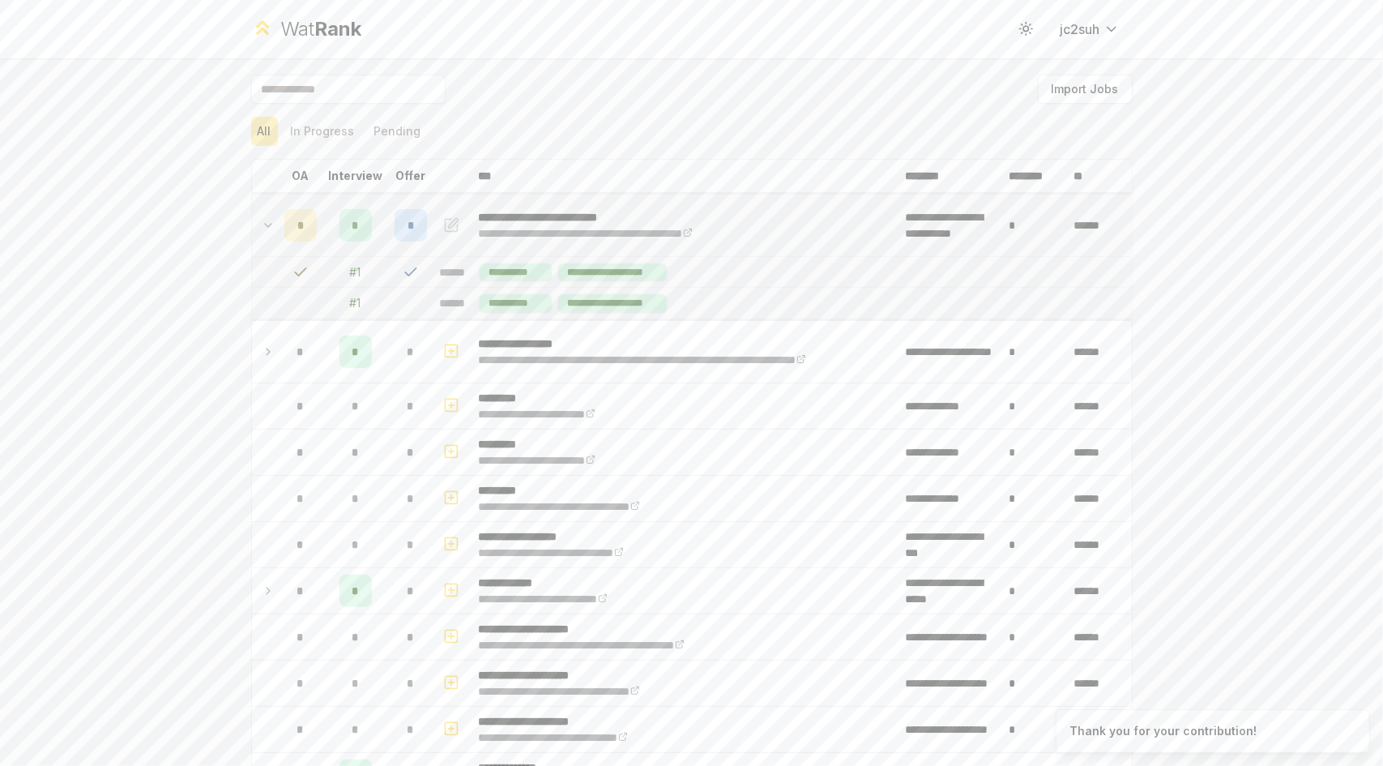
click at [262, 216] on icon at bounding box center [268, 225] width 13 height 19
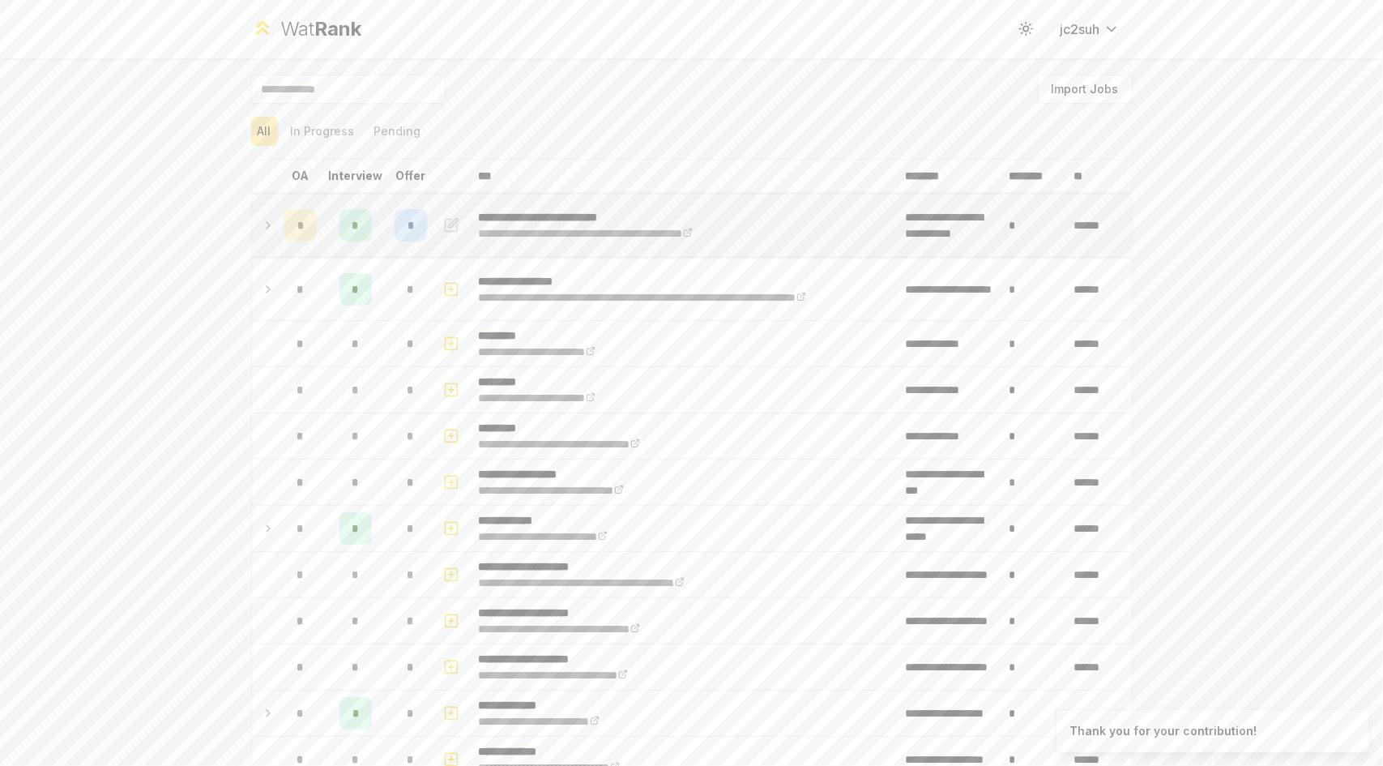
click at [262, 216] on icon at bounding box center [268, 225] width 13 height 19
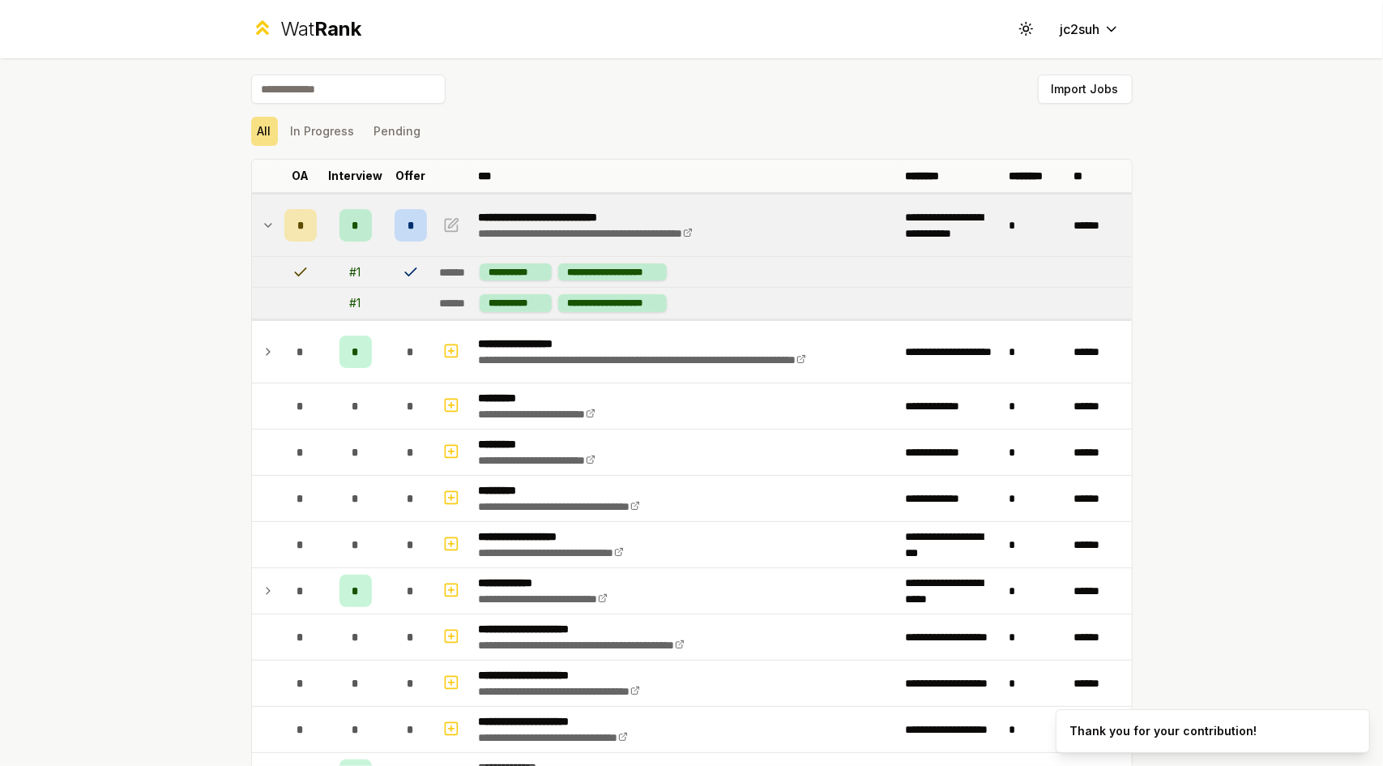
click at [262, 216] on icon at bounding box center [268, 225] width 13 height 19
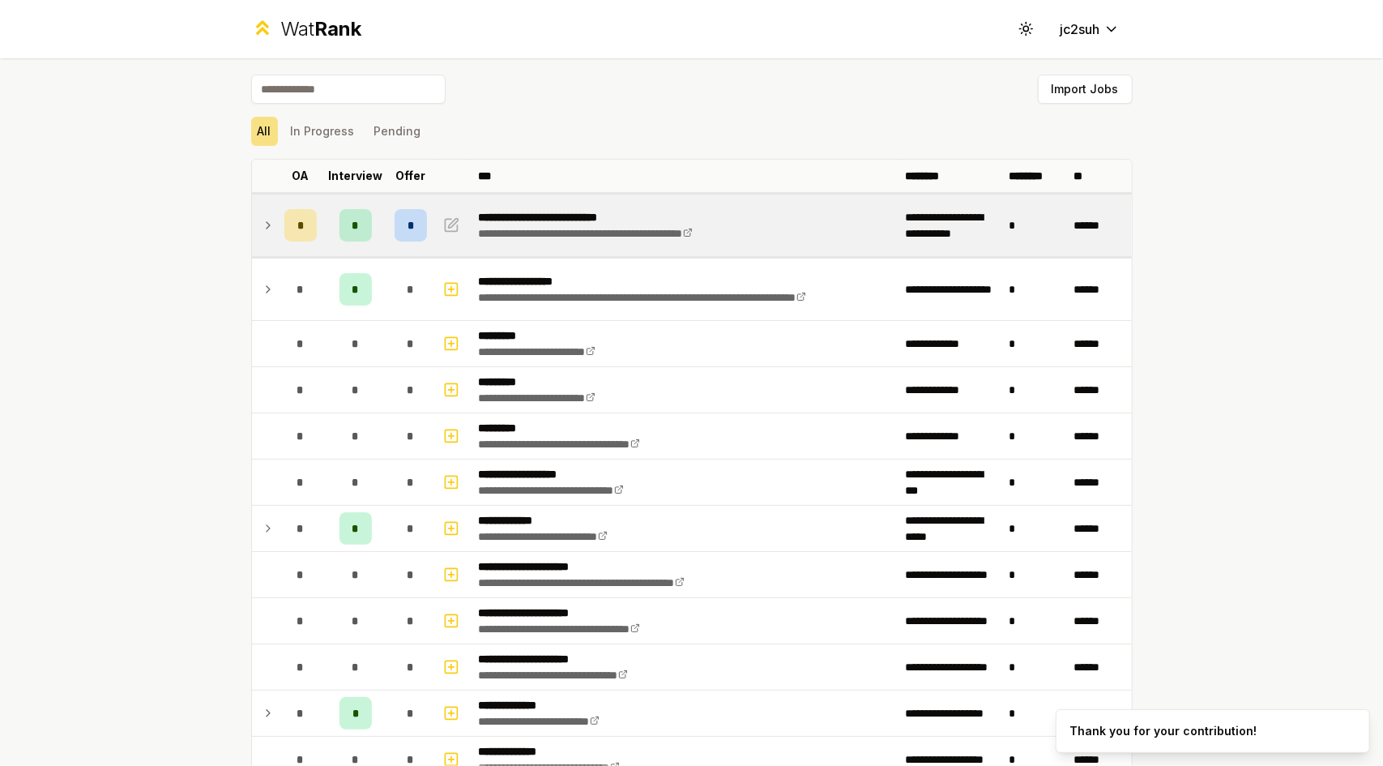
click at [314, 238] on td "*" at bounding box center [300, 226] width 45 height 62
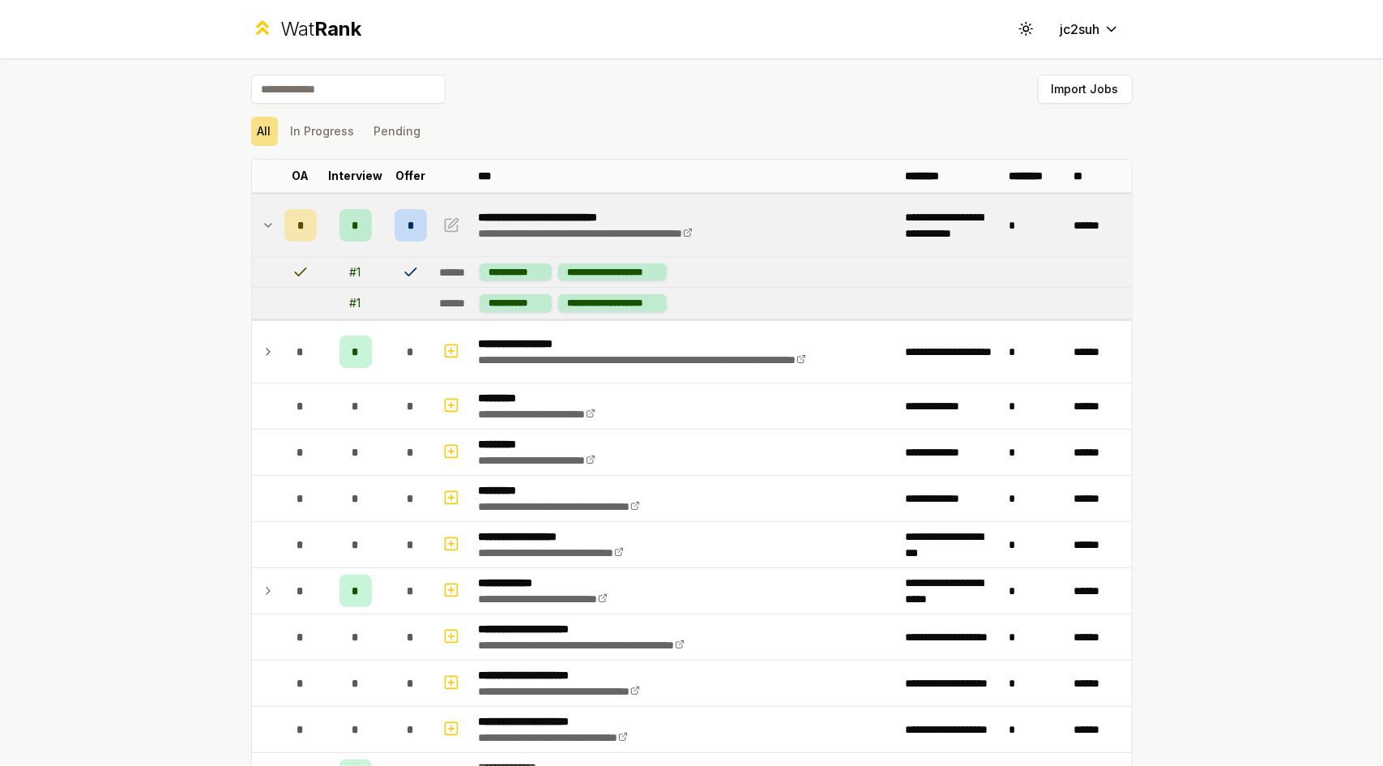
click at [152, 276] on div "**********" at bounding box center [691, 383] width 1383 height 766
click at [298, 224] on span "*" at bounding box center [300, 225] width 5 height 16
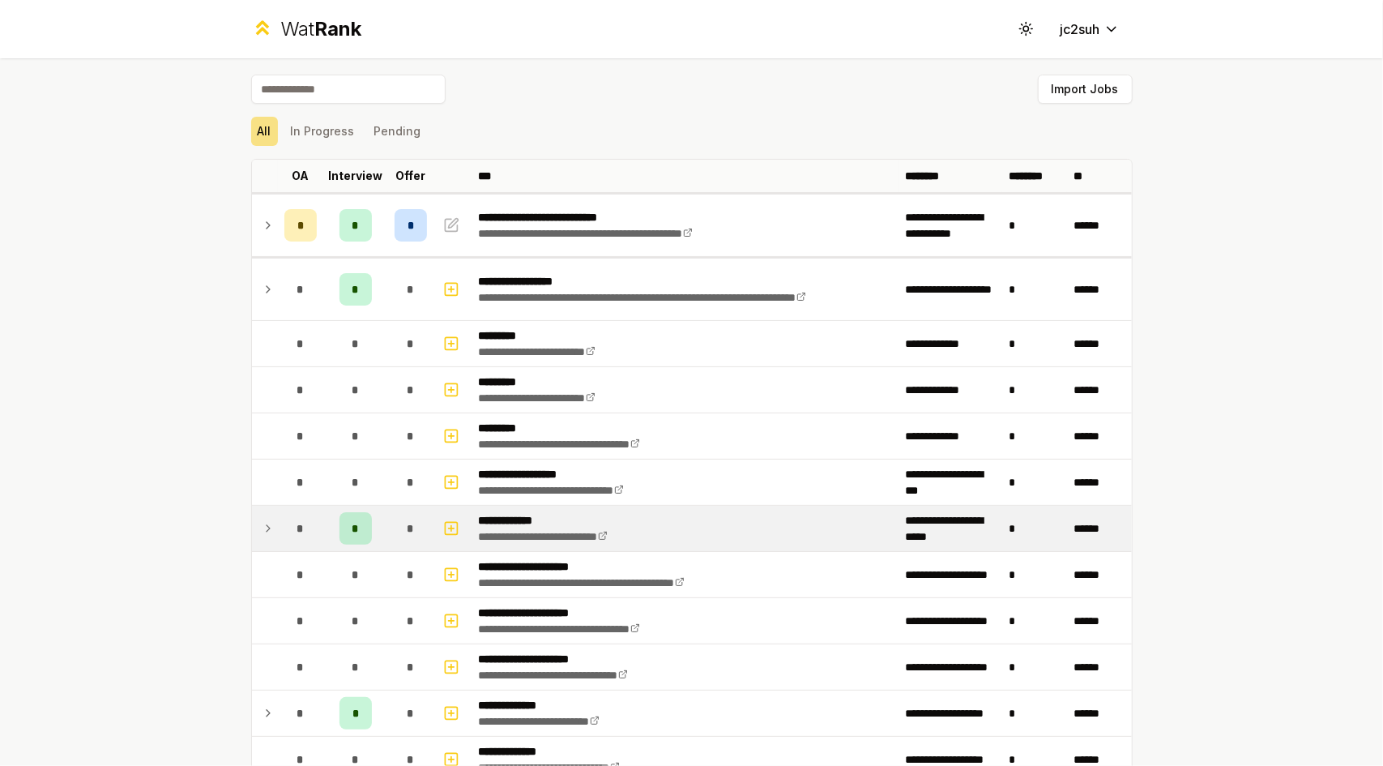
click at [262, 528] on icon at bounding box center [268, 528] width 13 height 19
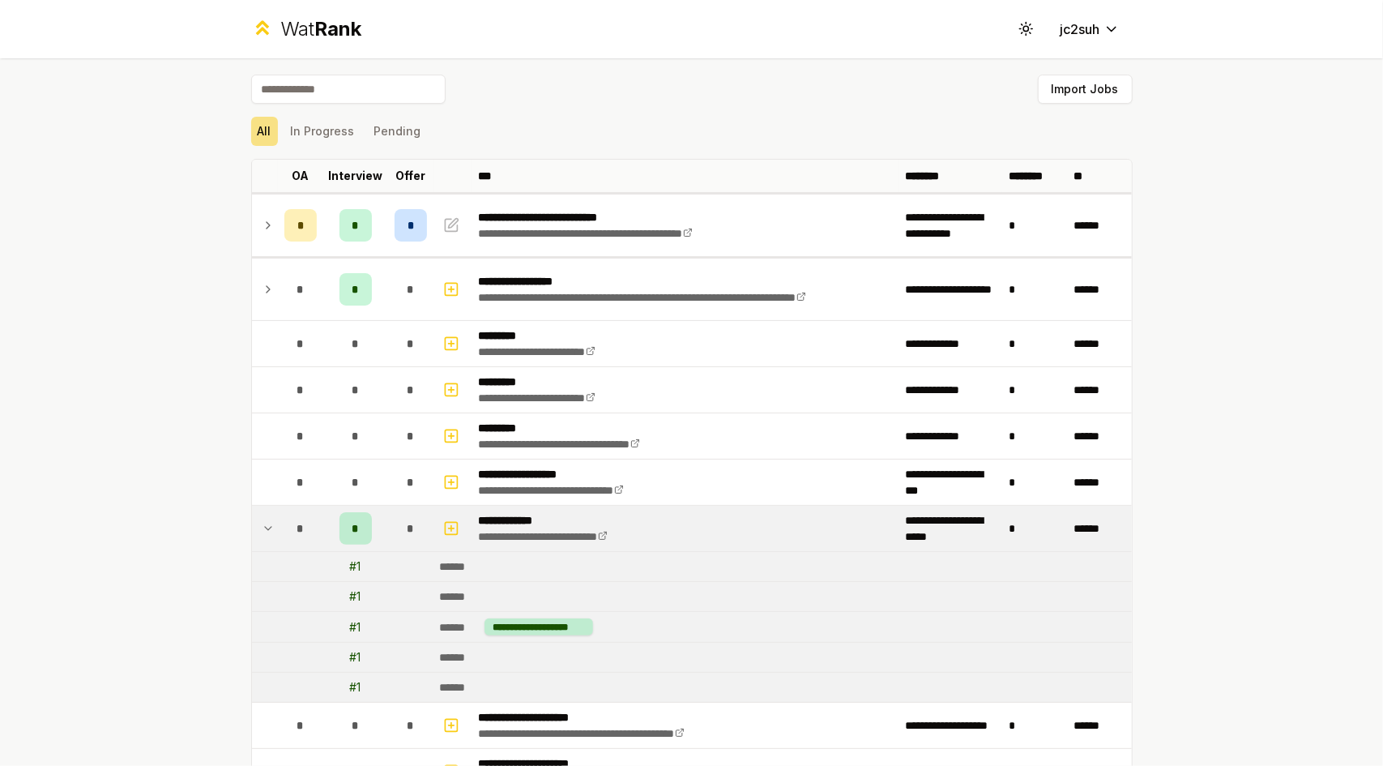
click at [262, 528] on icon at bounding box center [268, 528] width 13 height 19
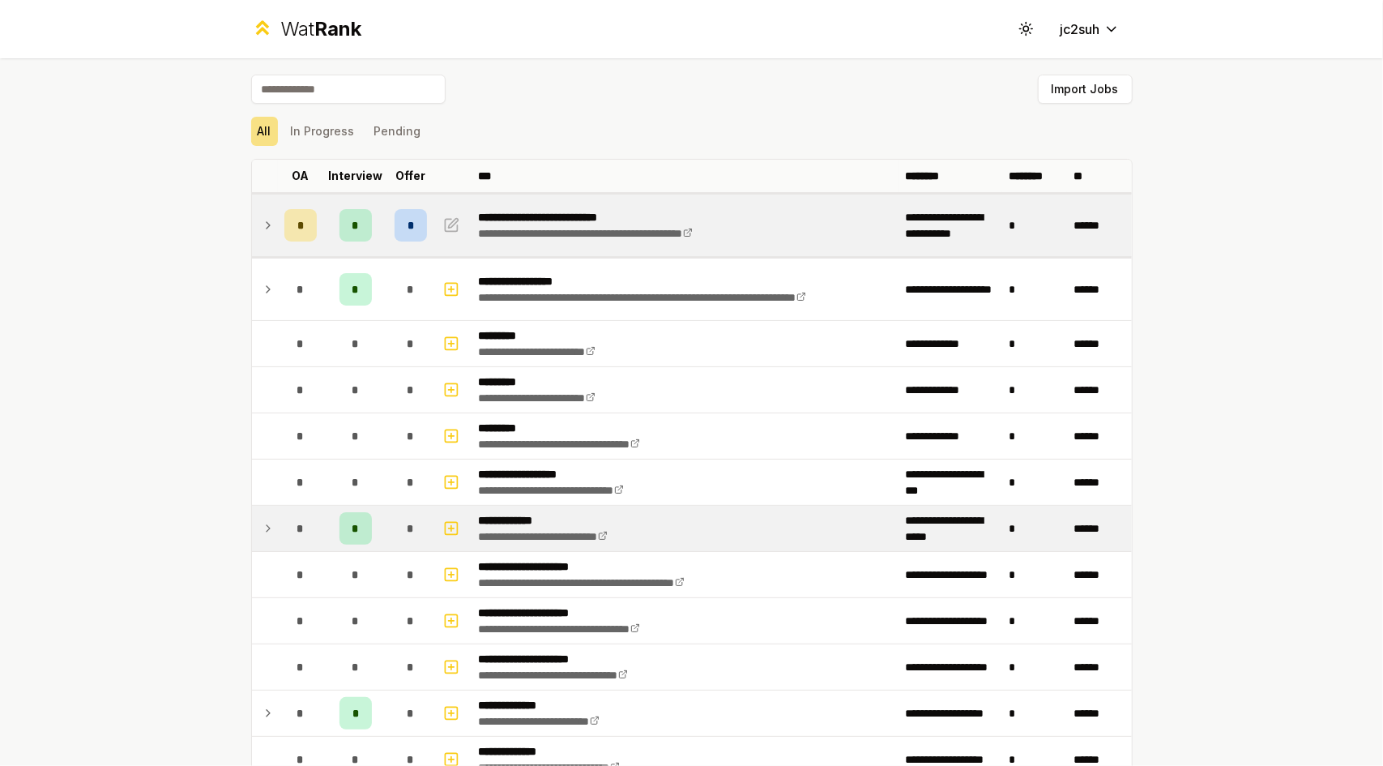
click at [284, 236] on div "*" at bounding box center [300, 225] width 32 height 32
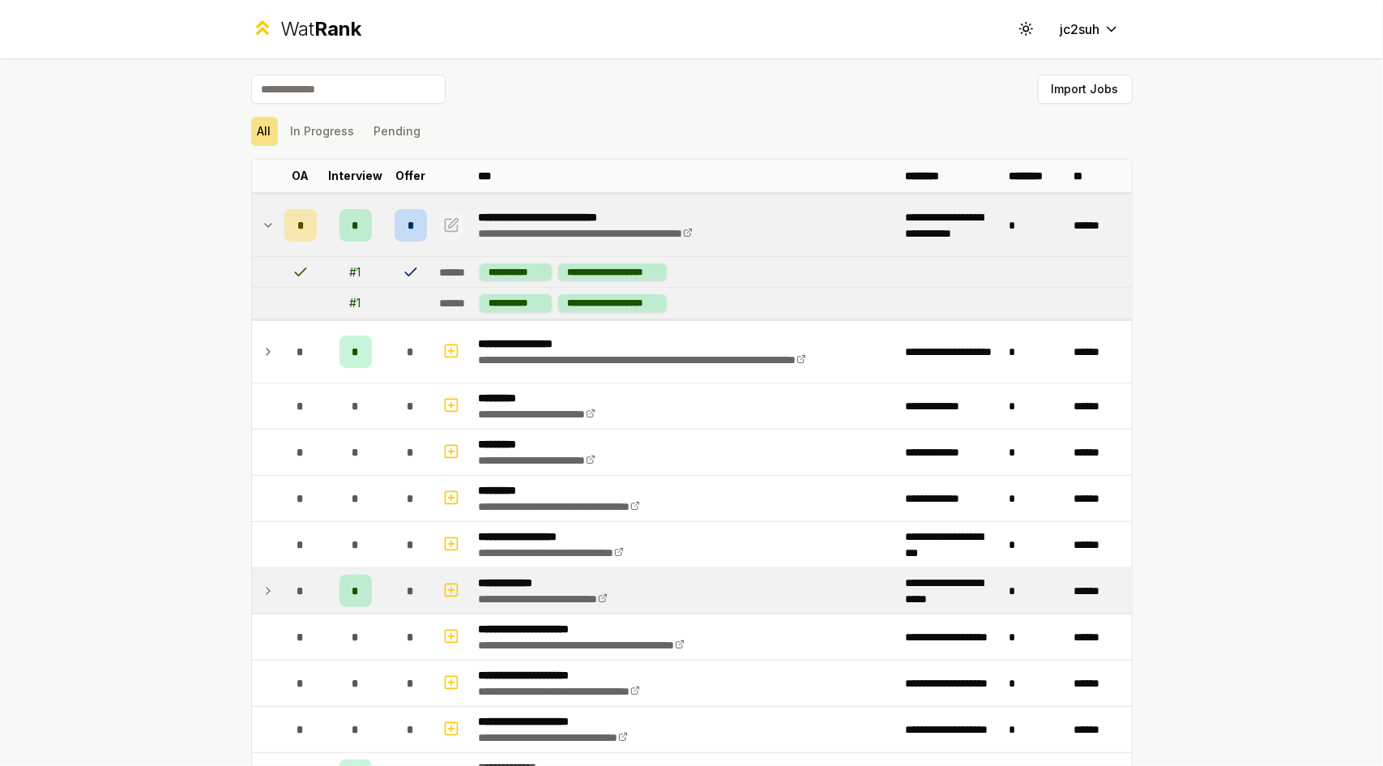
click at [455, 224] on button "button" at bounding box center [451, 225] width 23 height 26
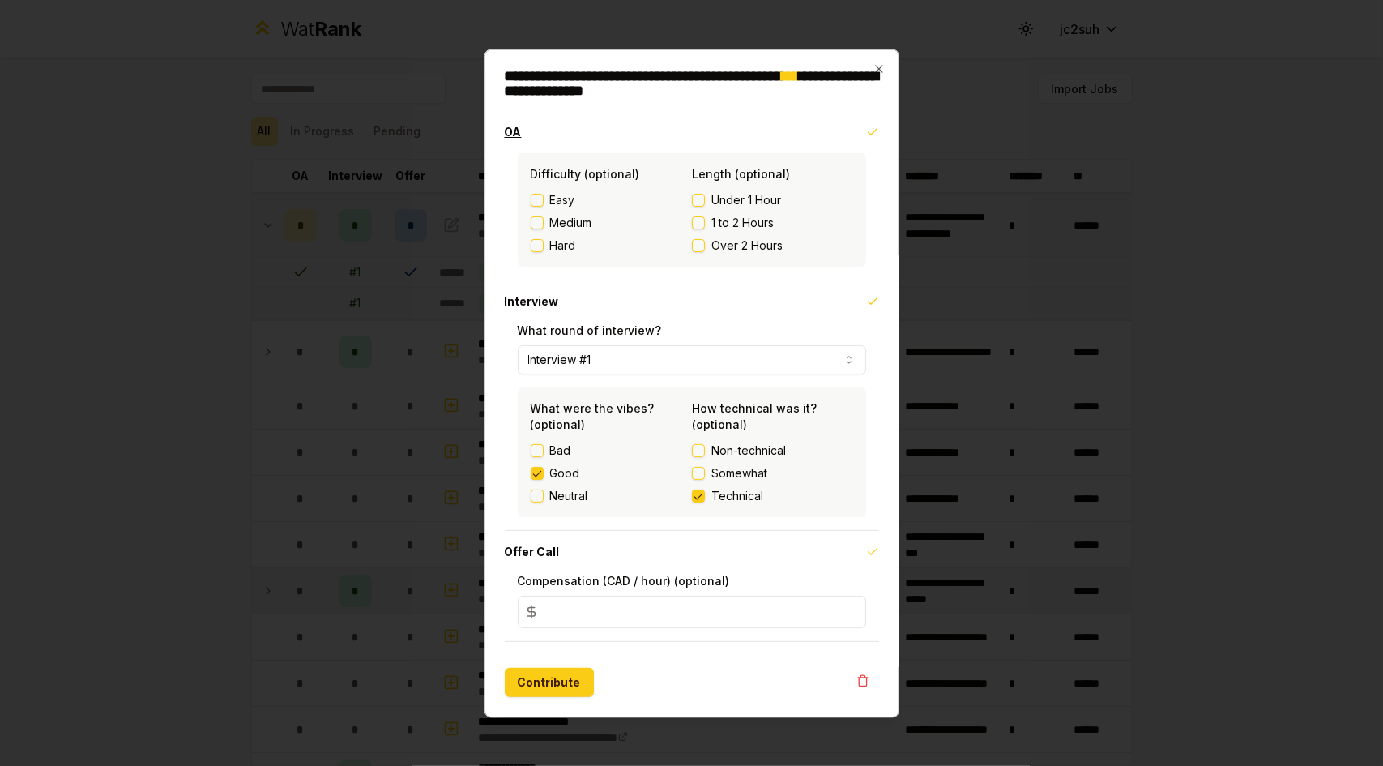
click at [569, 122] on button "OA" at bounding box center [692, 132] width 375 height 42
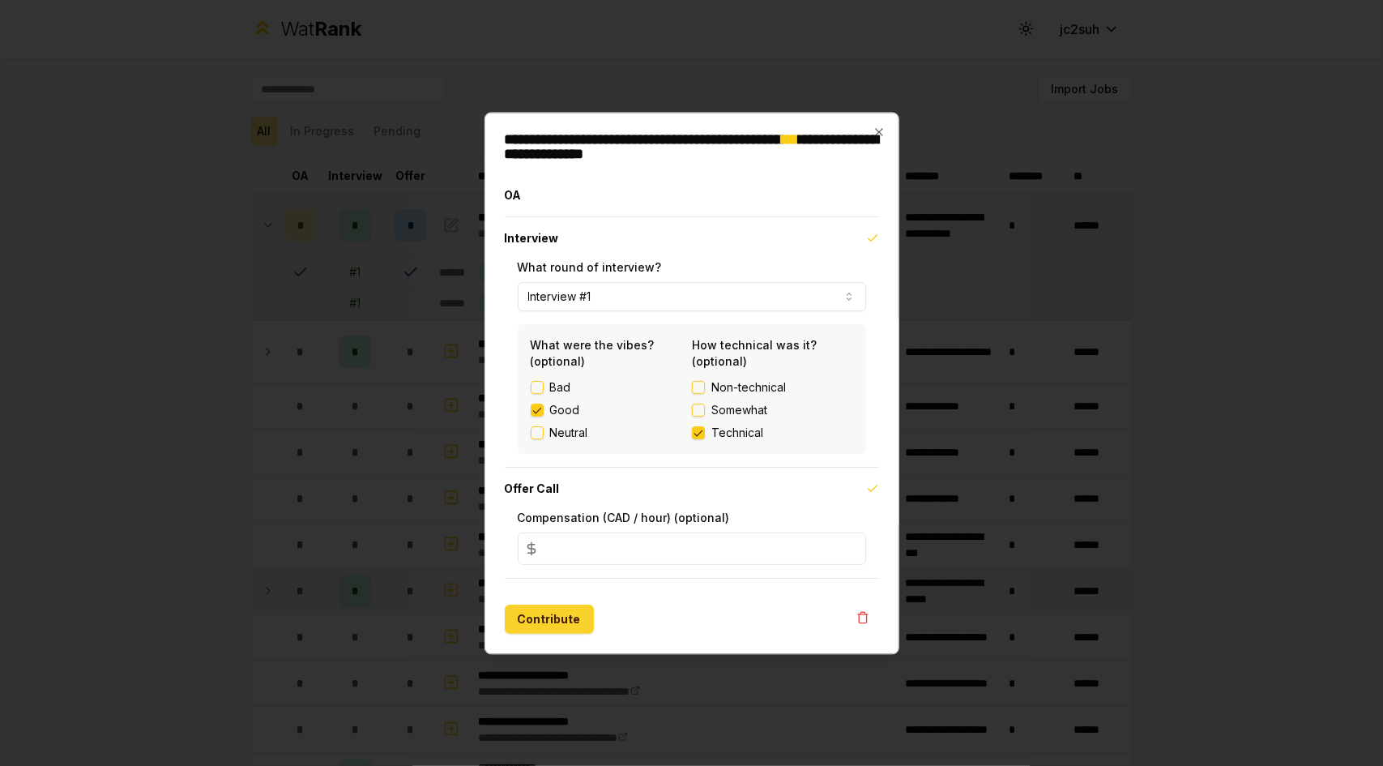
click at [556, 622] on button "Contribute" at bounding box center [549, 619] width 89 height 29
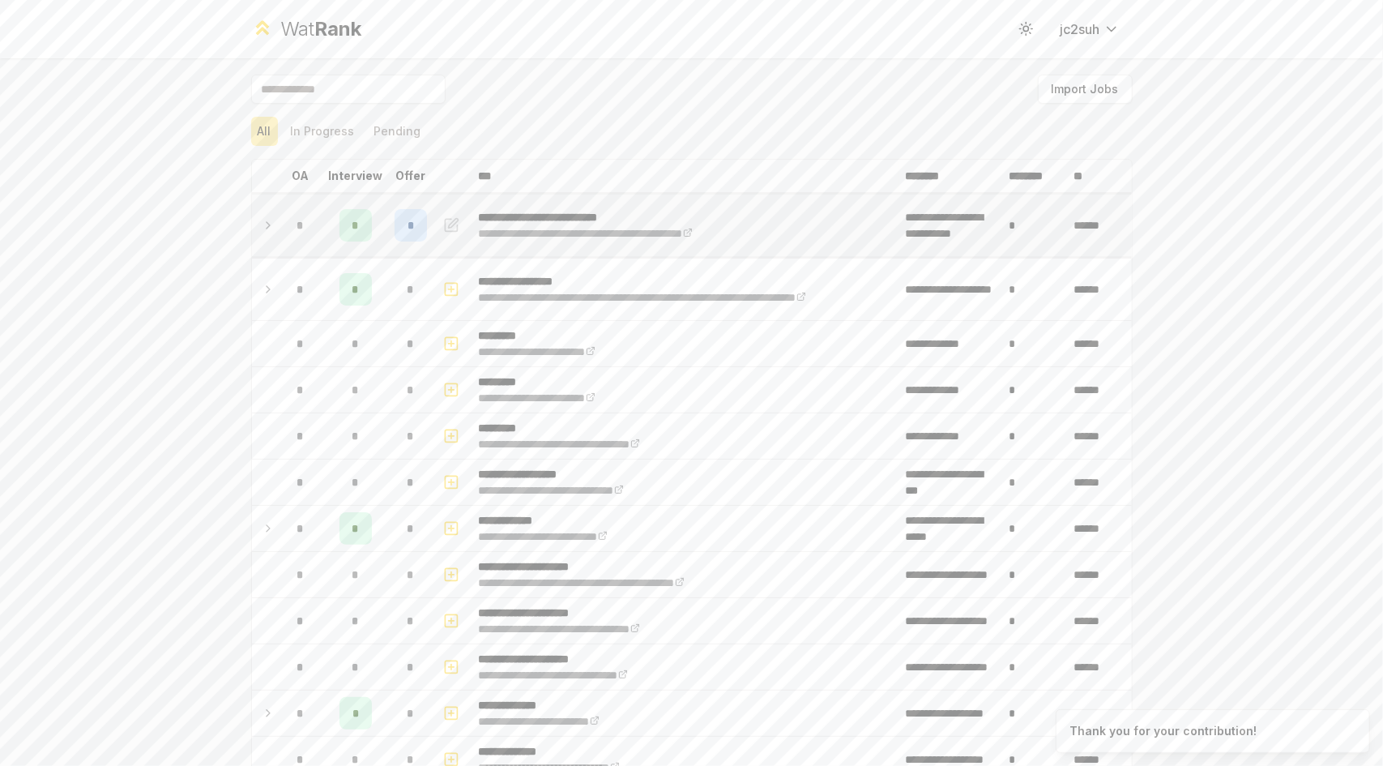
click at [314, 228] on td "*" at bounding box center [300, 226] width 45 height 62
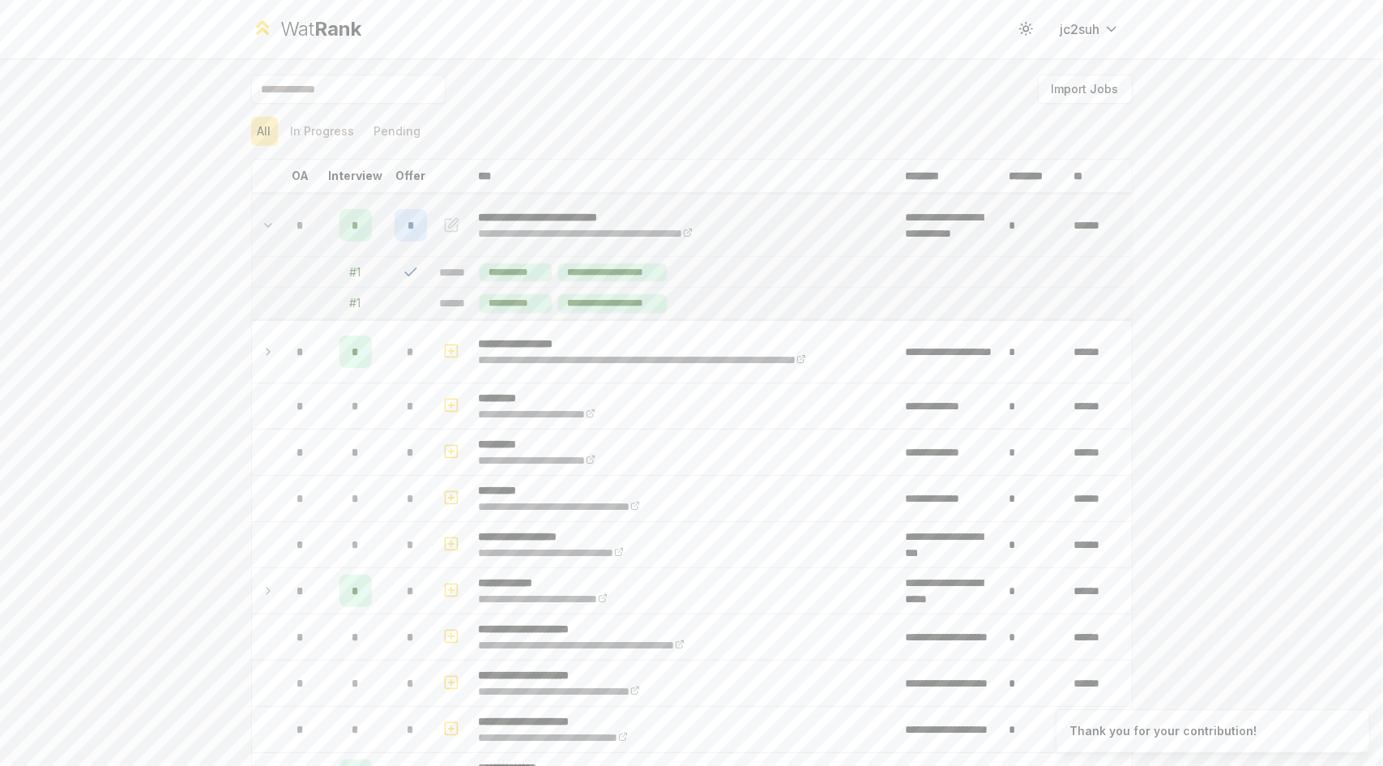
click at [448, 224] on icon "button" at bounding box center [453, 223] width 10 height 10
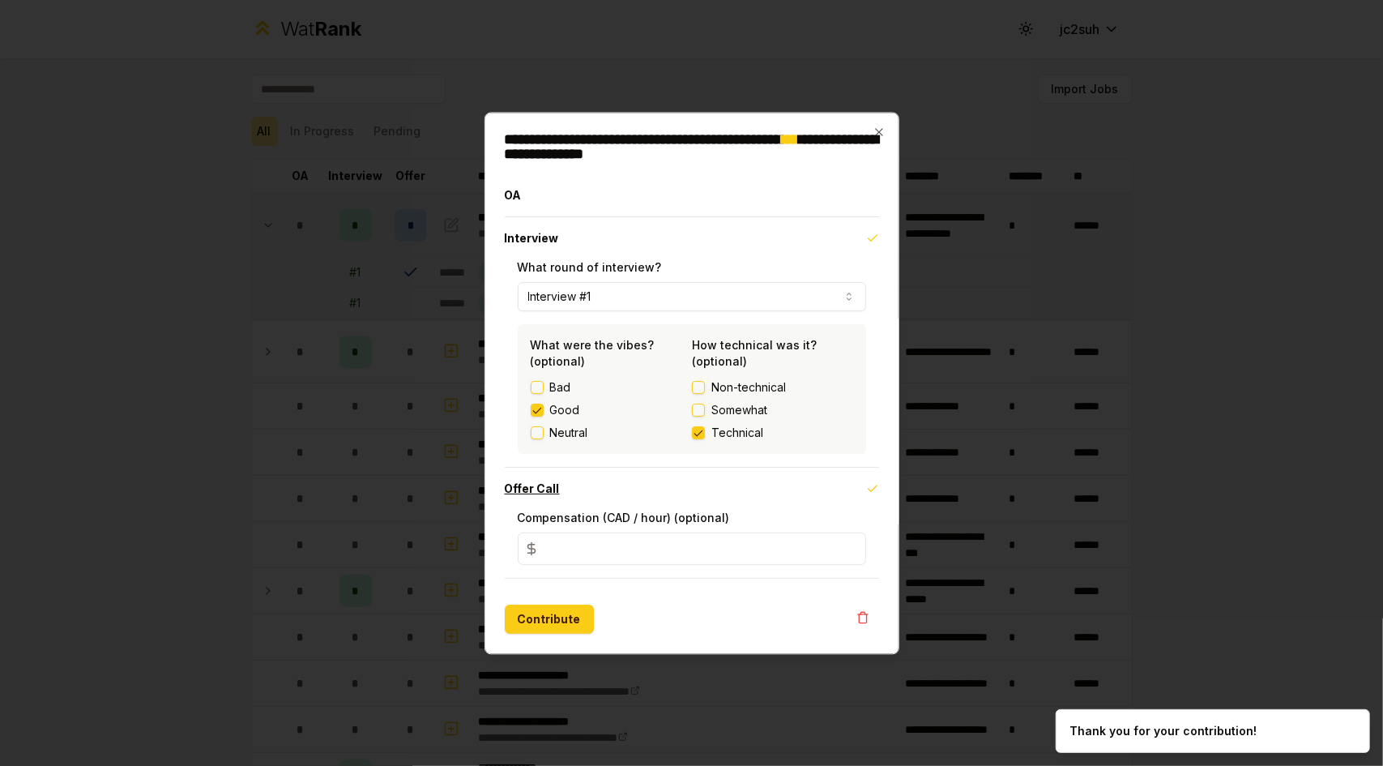
click at [568, 479] on button "Offer Call" at bounding box center [692, 489] width 375 height 42
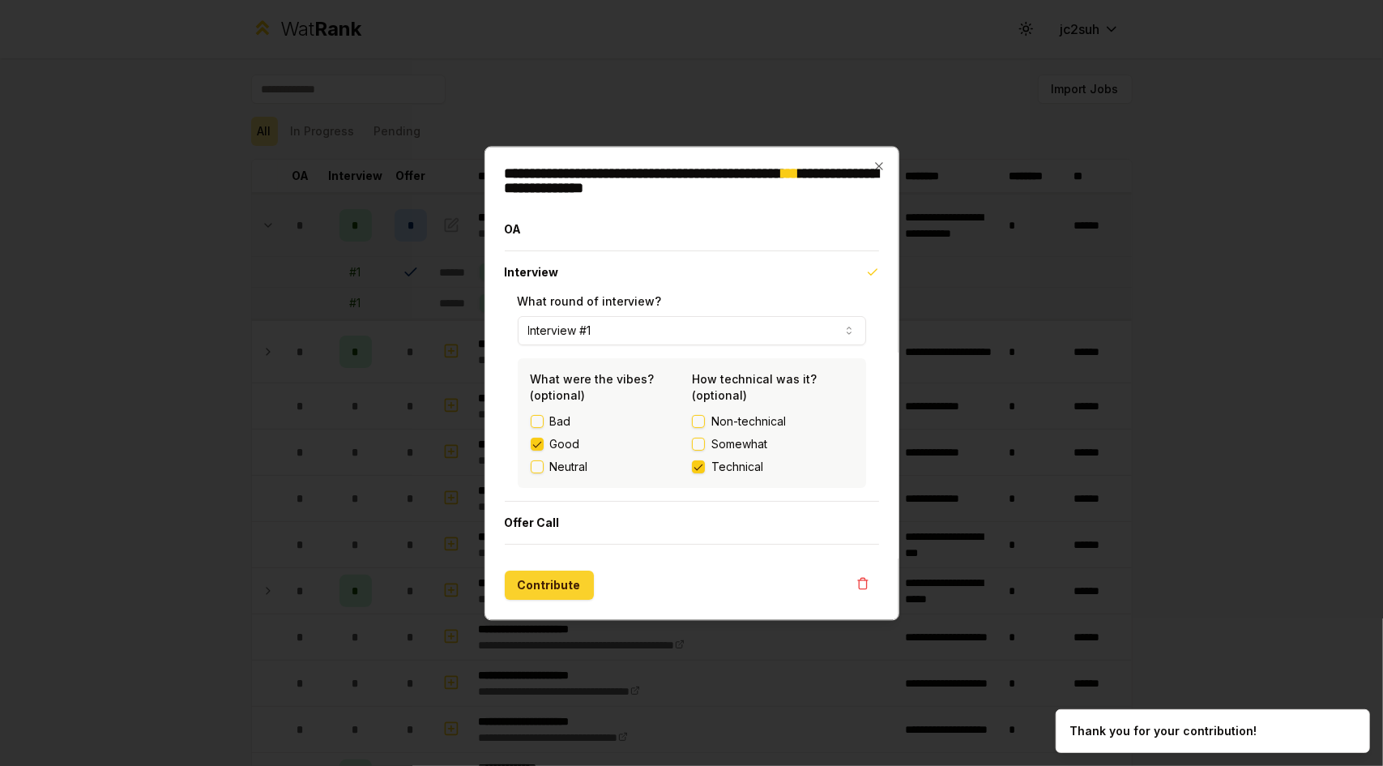
click at [530, 583] on button "Contribute" at bounding box center [549, 585] width 89 height 29
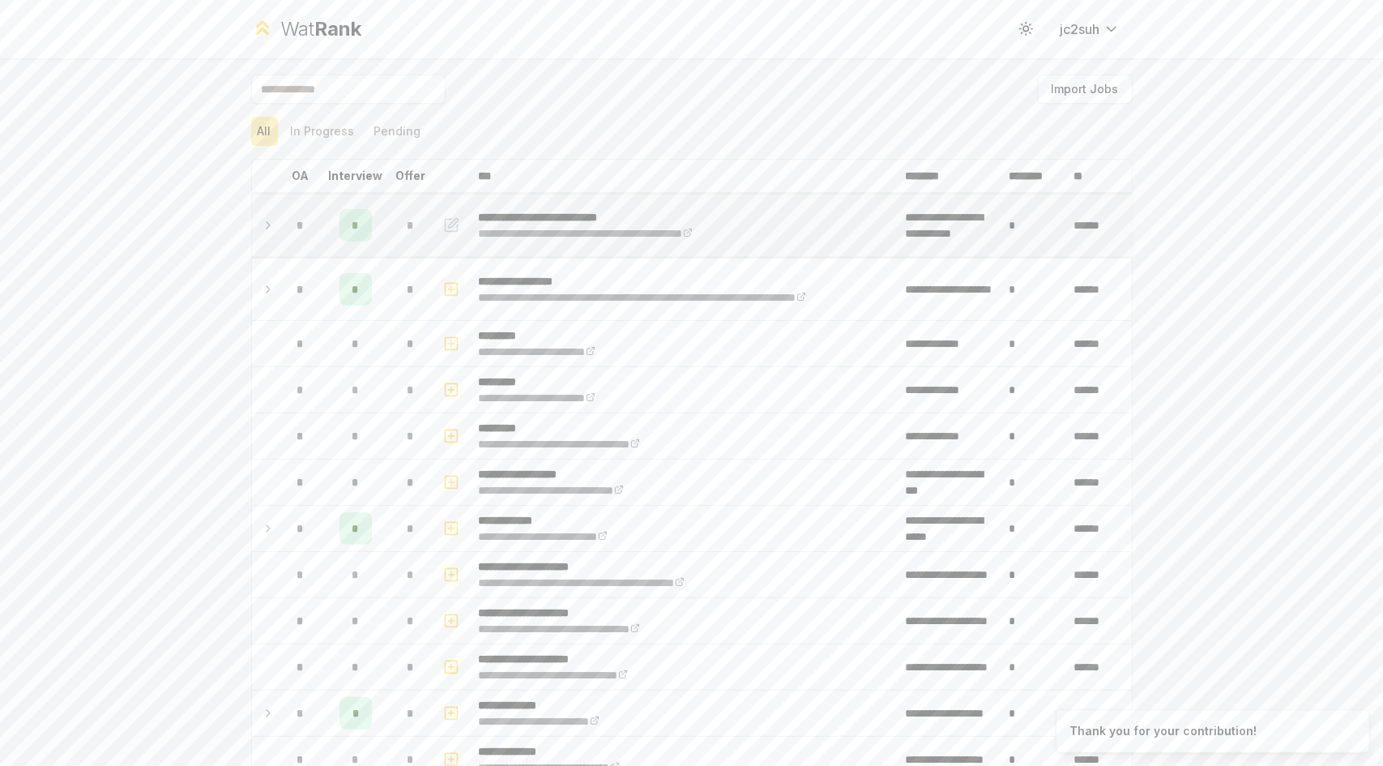
click at [374, 233] on td "*" at bounding box center [355, 226] width 65 height 62
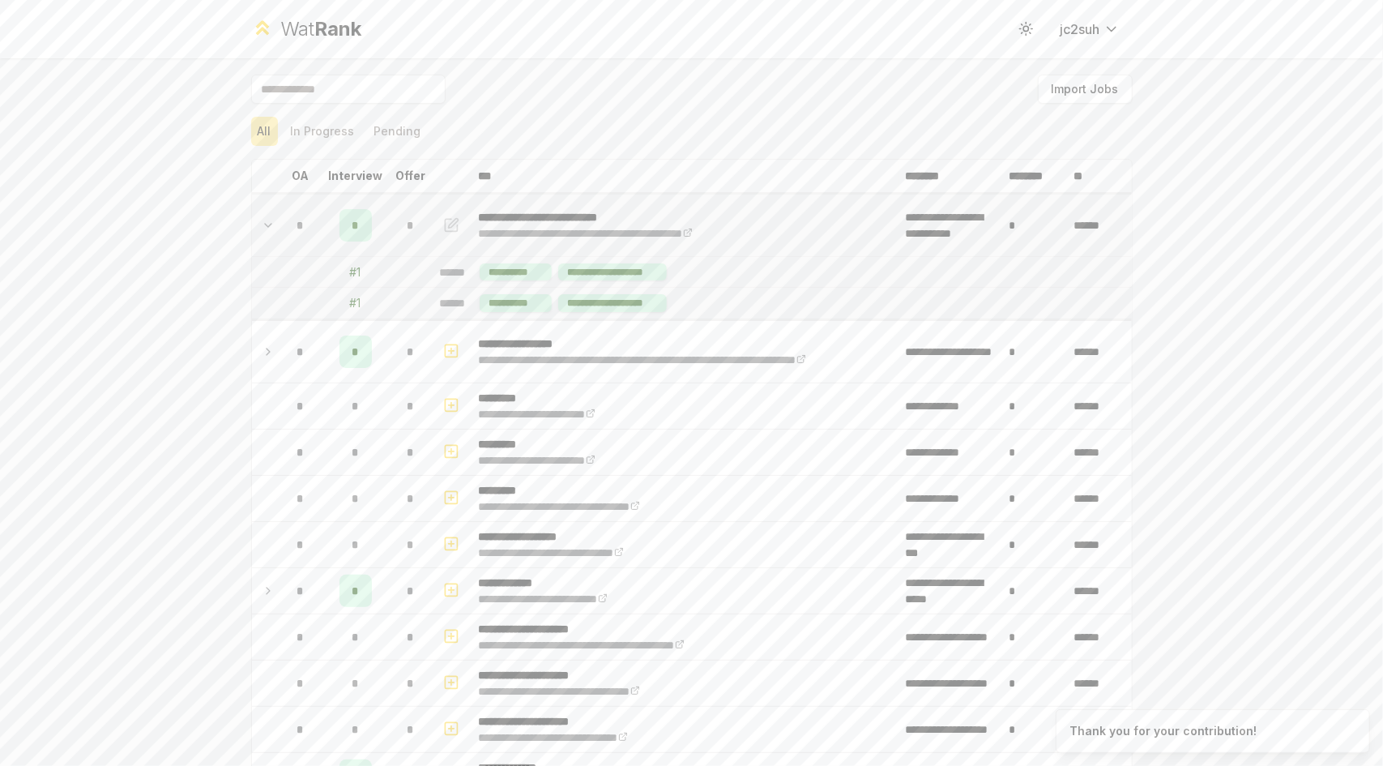
click at [395, 234] on div "*" at bounding box center [411, 225] width 32 height 32
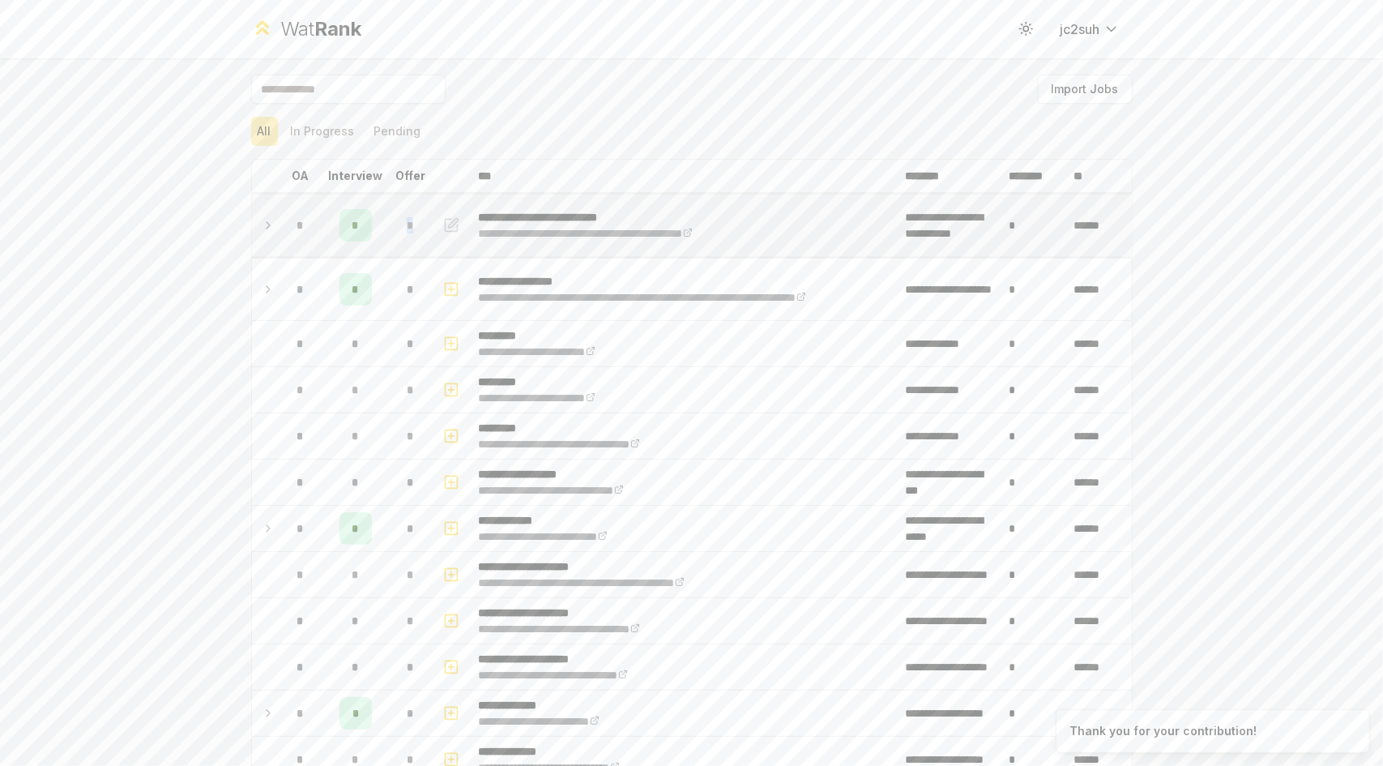
click at [395, 234] on div "*" at bounding box center [411, 225] width 32 height 32
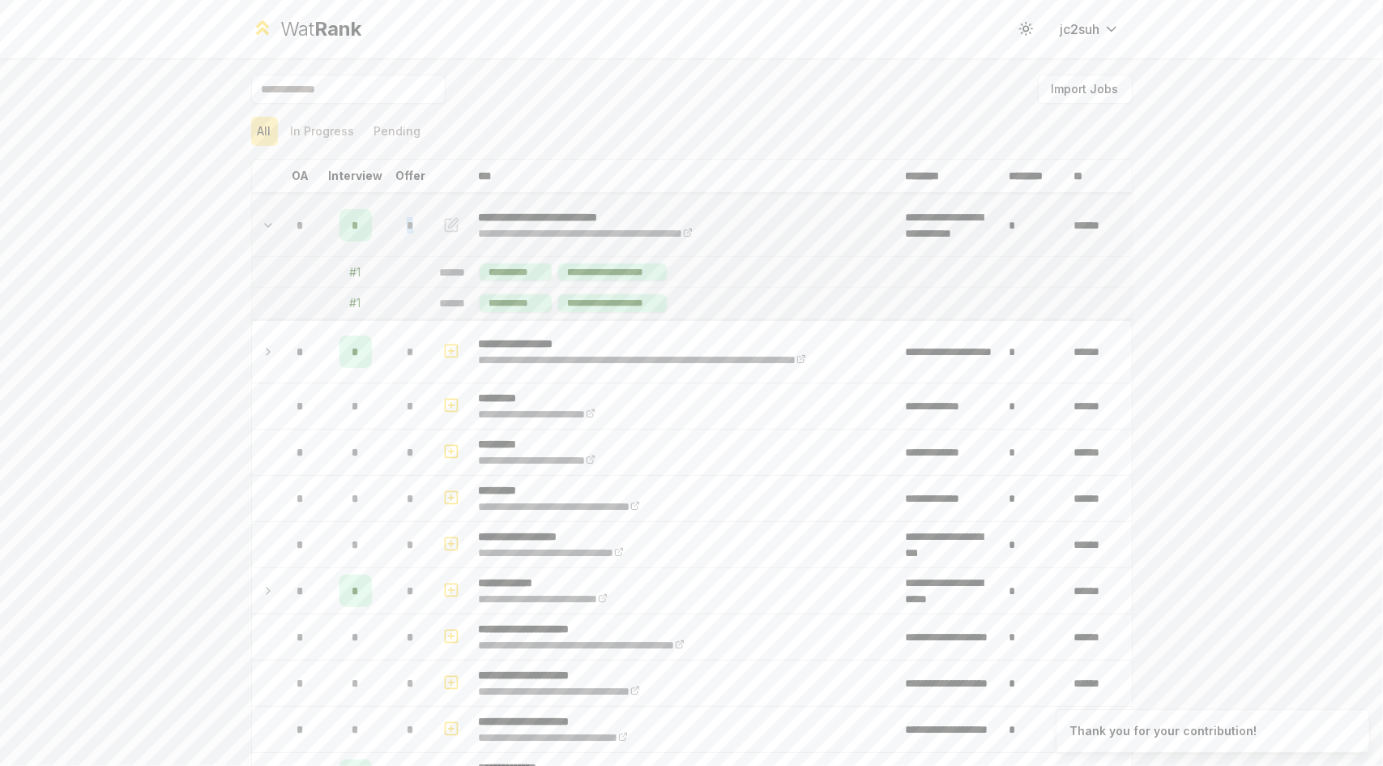
click at [395, 234] on div "*" at bounding box center [411, 225] width 32 height 32
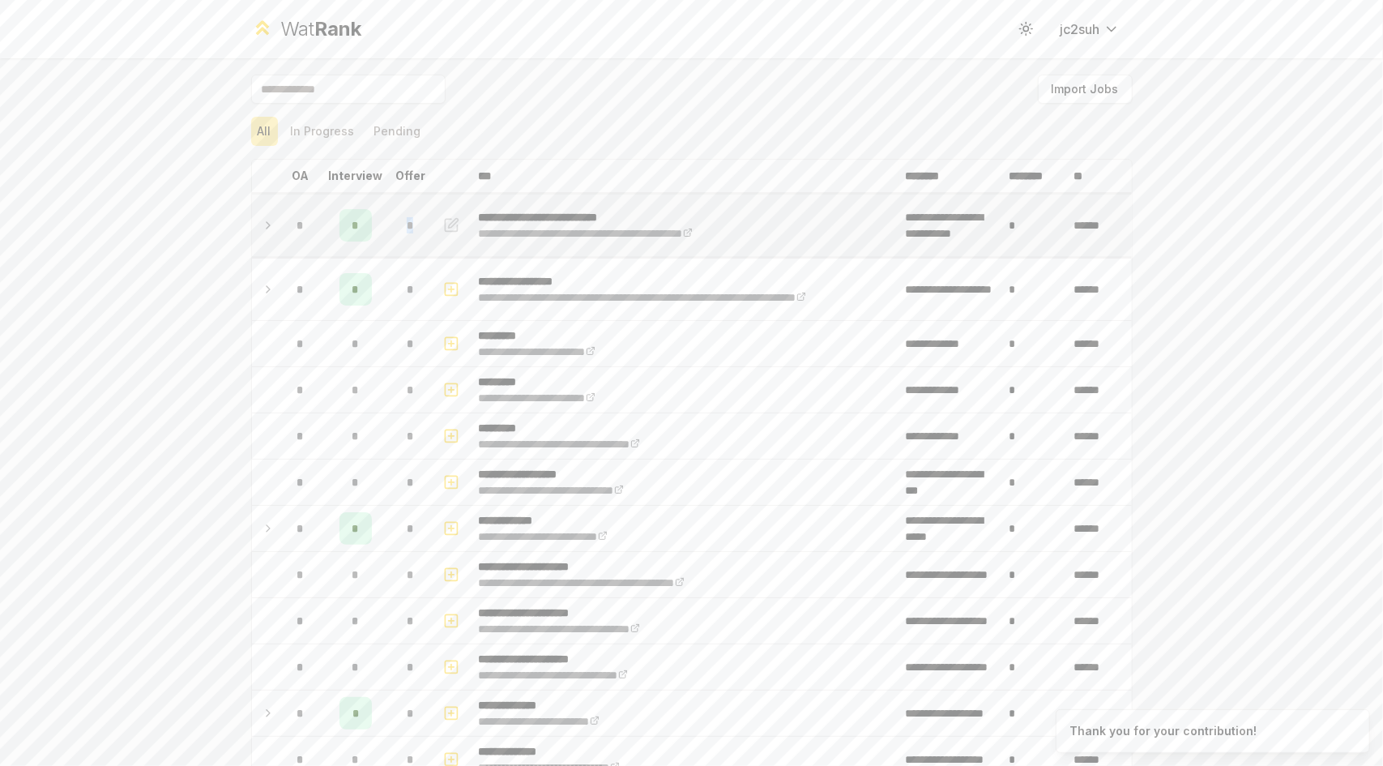
click at [395, 234] on div "*" at bounding box center [411, 225] width 32 height 32
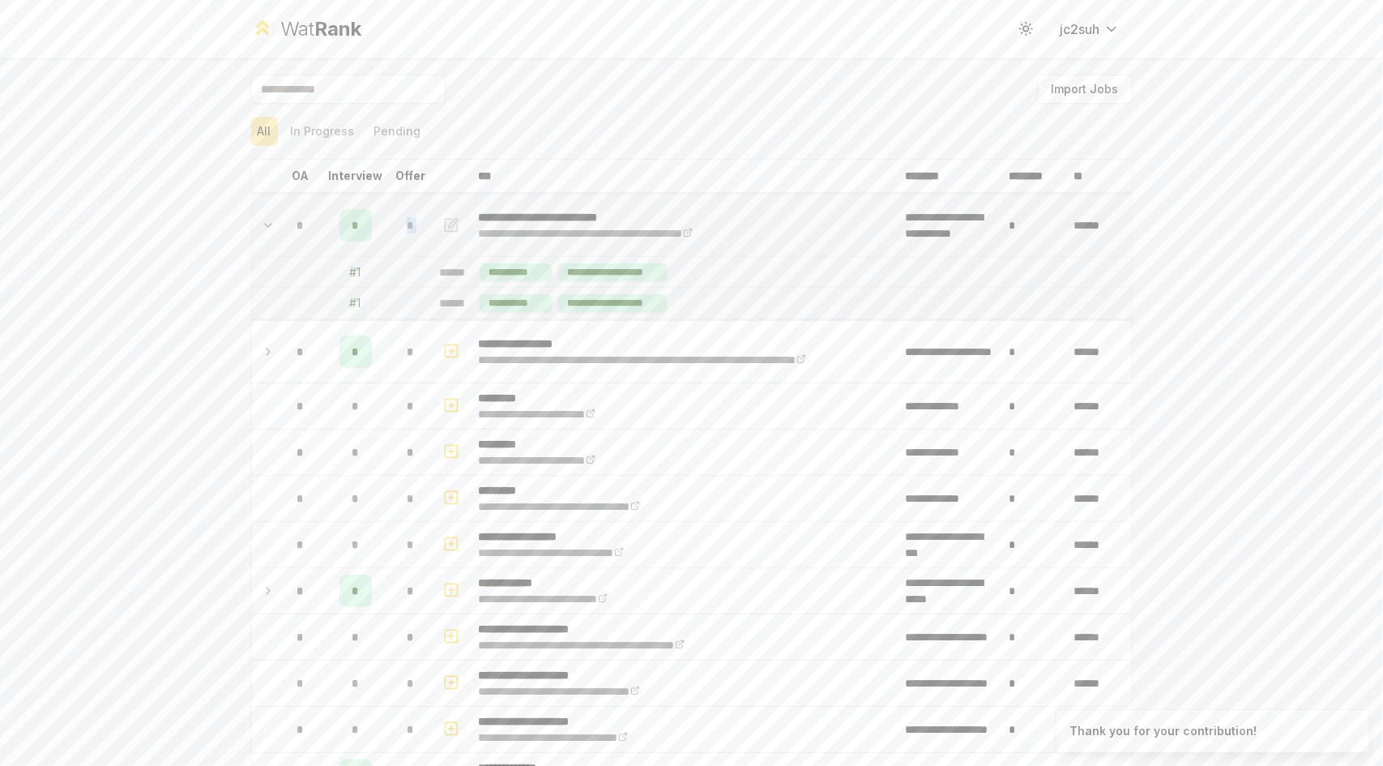
click at [395, 234] on div "*" at bounding box center [411, 225] width 32 height 32
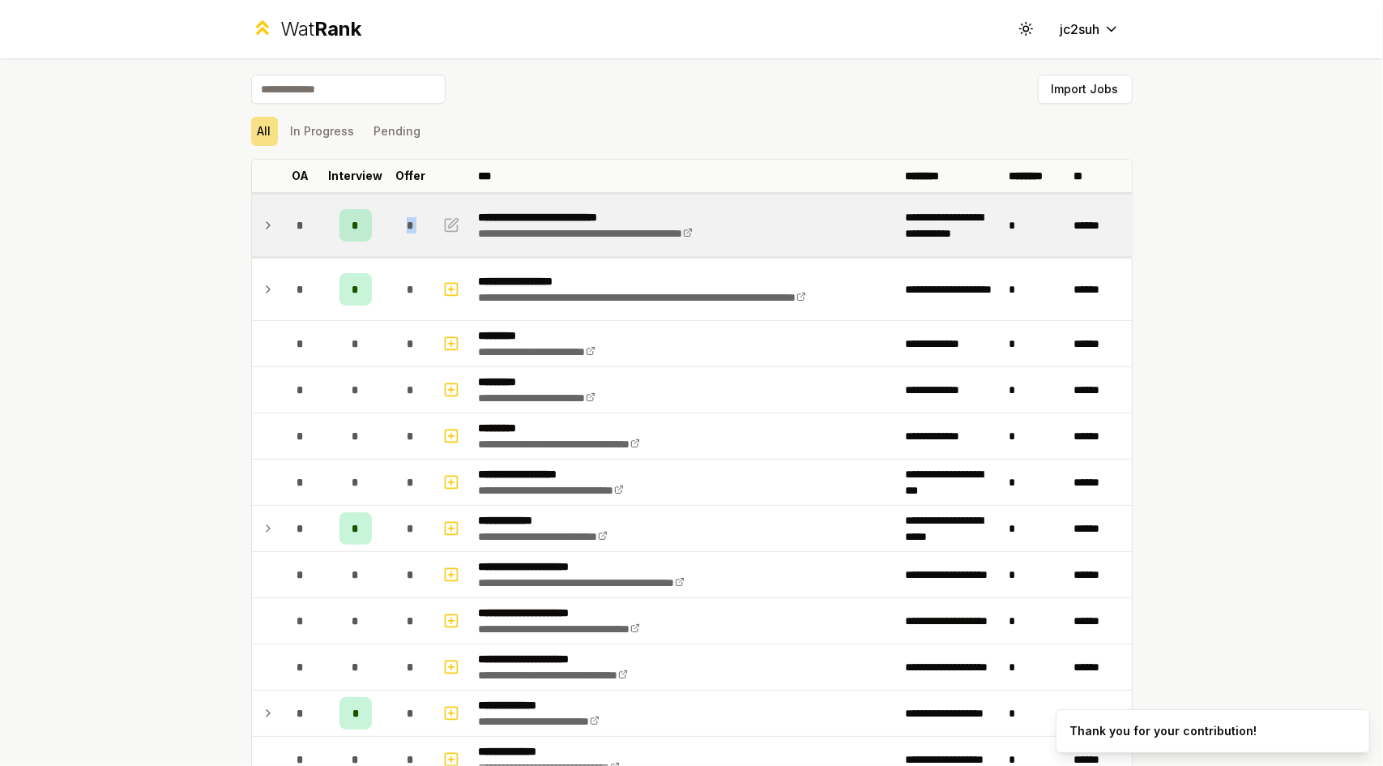
click at [395, 234] on div "*" at bounding box center [411, 225] width 32 height 32
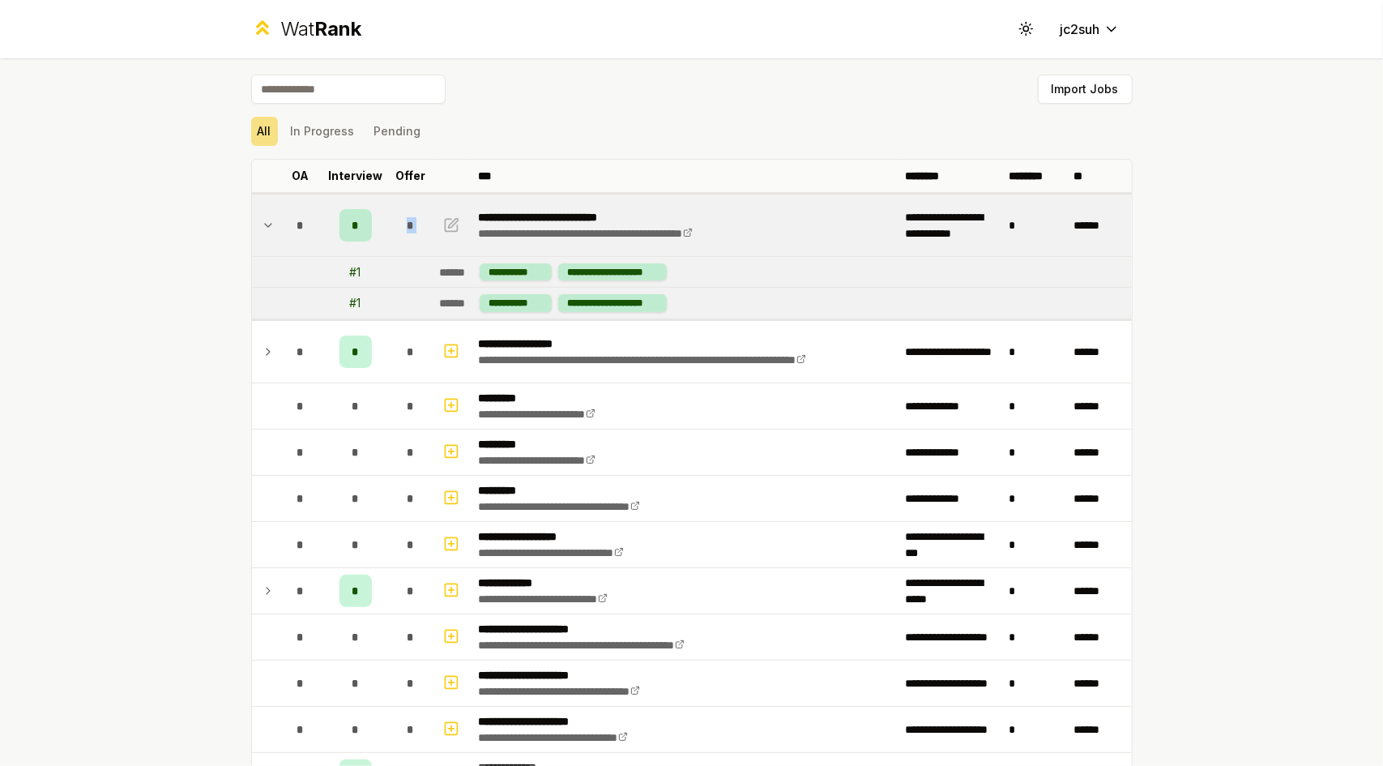
click at [388, 234] on td "*" at bounding box center [410, 226] width 45 height 62
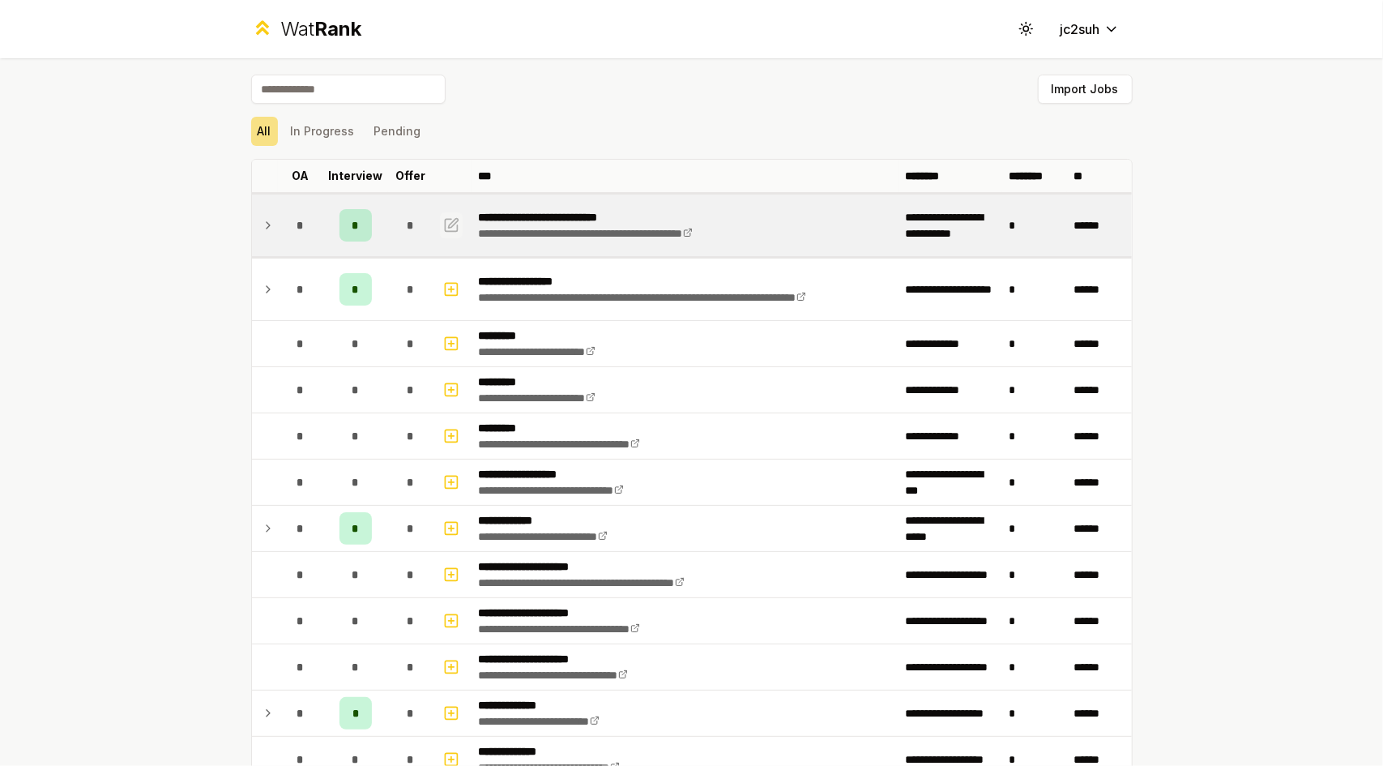
click at [453, 235] on button "button" at bounding box center [451, 225] width 23 height 26
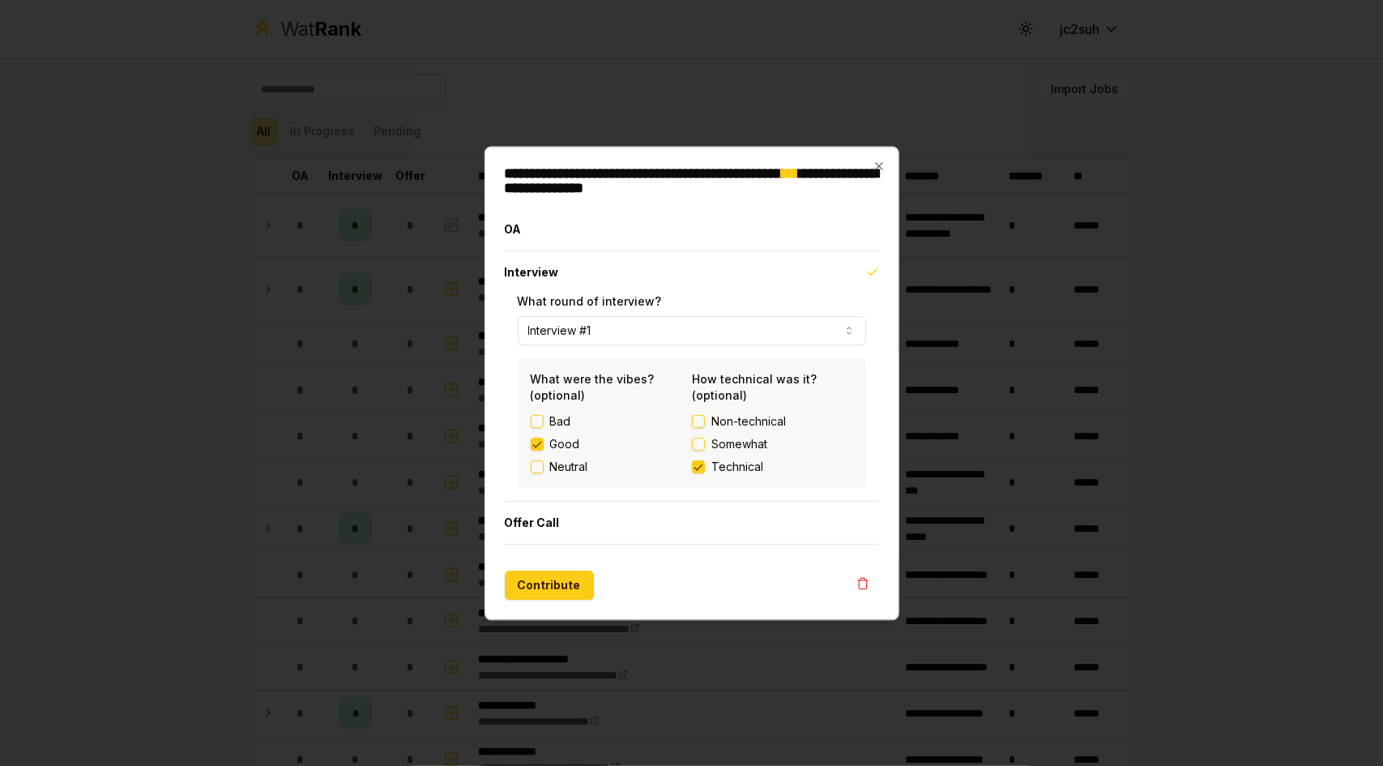
click at [723, 440] on span "Somewhat" at bounding box center [740, 444] width 56 height 16
click at [705, 440] on button "Somewhat" at bounding box center [698, 444] width 13 height 13
click at [545, 591] on button "Contribute" at bounding box center [549, 585] width 89 height 29
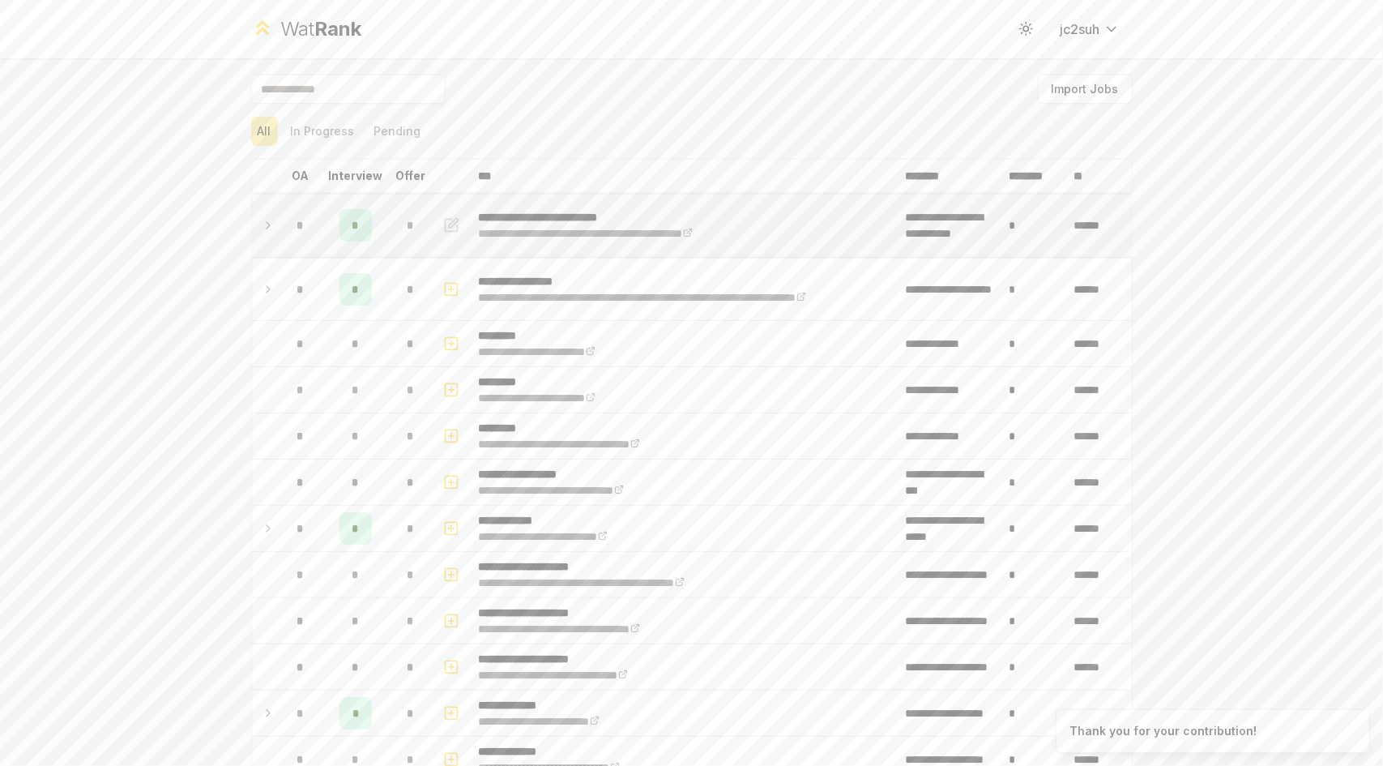
click at [402, 242] on td "*" at bounding box center [410, 226] width 45 height 62
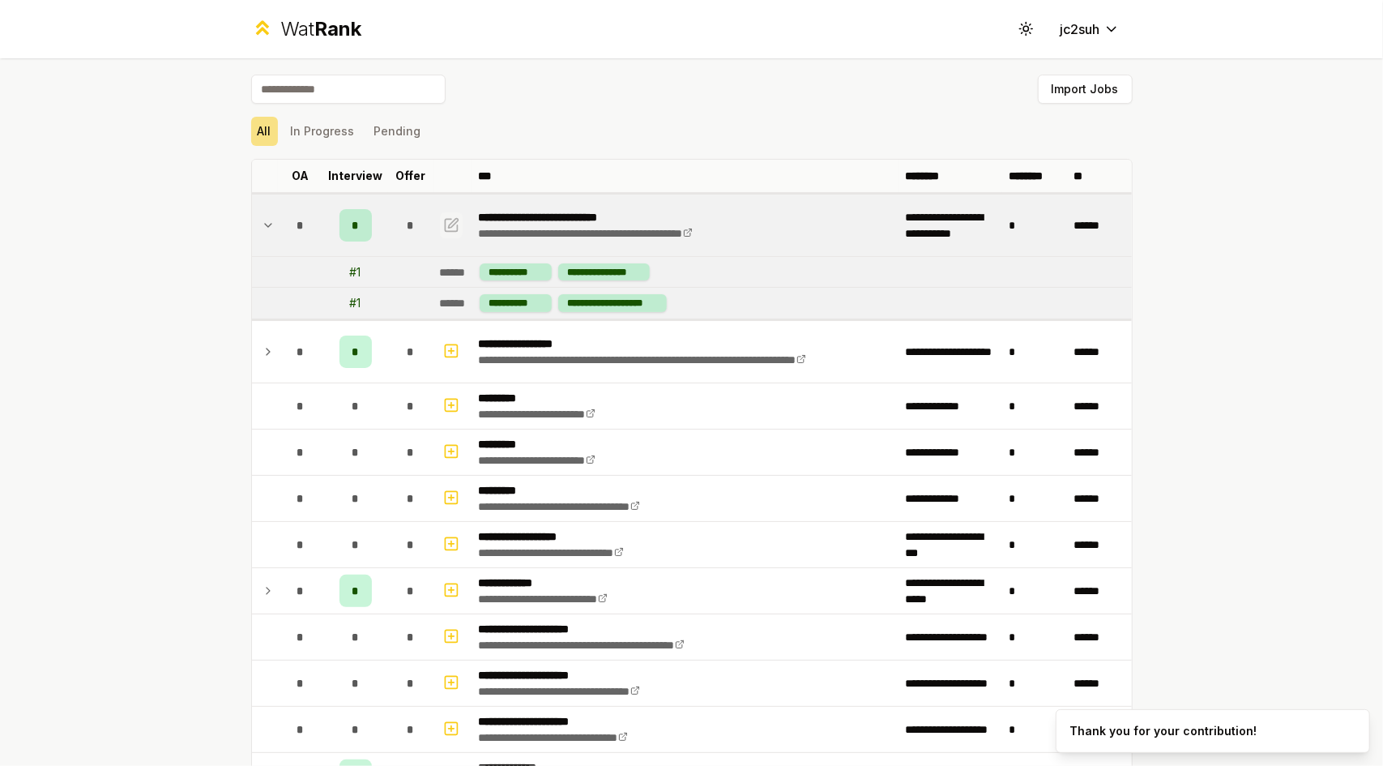
click at [448, 223] on icon "button" at bounding box center [453, 223] width 10 height 10
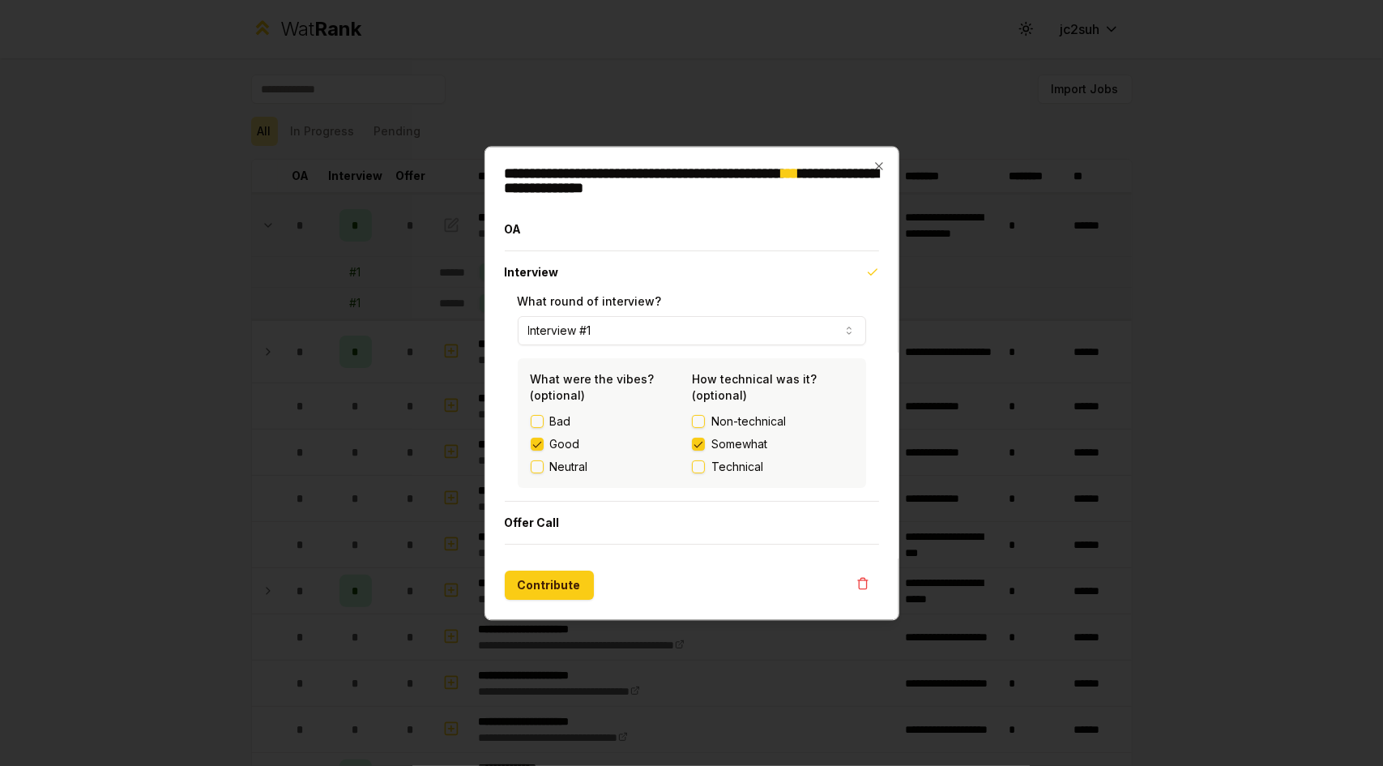
click at [716, 466] on span "Technical" at bounding box center [738, 467] width 52 height 16
click at [705, 466] on button "Technical" at bounding box center [698, 466] width 13 height 13
click at [528, 583] on button "Contribute" at bounding box center [549, 585] width 89 height 29
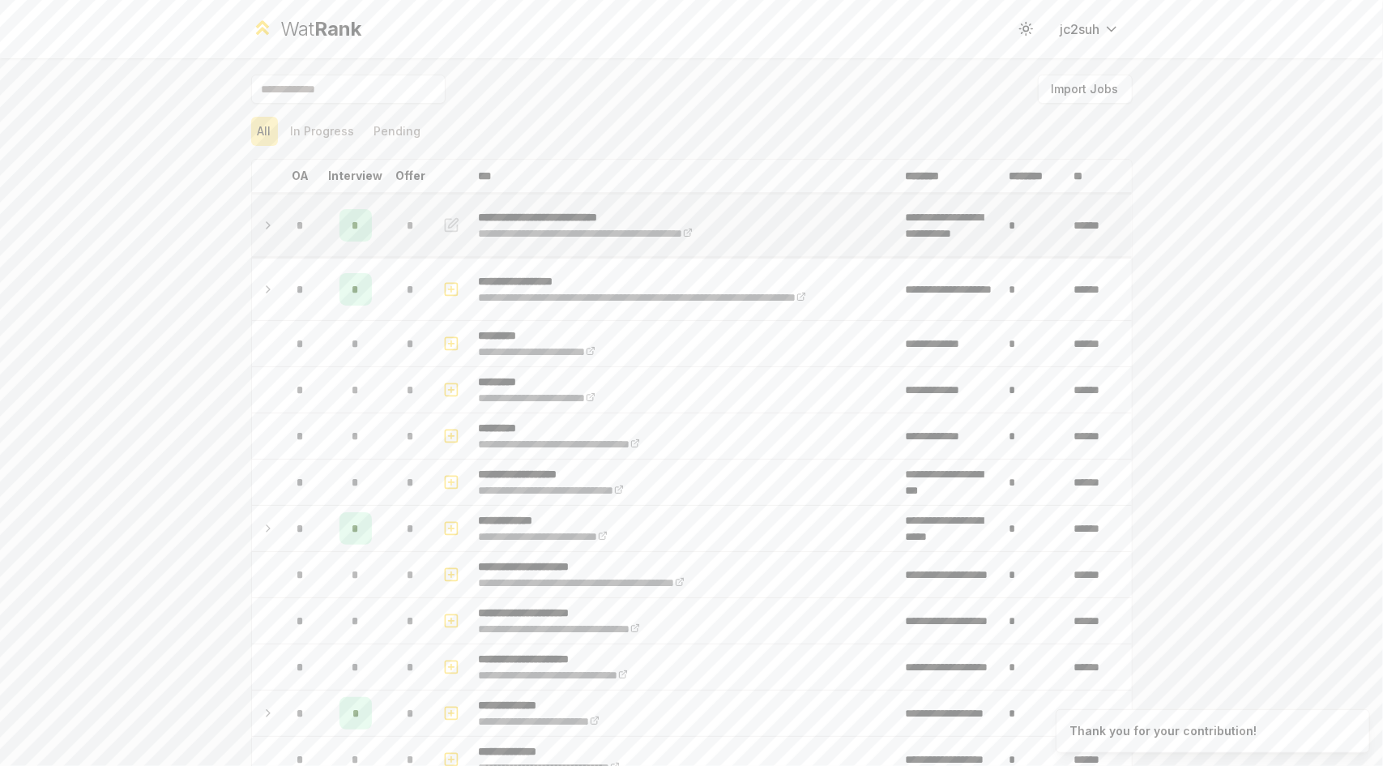
click at [397, 224] on div "*" at bounding box center [411, 225] width 32 height 32
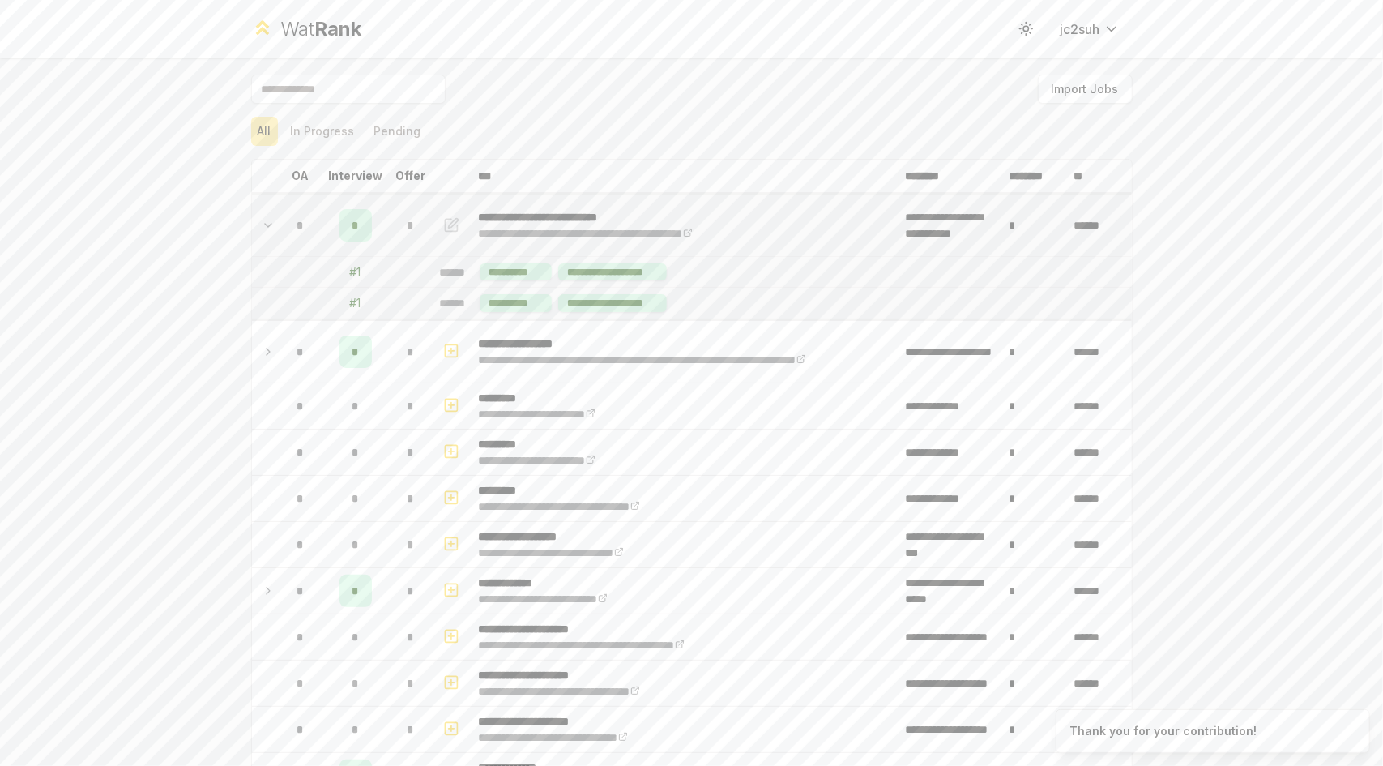
click at [397, 224] on div "*" at bounding box center [411, 225] width 32 height 32
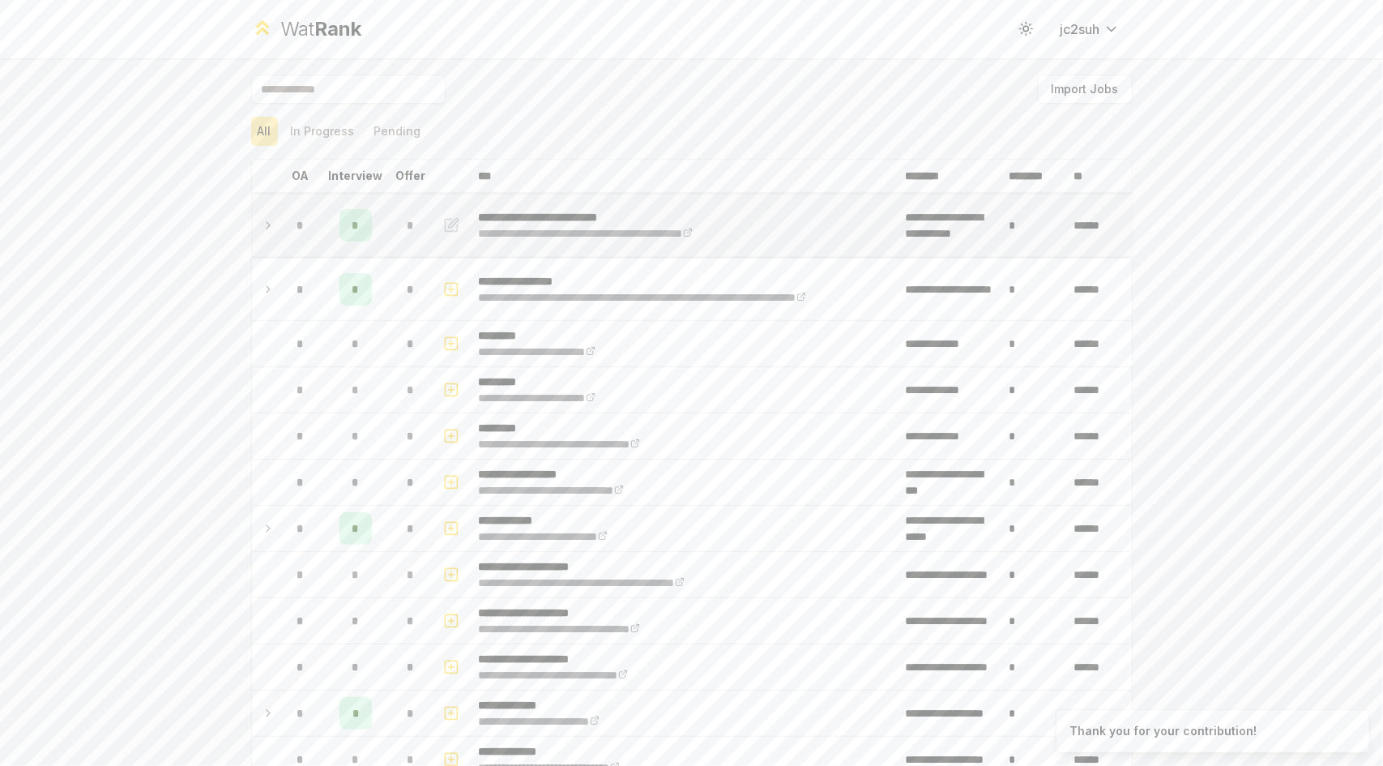
click at [397, 224] on div "*" at bounding box center [411, 225] width 32 height 32
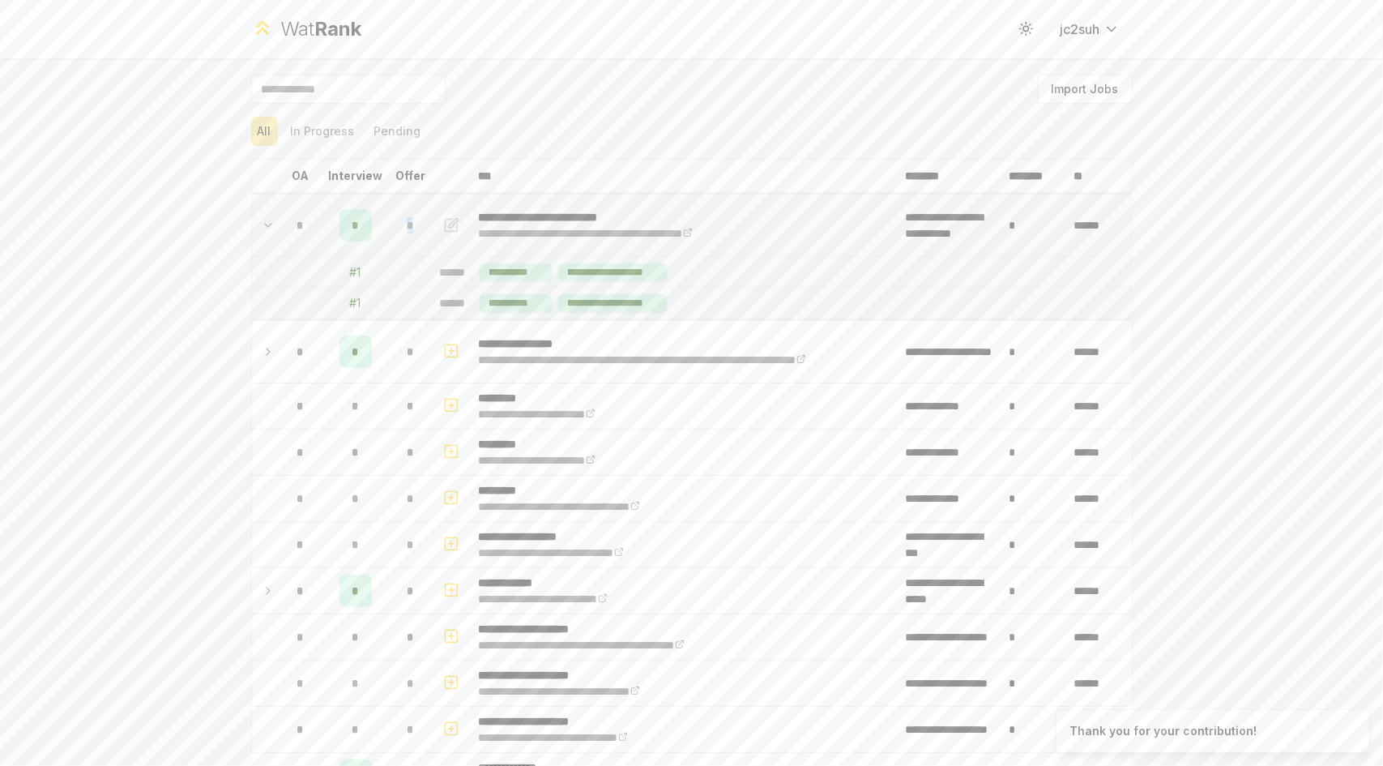
click at [397, 224] on div "*" at bounding box center [411, 225] width 32 height 32
